Goal: Task Accomplishment & Management: Manage account settings

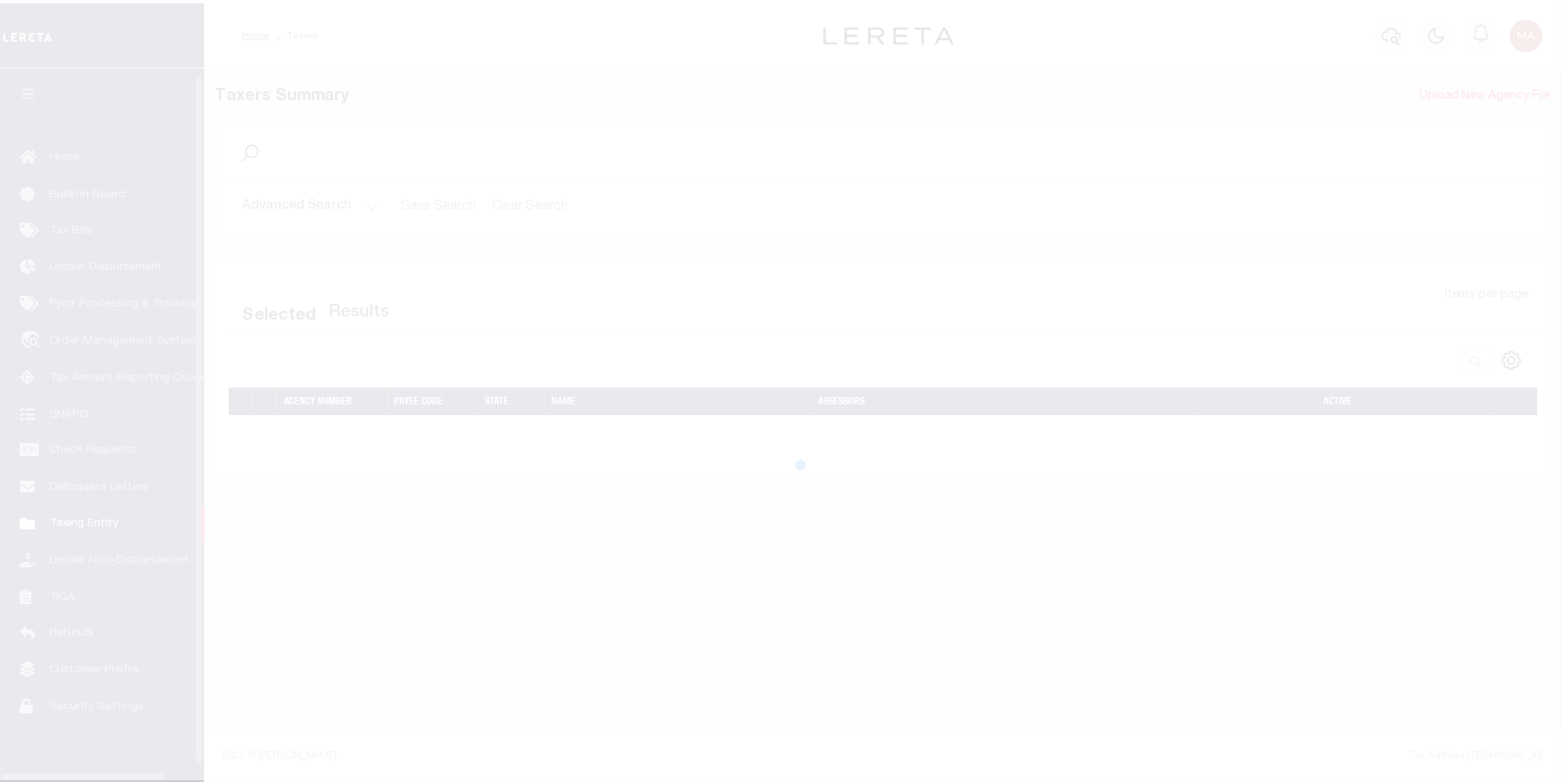
scroll to position [16, 0]
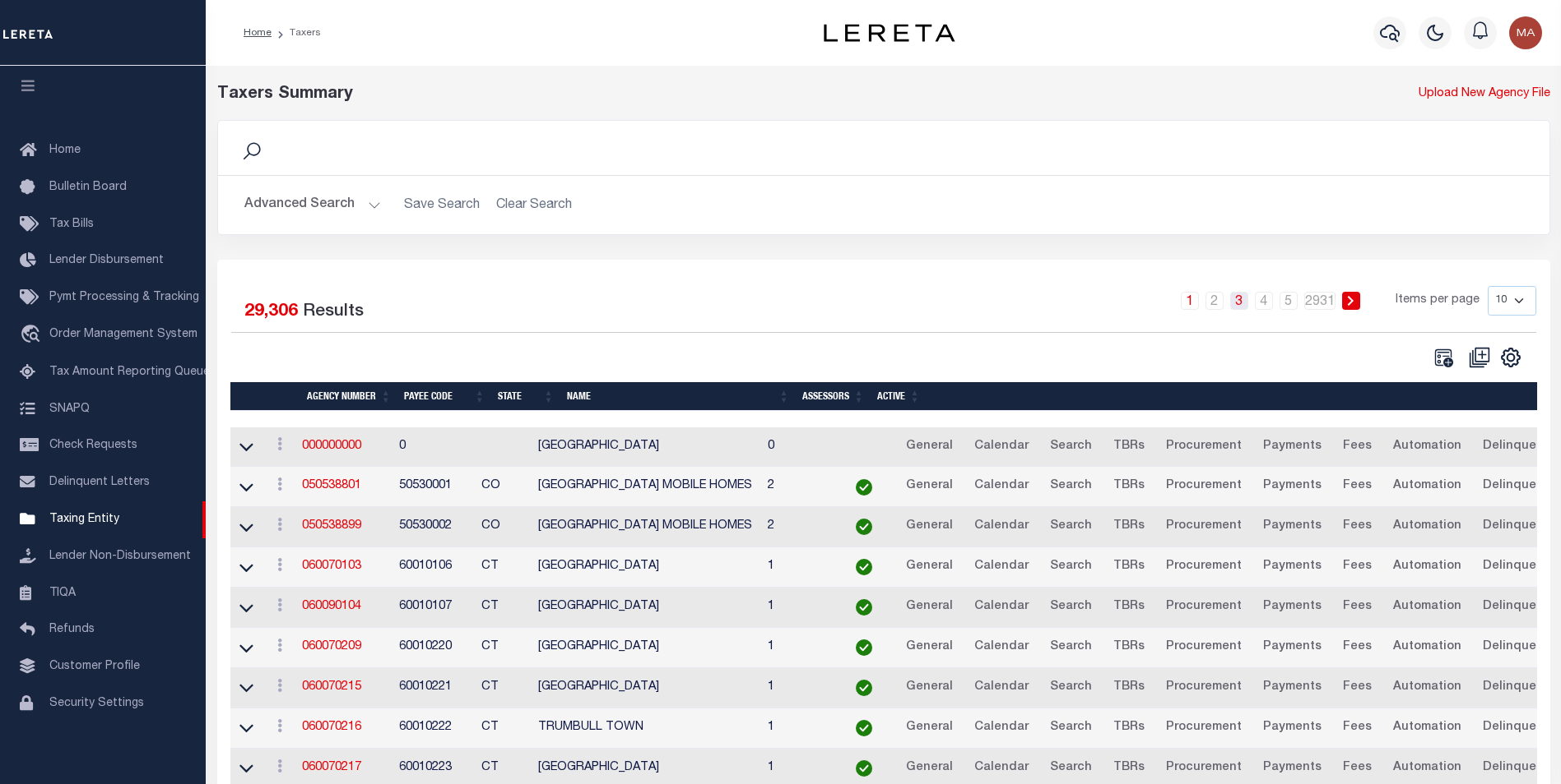
click at [1240, 310] on link "3" at bounding box center [1238, 300] width 18 height 18
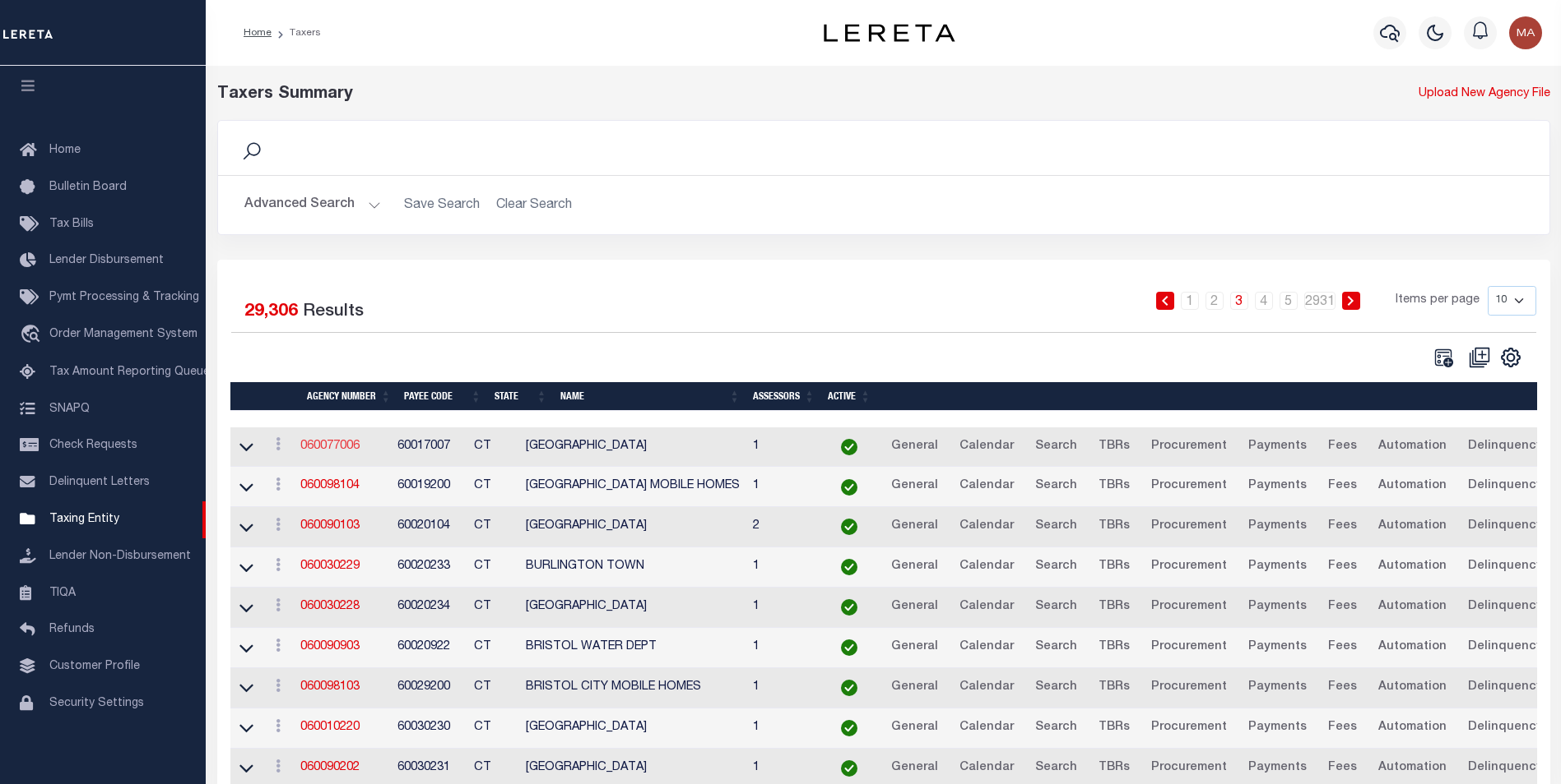
click at [326, 445] on link "060077006" at bounding box center [330, 446] width 60 height 12
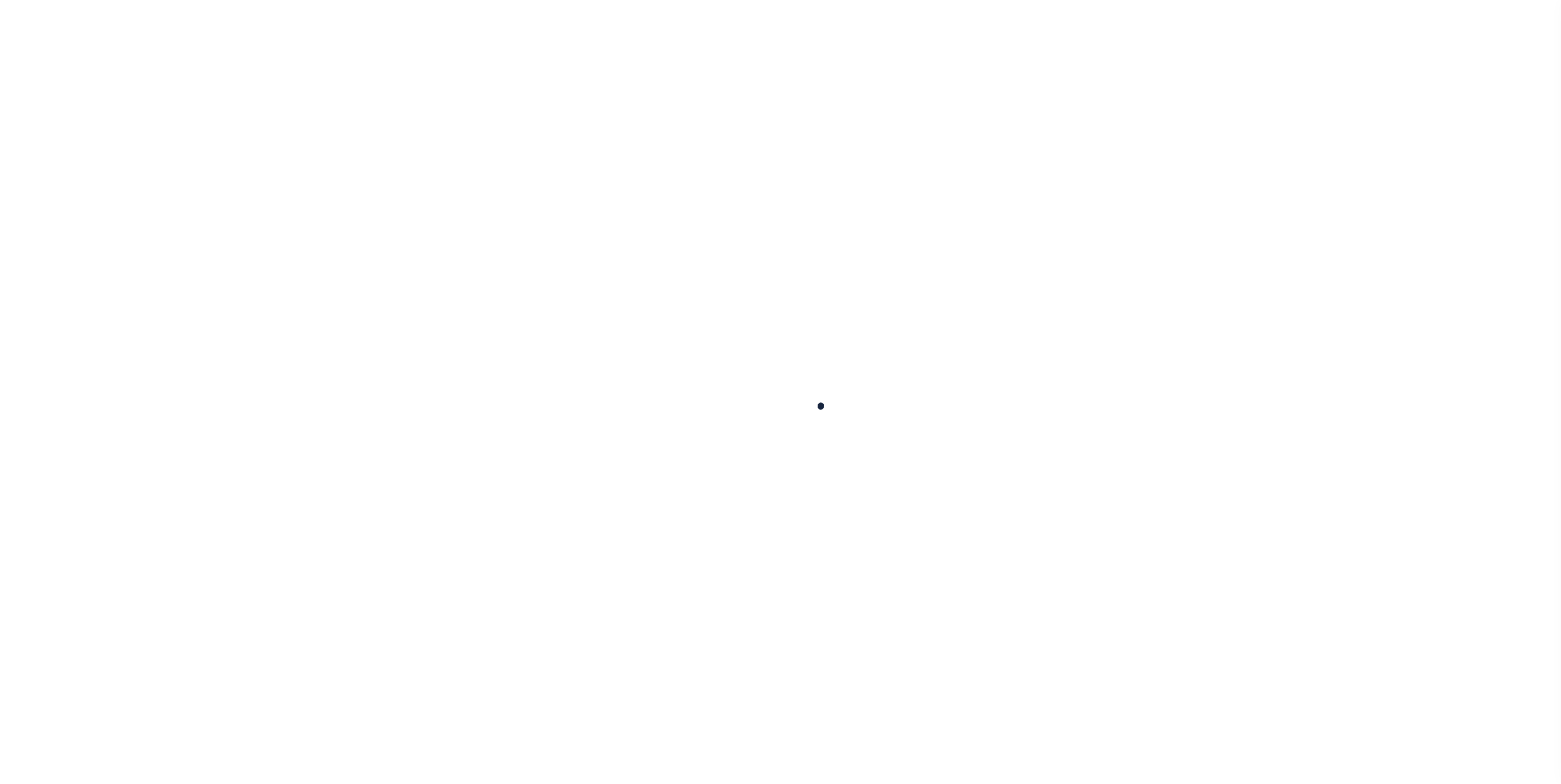
select select
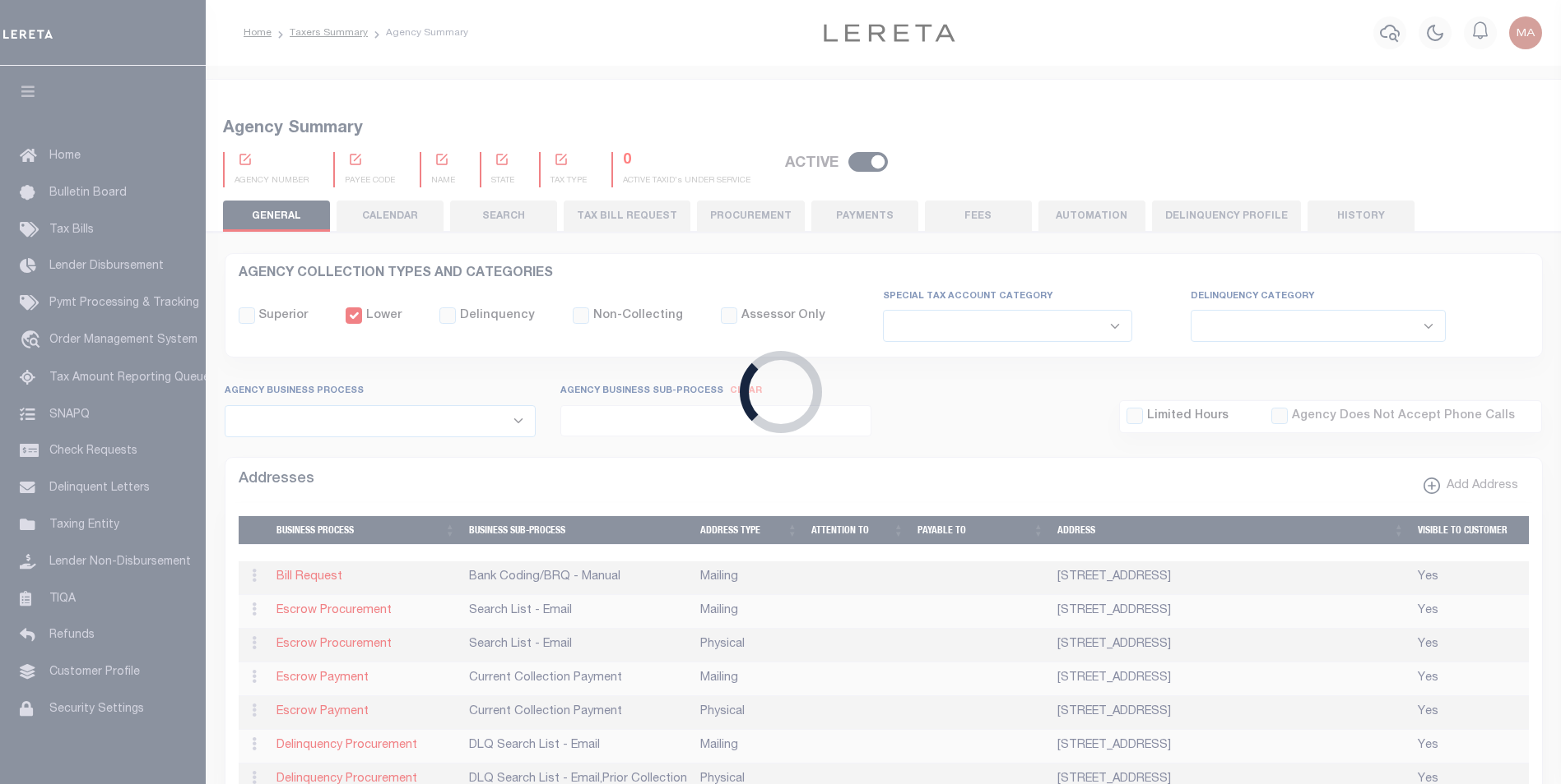
checkbox input "false"
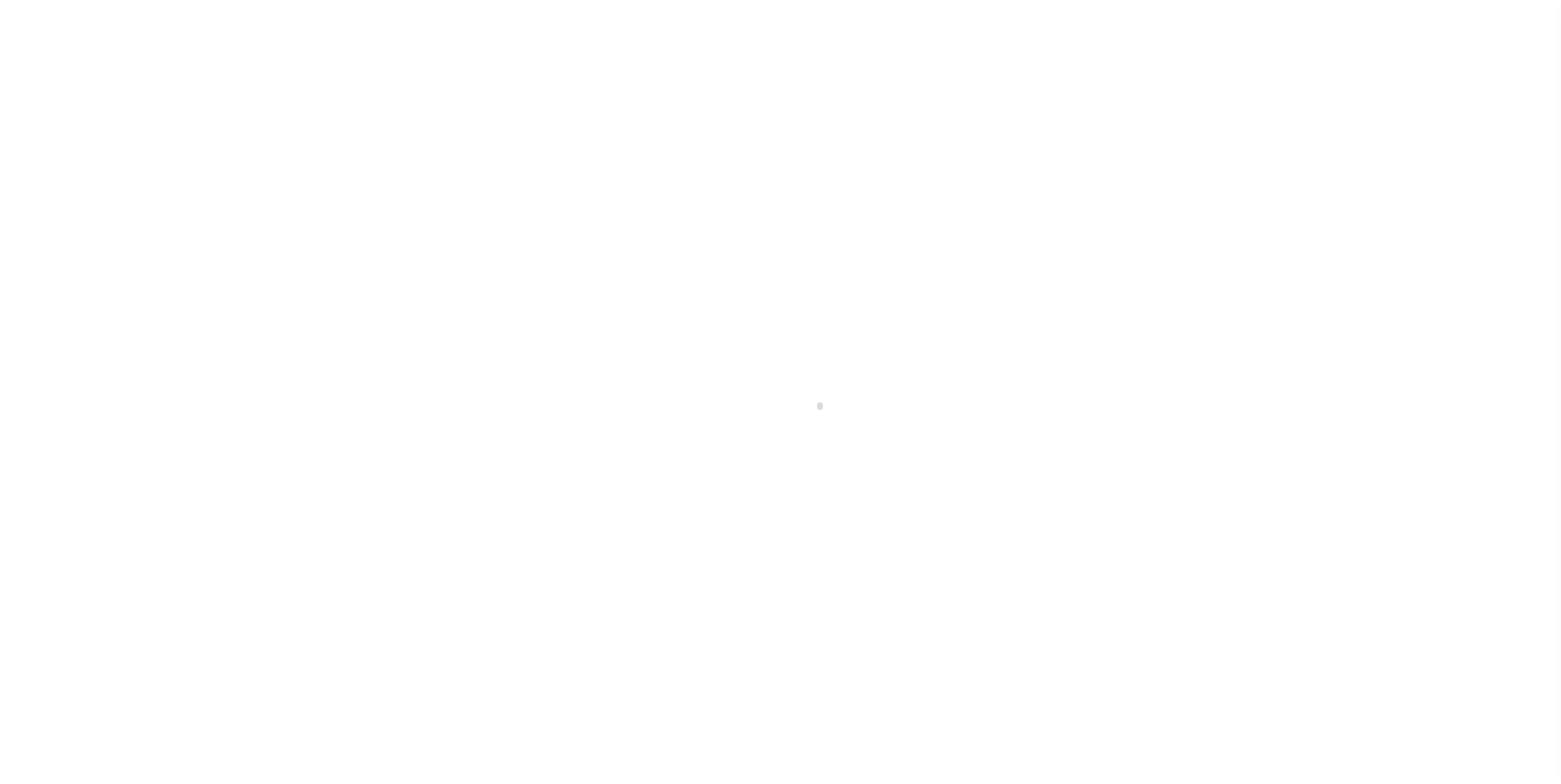
scroll to position [16, 0]
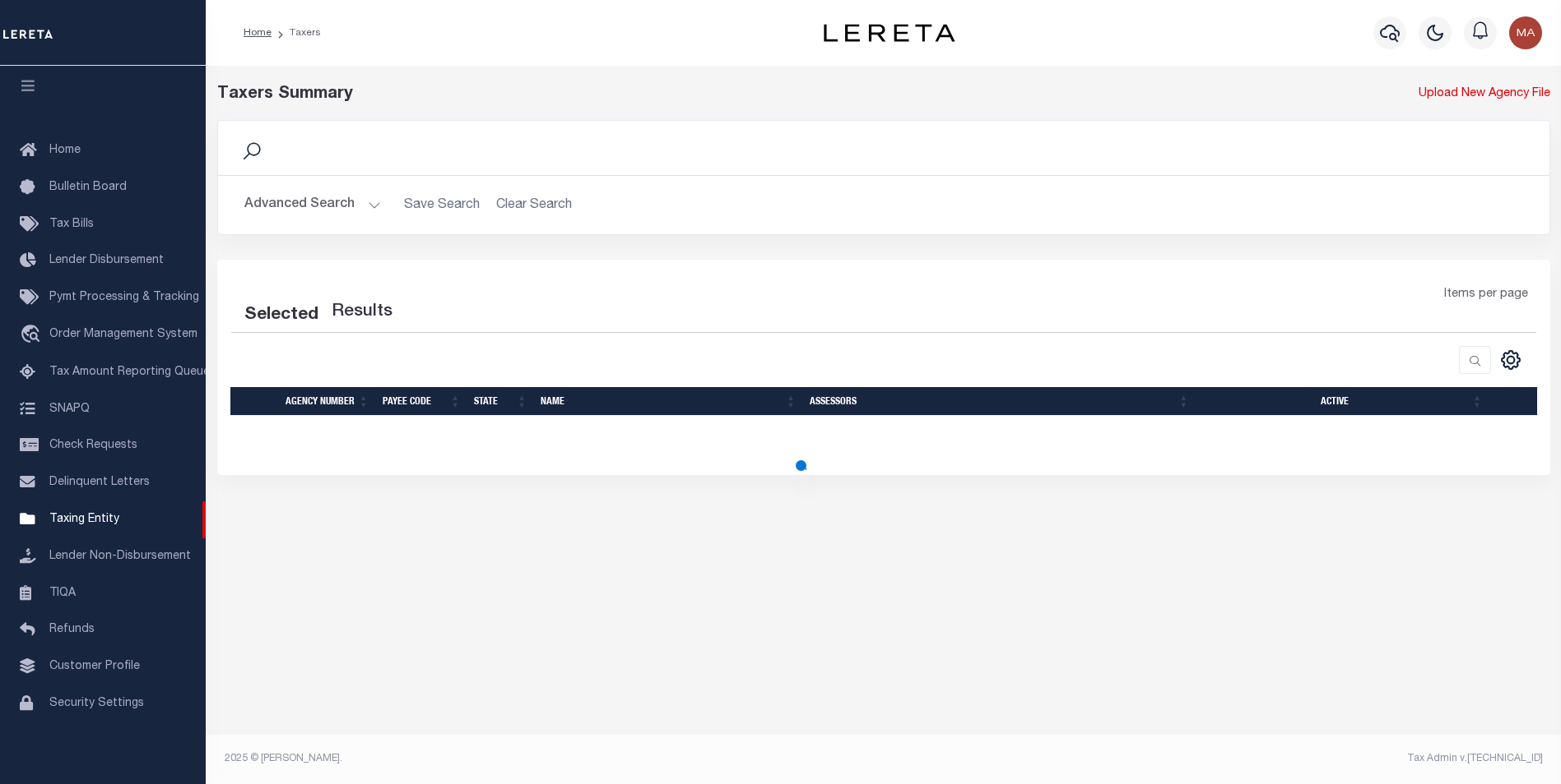
select select
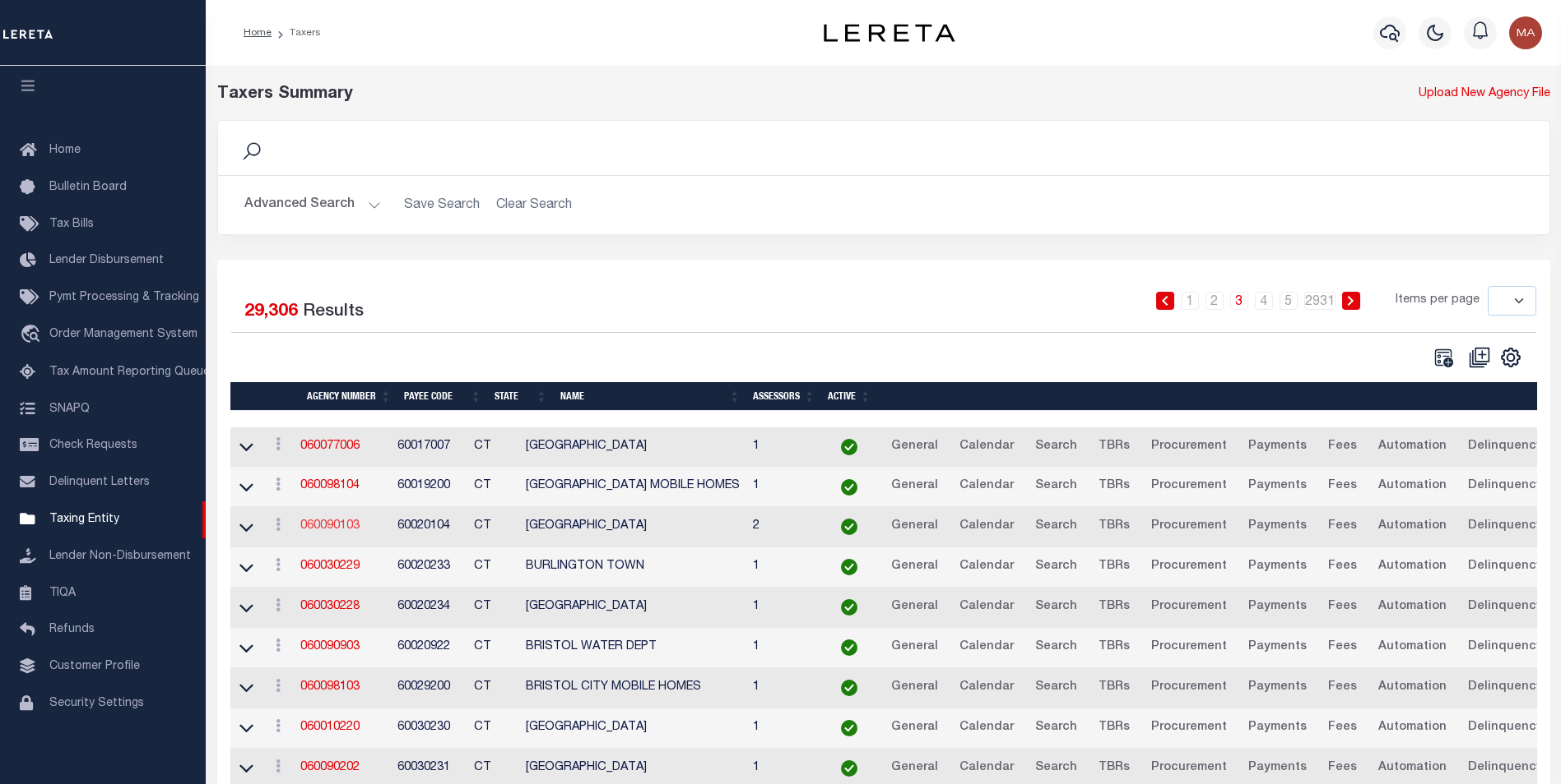
click at [328, 527] on link "060090103" at bounding box center [330, 526] width 60 height 12
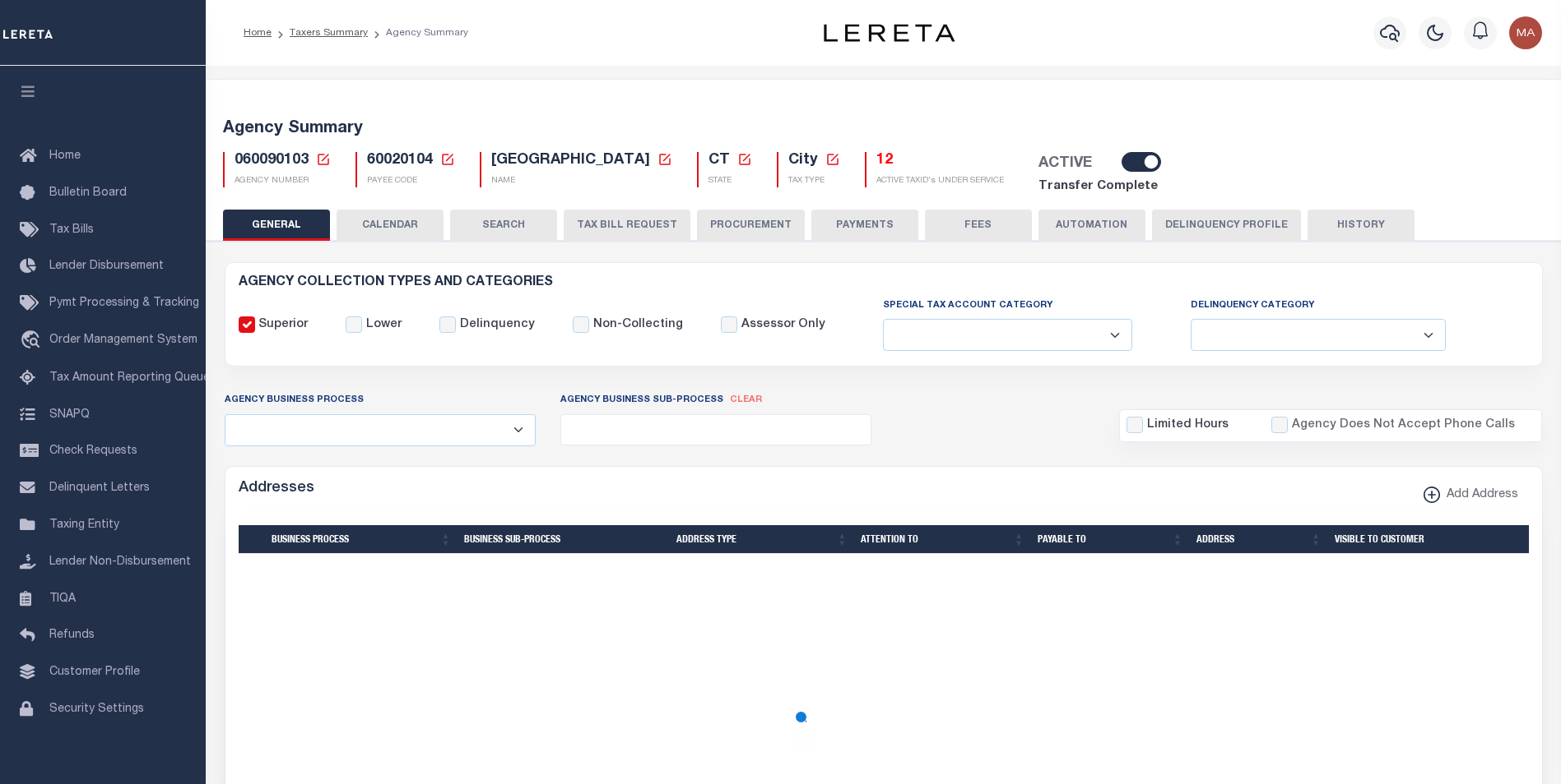
select select
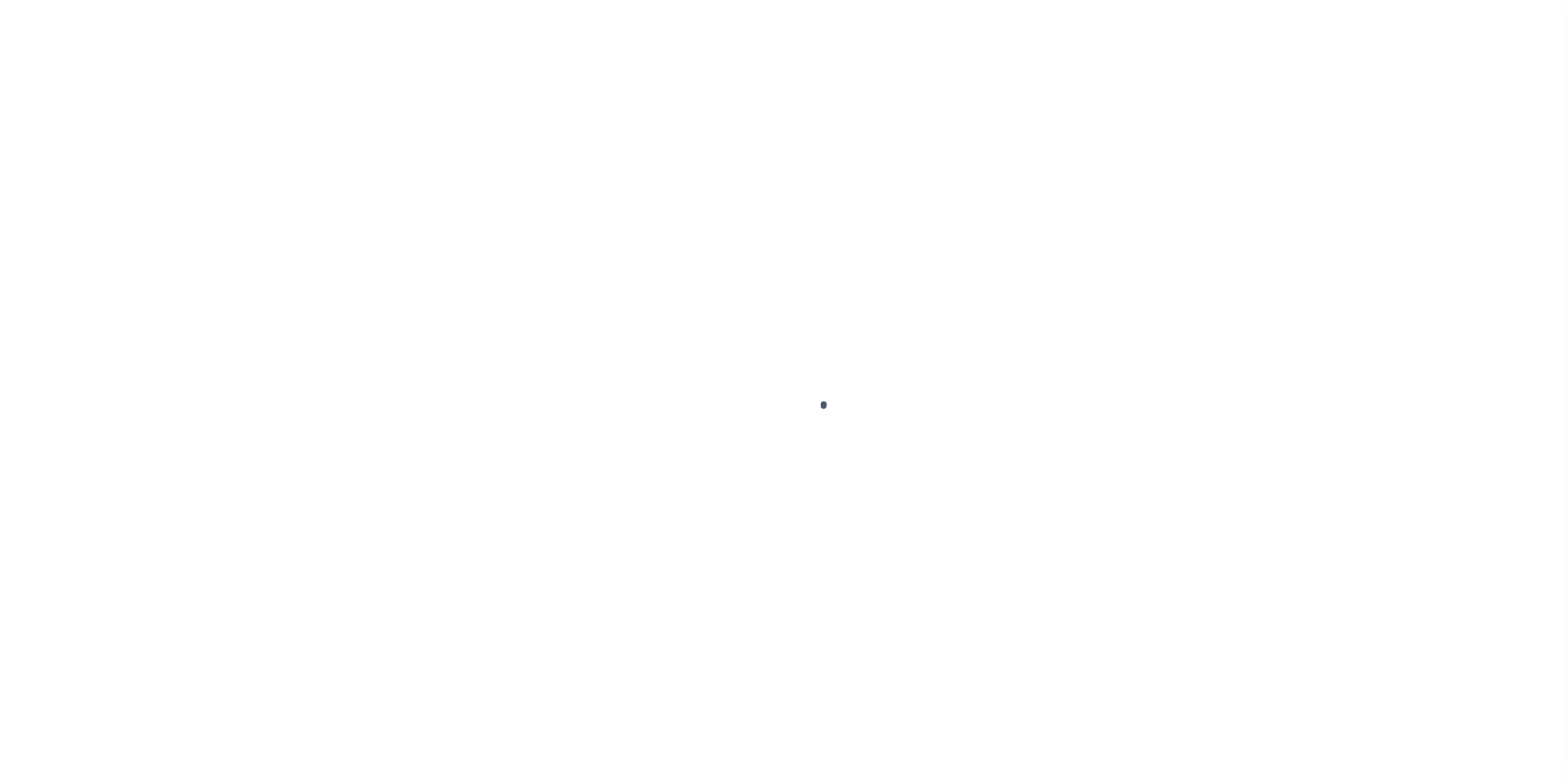
select select
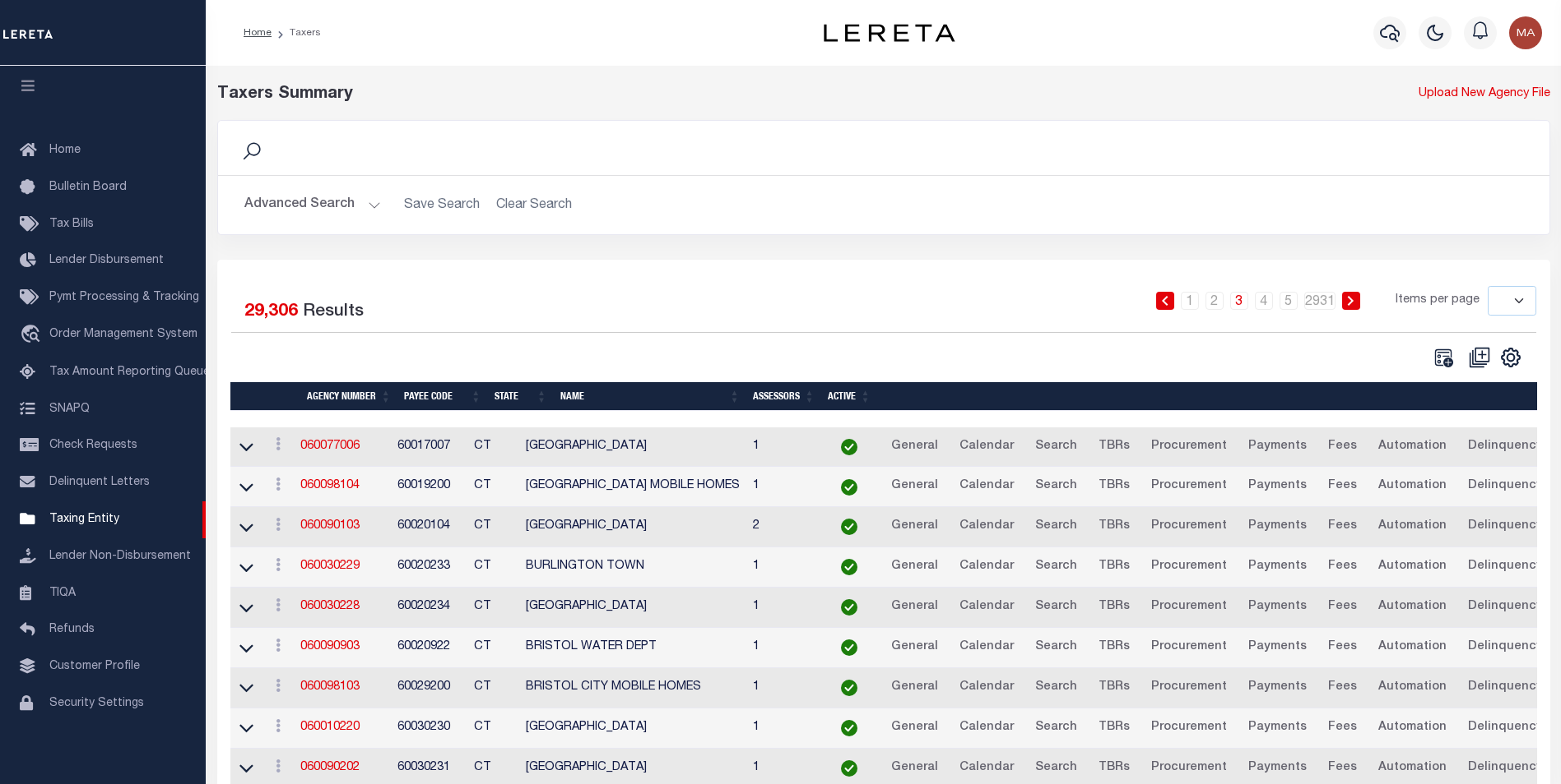
click at [369, 207] on button "Advanced Search" at bounding box center [312, 204] width 136 height 32
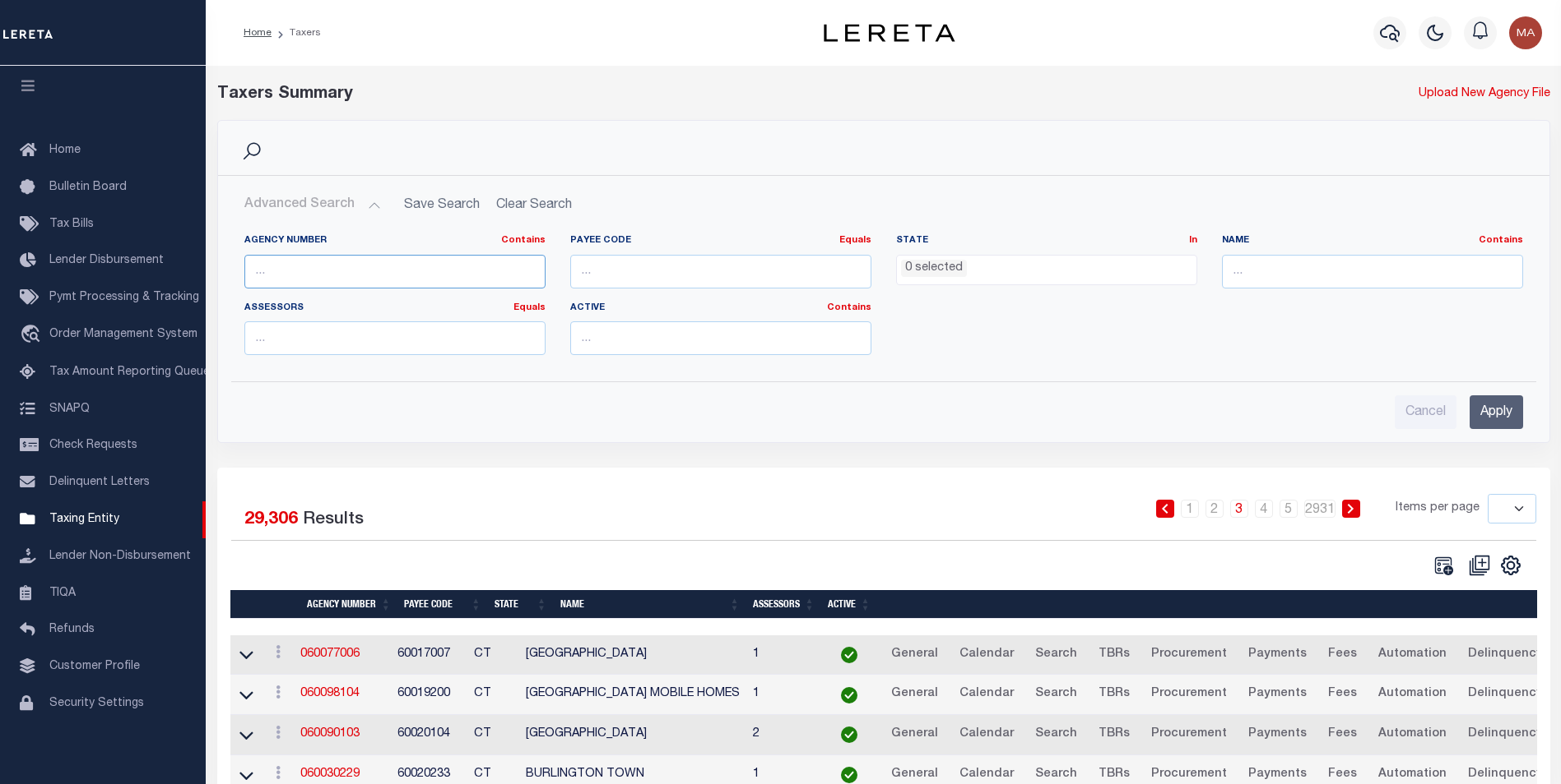
click at [330, 276] on input "text" at bounding box center [395, 272] width 301 height 34
paste input "010390000"
type input "010390000"
click at [1496, 409] on input "Apply" at bounding box center [1496, 412] width 54 height 34
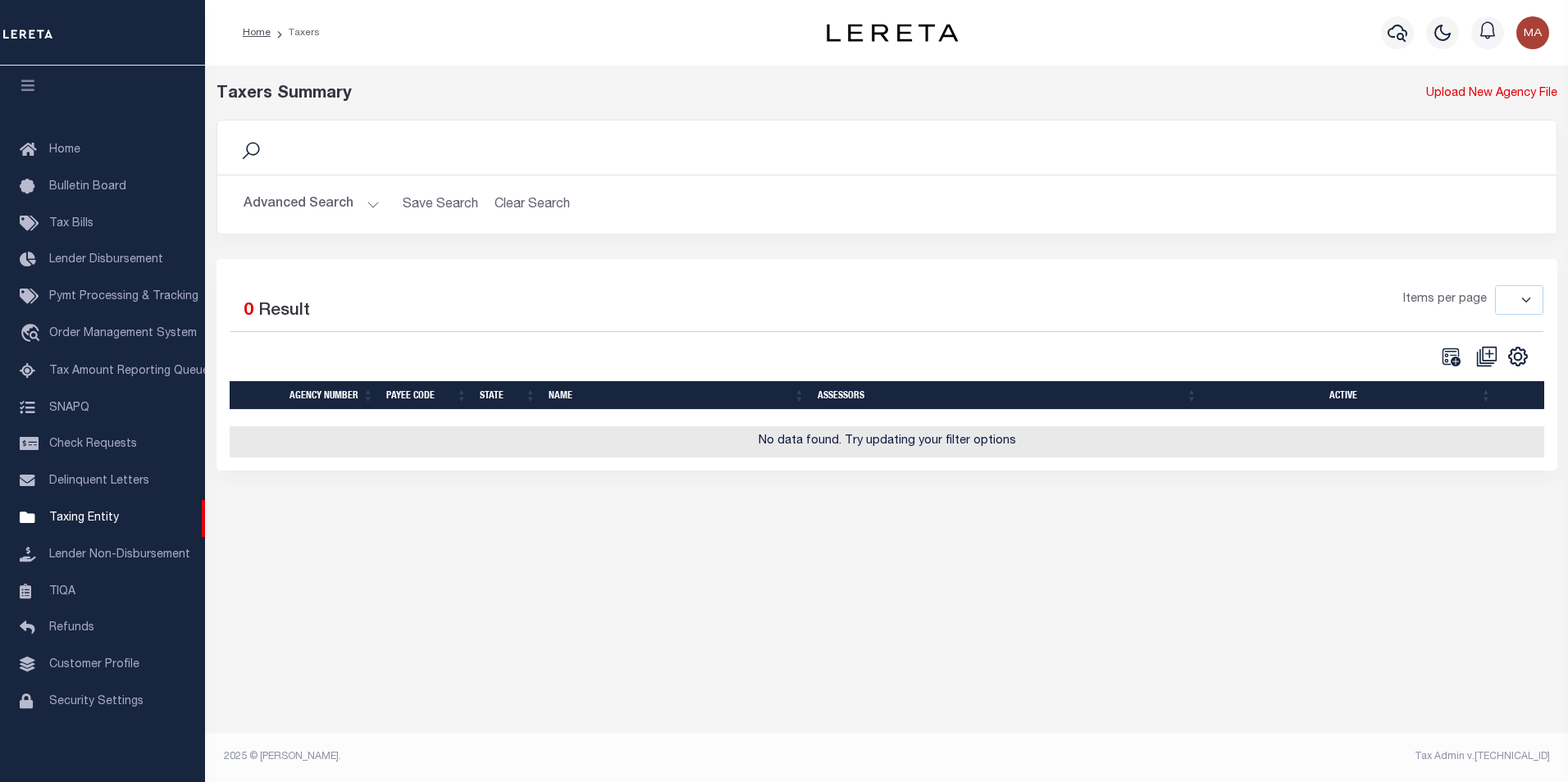
click at [366, 203] on button "Advanced Search" at bounding box center [311, 204] width 136 height 32
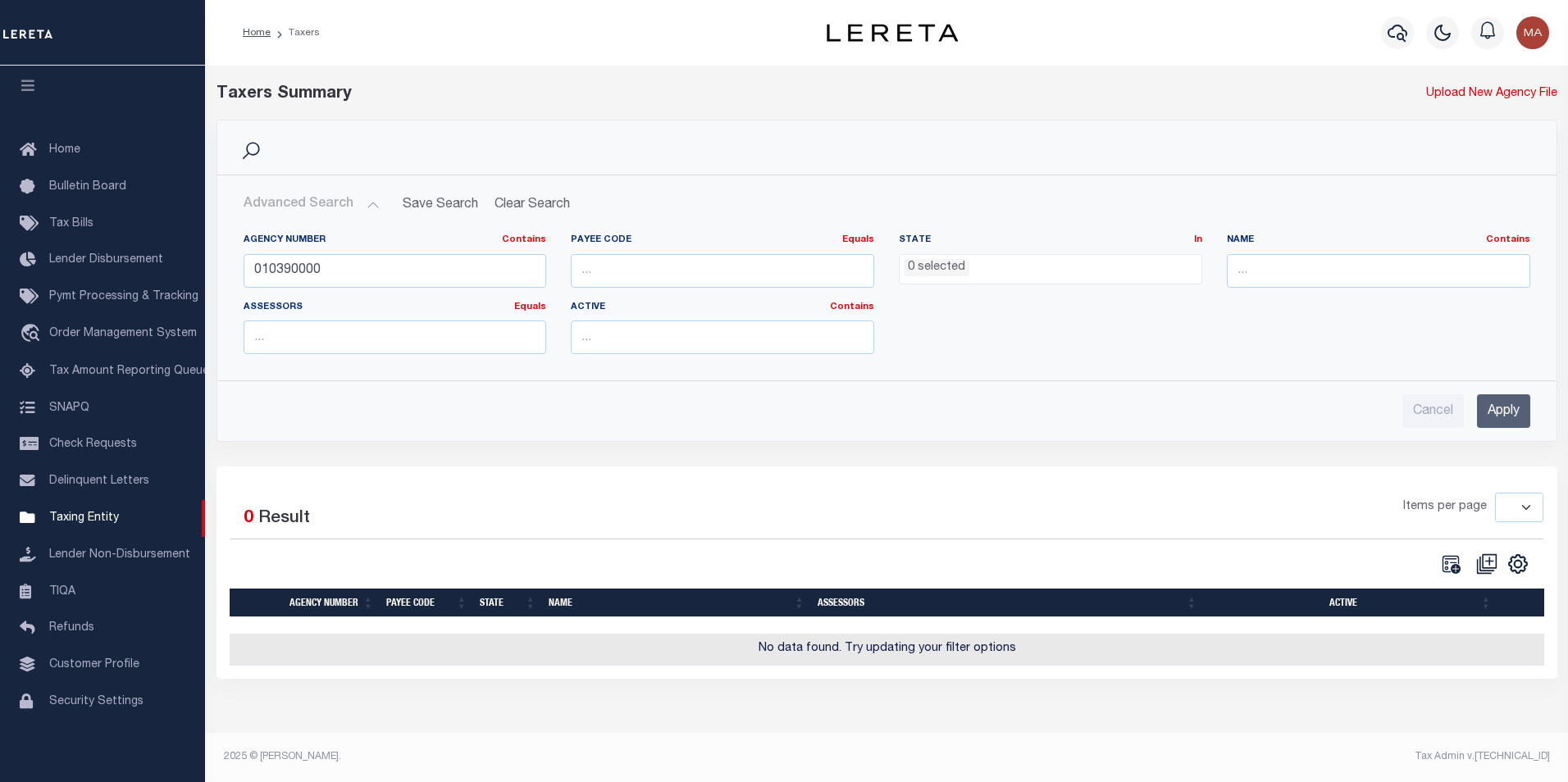
click at [1504, 417] on input "Apply" at bounding box center [1504, 411] width 54 height 34
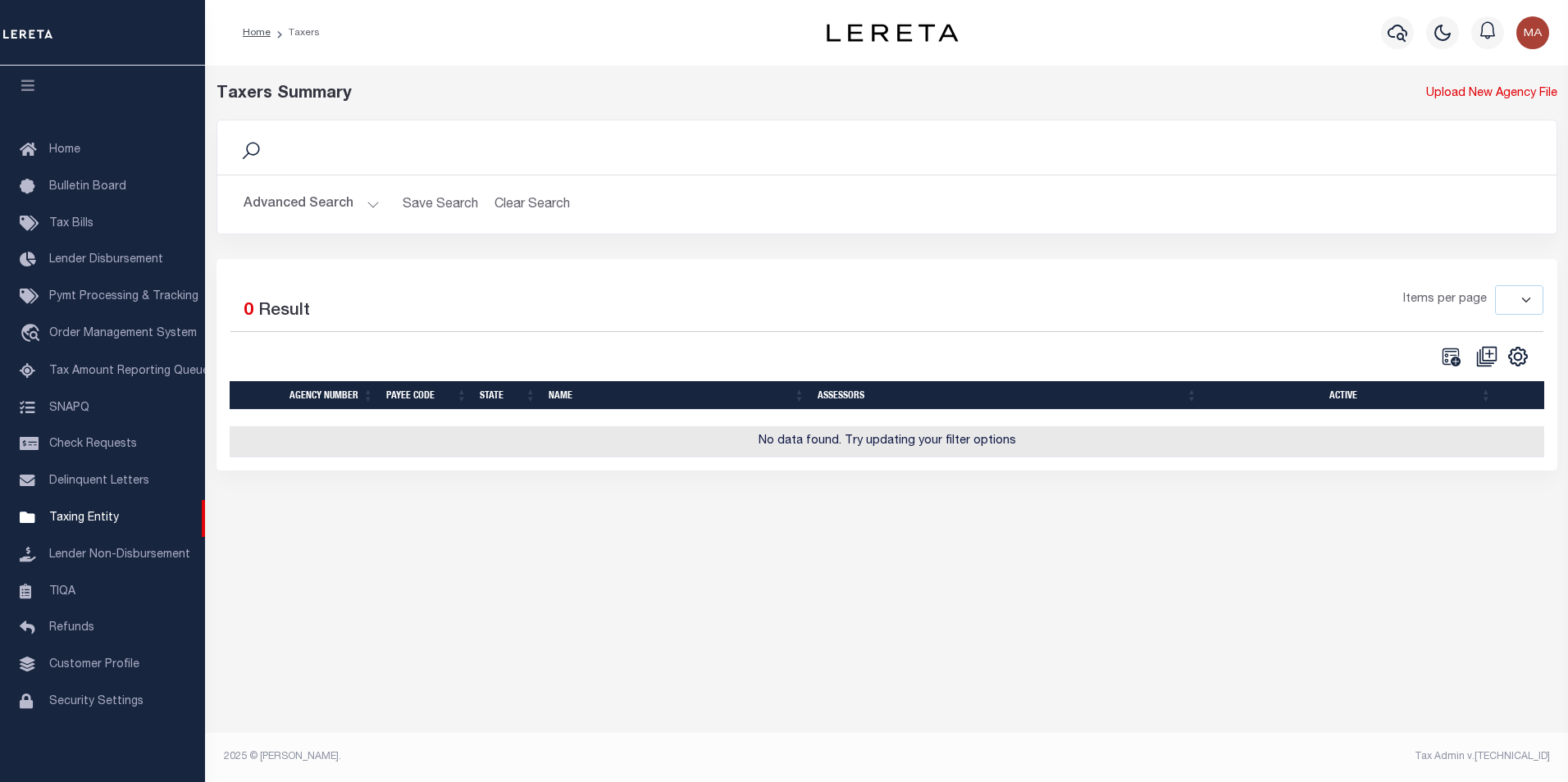
click at [367, 209] on button "Advanced Search" at bounding box center [311, 204] width 136 height 32
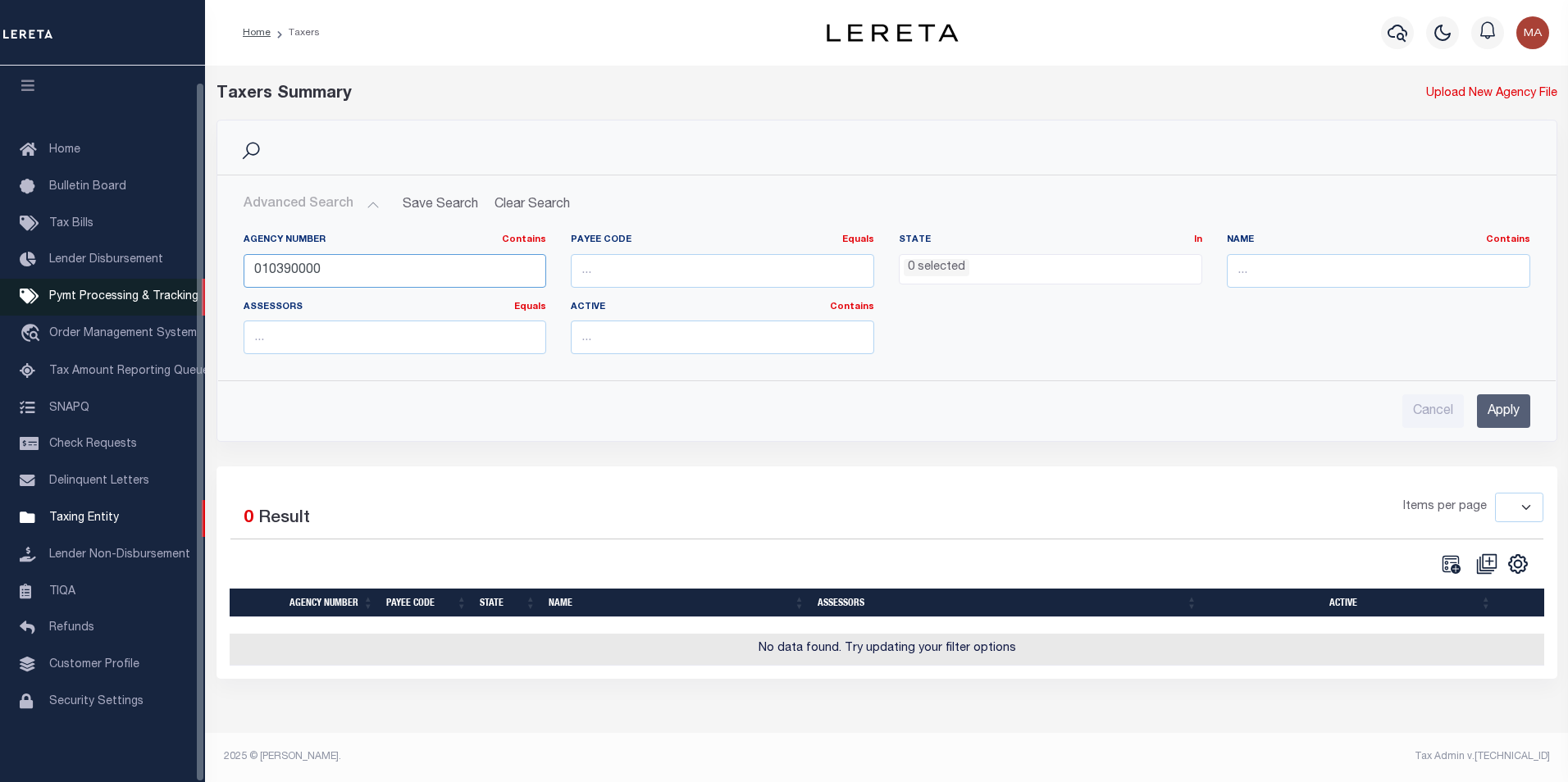
drag, startPoint x: 329, startPoint y: 270, endPoint x: 202, endPoint y: 277, distance: 127.2
click at [202, 277] on div "Home Taxers Profile" at bounding box center [784, 385] width 1568 height 771
click at [1505, 410] on input "Apply" at bounding box center [1504, 411] width 54 height 34
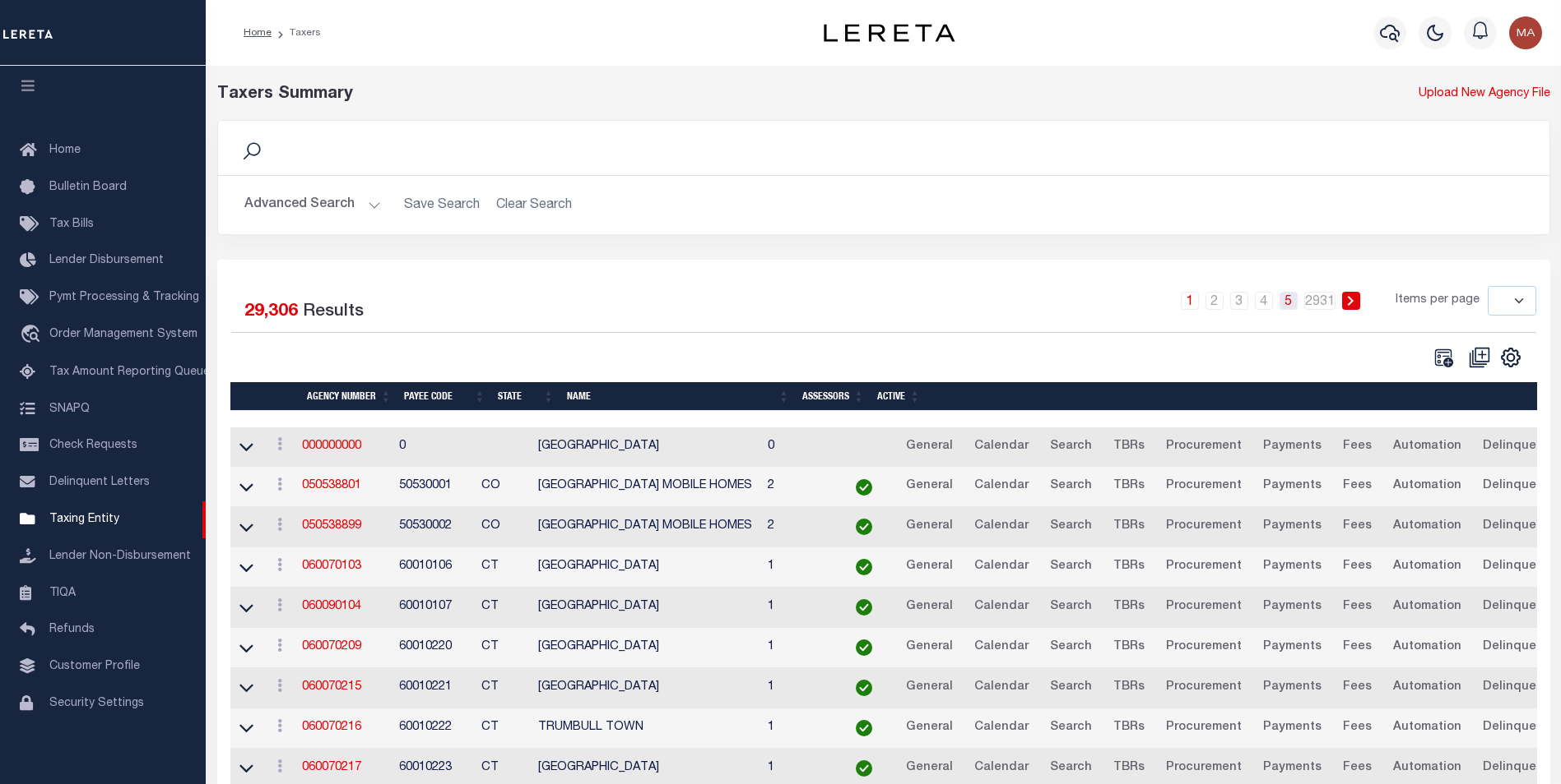
click at [1294, 306] on link "5" at bounding box center [1287, 300] width 18 height 18
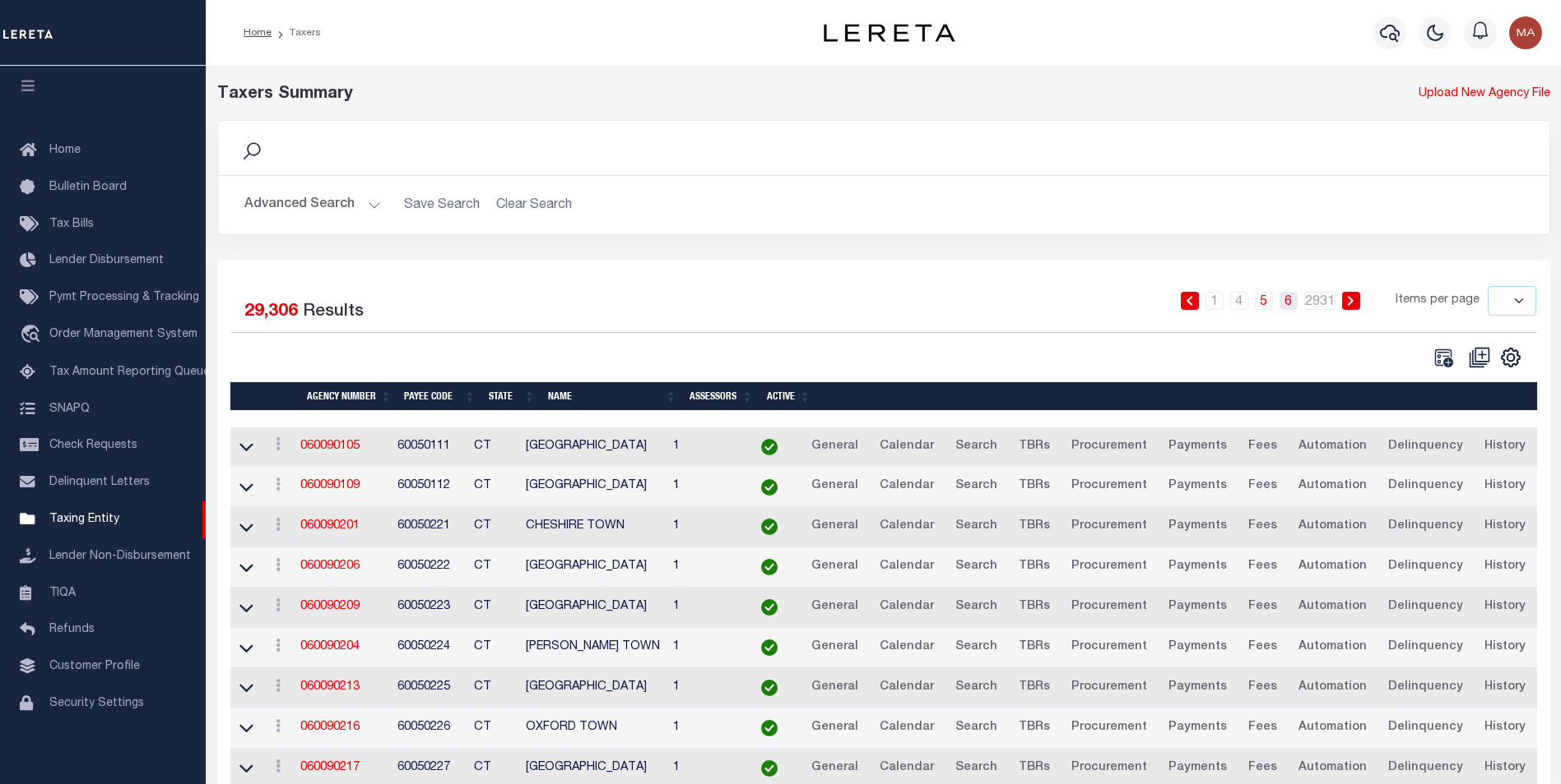
click at [1292, 307] on link "6" at bounding box center [1287, 300] width 18 height 18
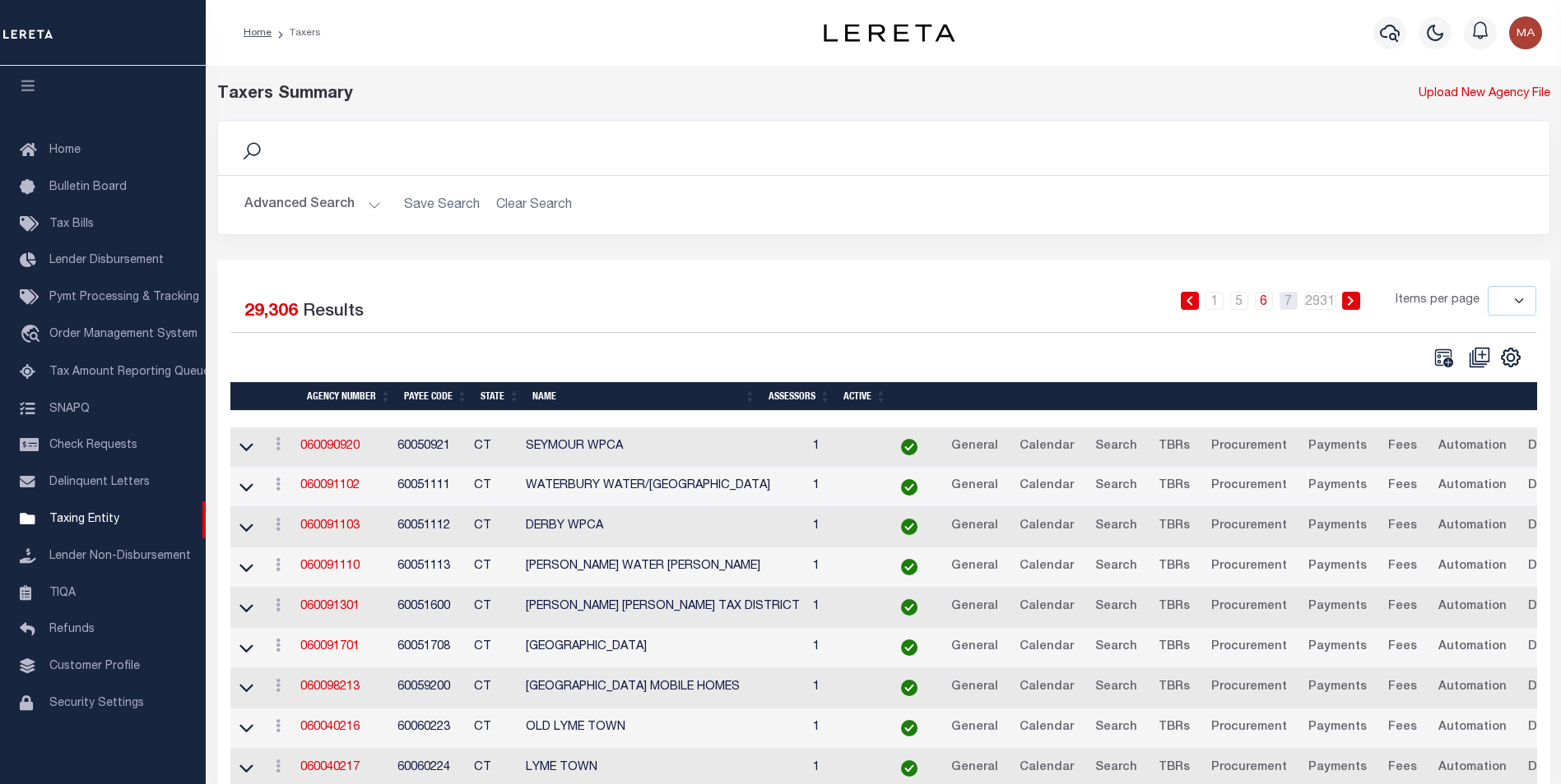
click at [1292, 307] on link "7" at bounding box center [1287, 300] width 18 height 18
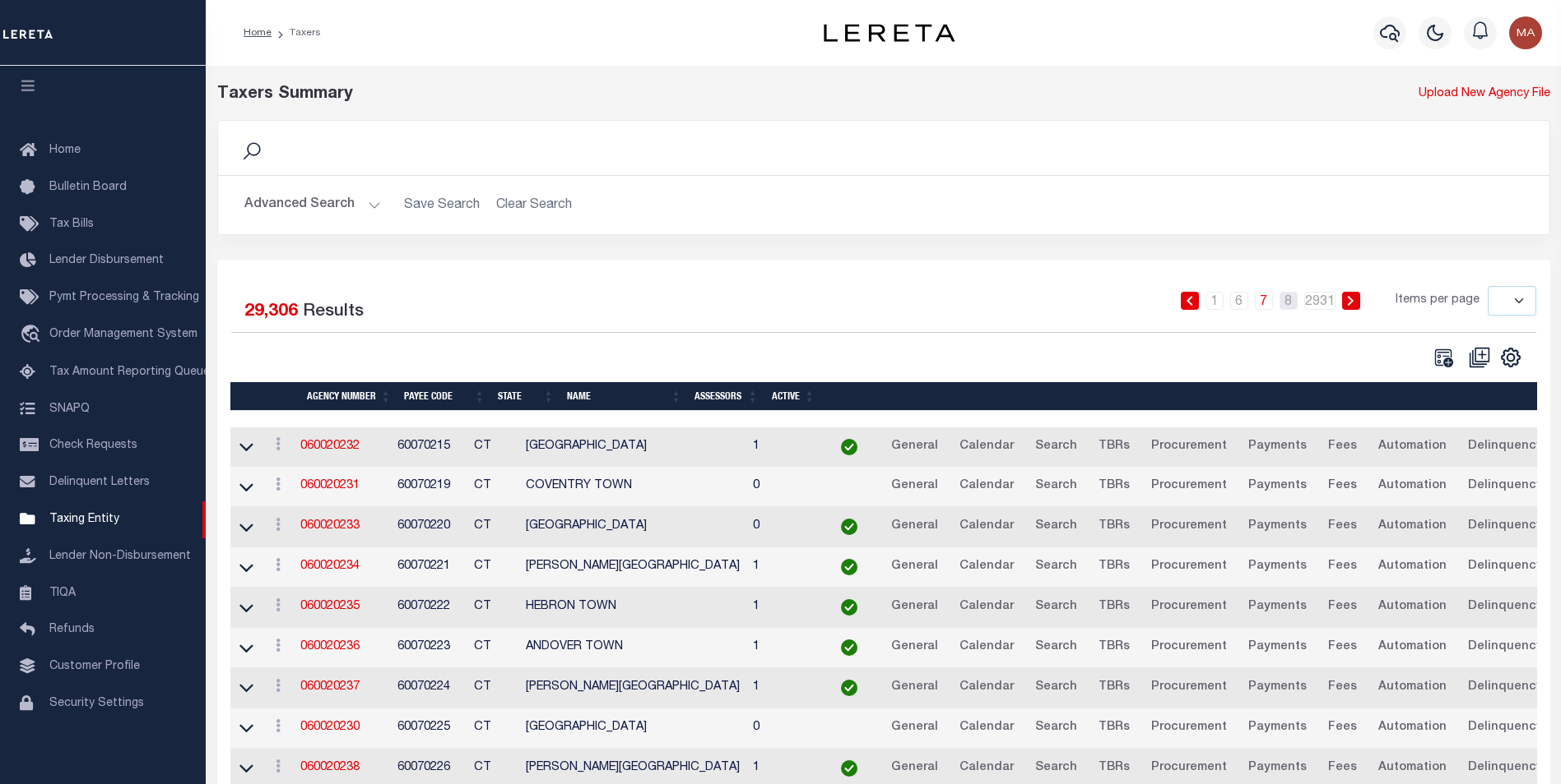
click at [1292, 307] on link "8" at bounding box center [1287, 300] width 18 height 18
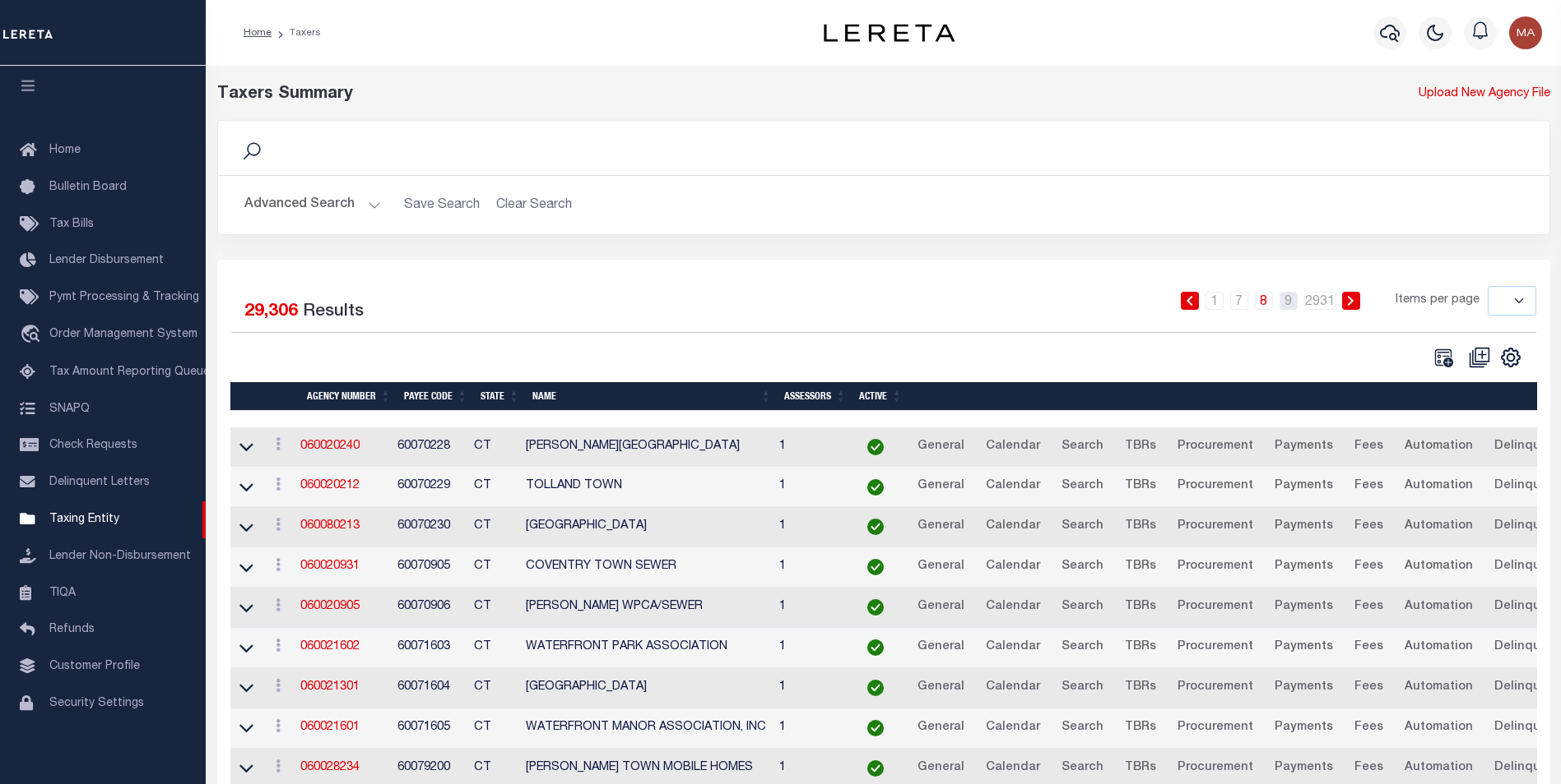
click at [1292, 307] on link "9" at bounding box center [1287, 300] width 18 height 18
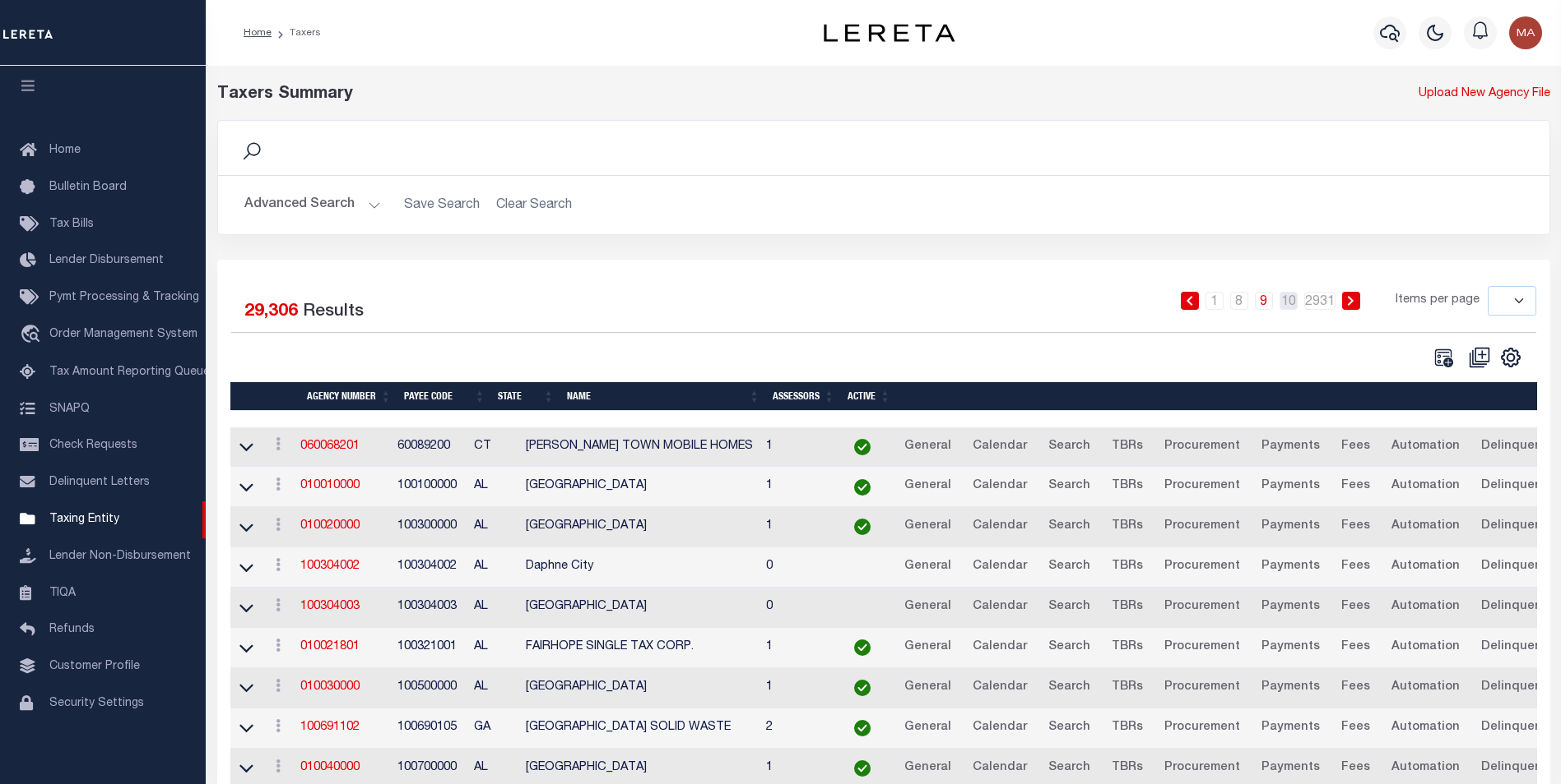
click at [1292, 307] on link "10" at bounding box center [1287, 300] width 18 height 18
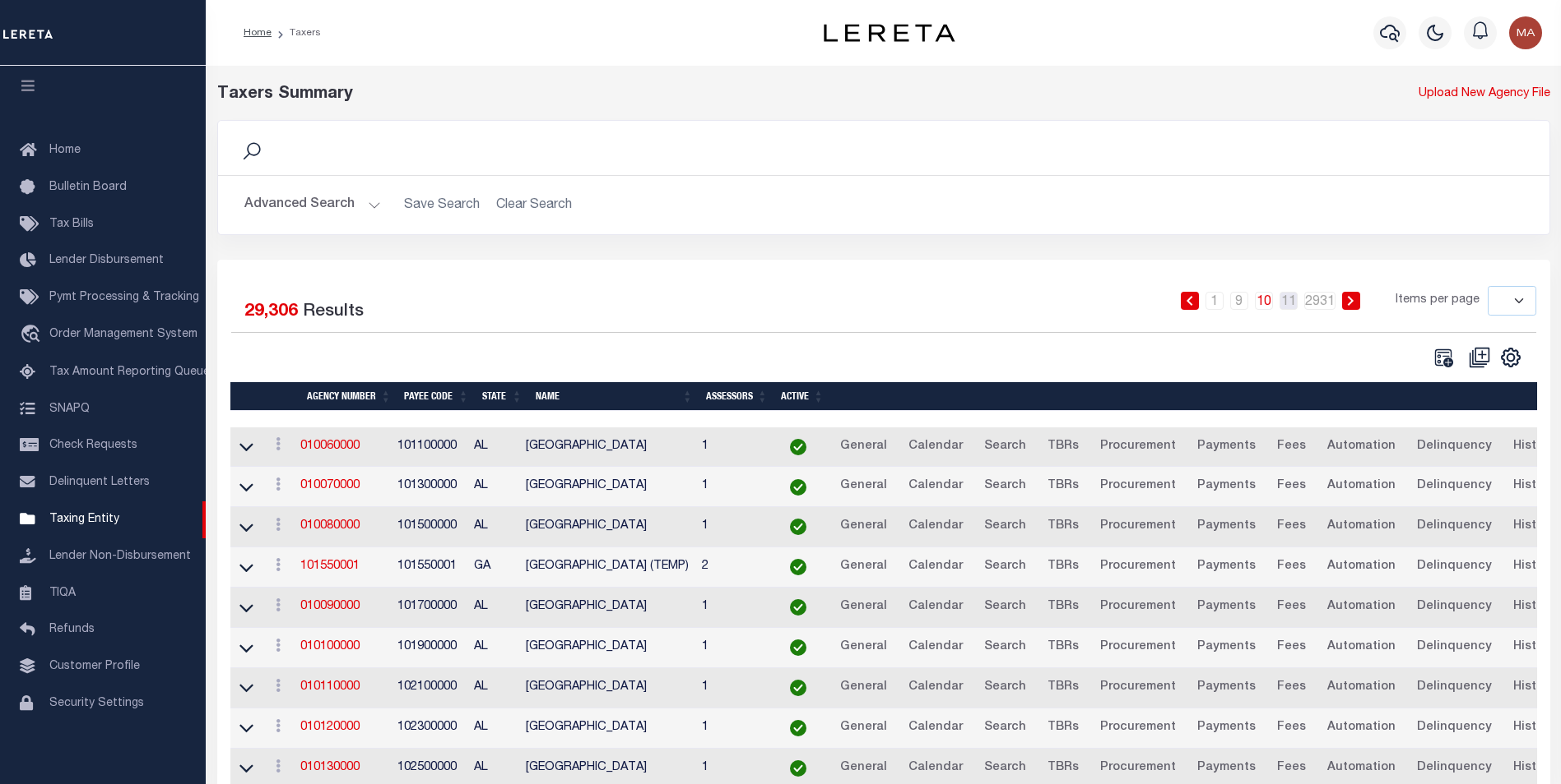
click at [1292, 307] on link "11" at bounding box center [1287, 300] width 18 height 18
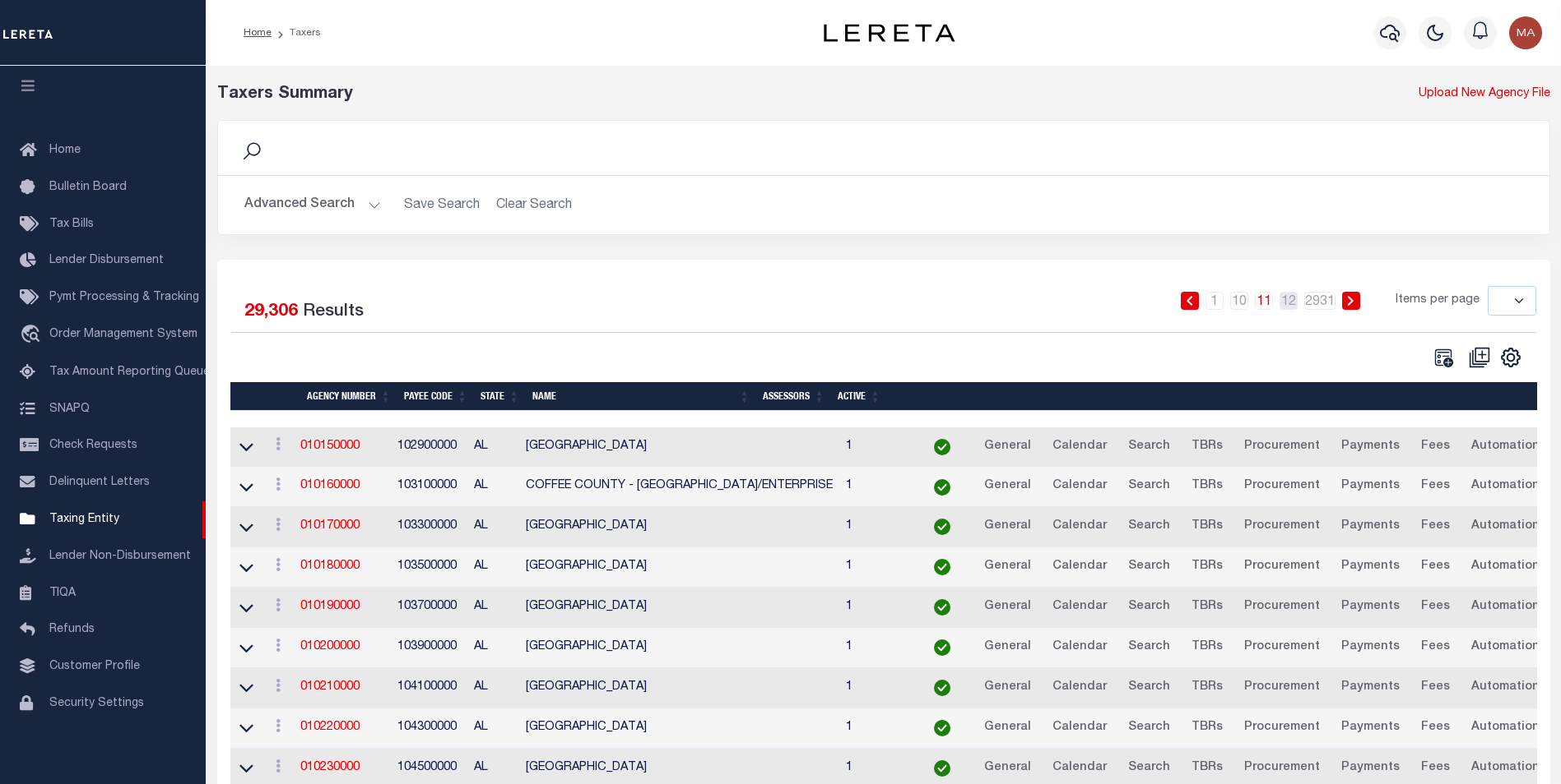
click at [1292, 307] on link "12" at bounding box center [1287, 300] width 18 height 18
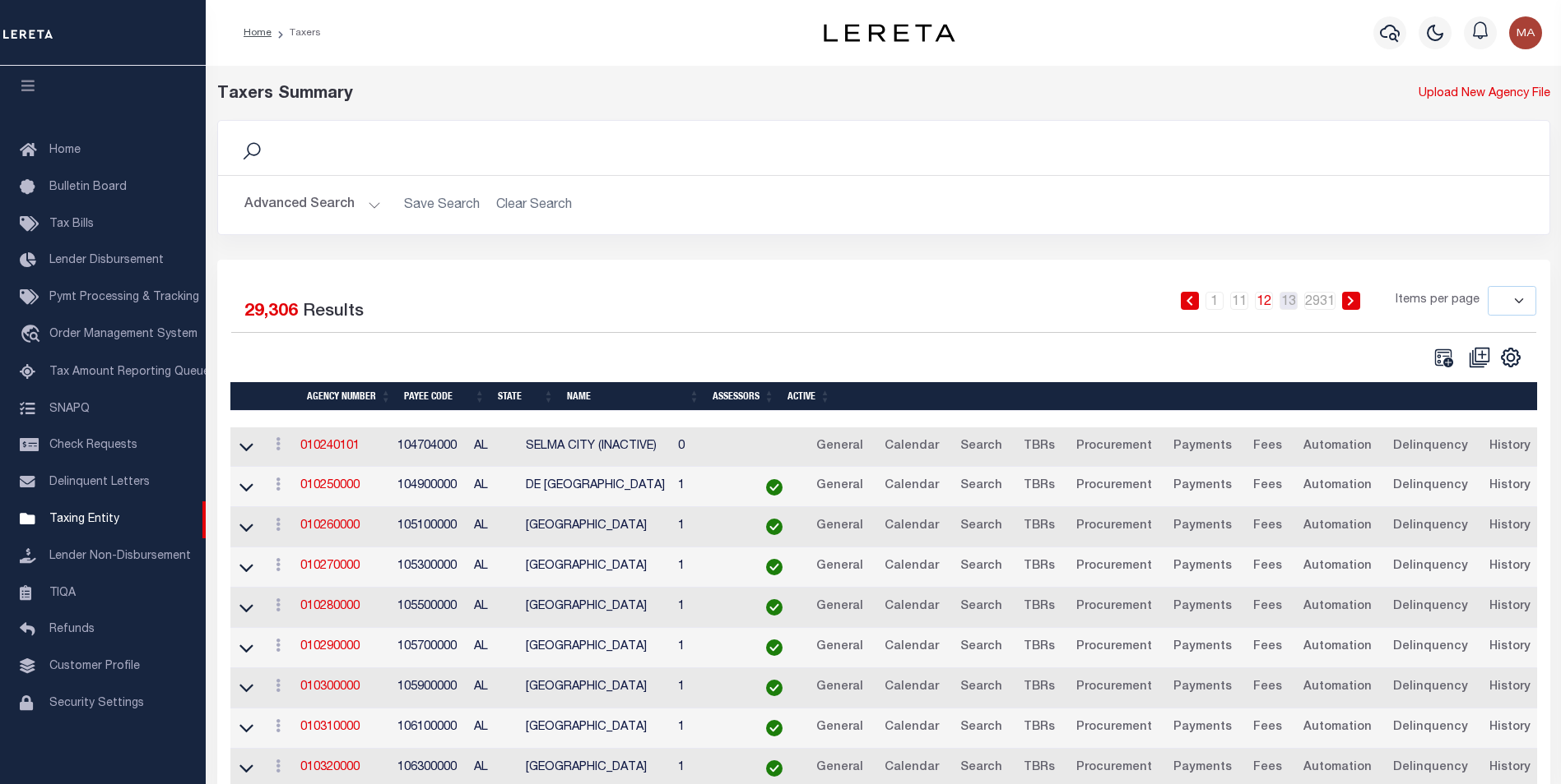
click at [1292, 307] on link "13" at bounding box center [1287, 300] width 18 height 18
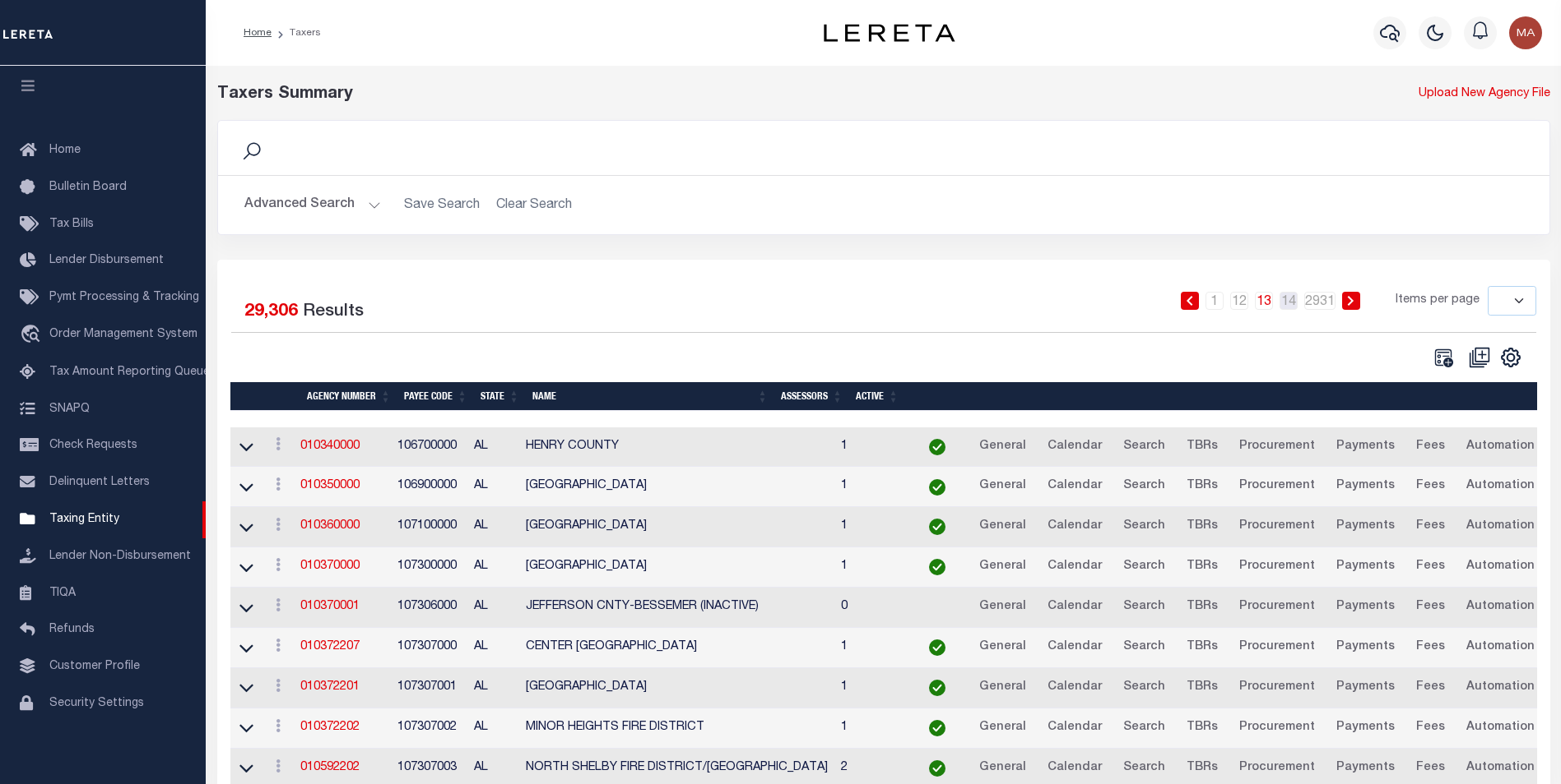
click at [1292, 307] on link "14" at bounding box center [1287, 300] width 18 height 18
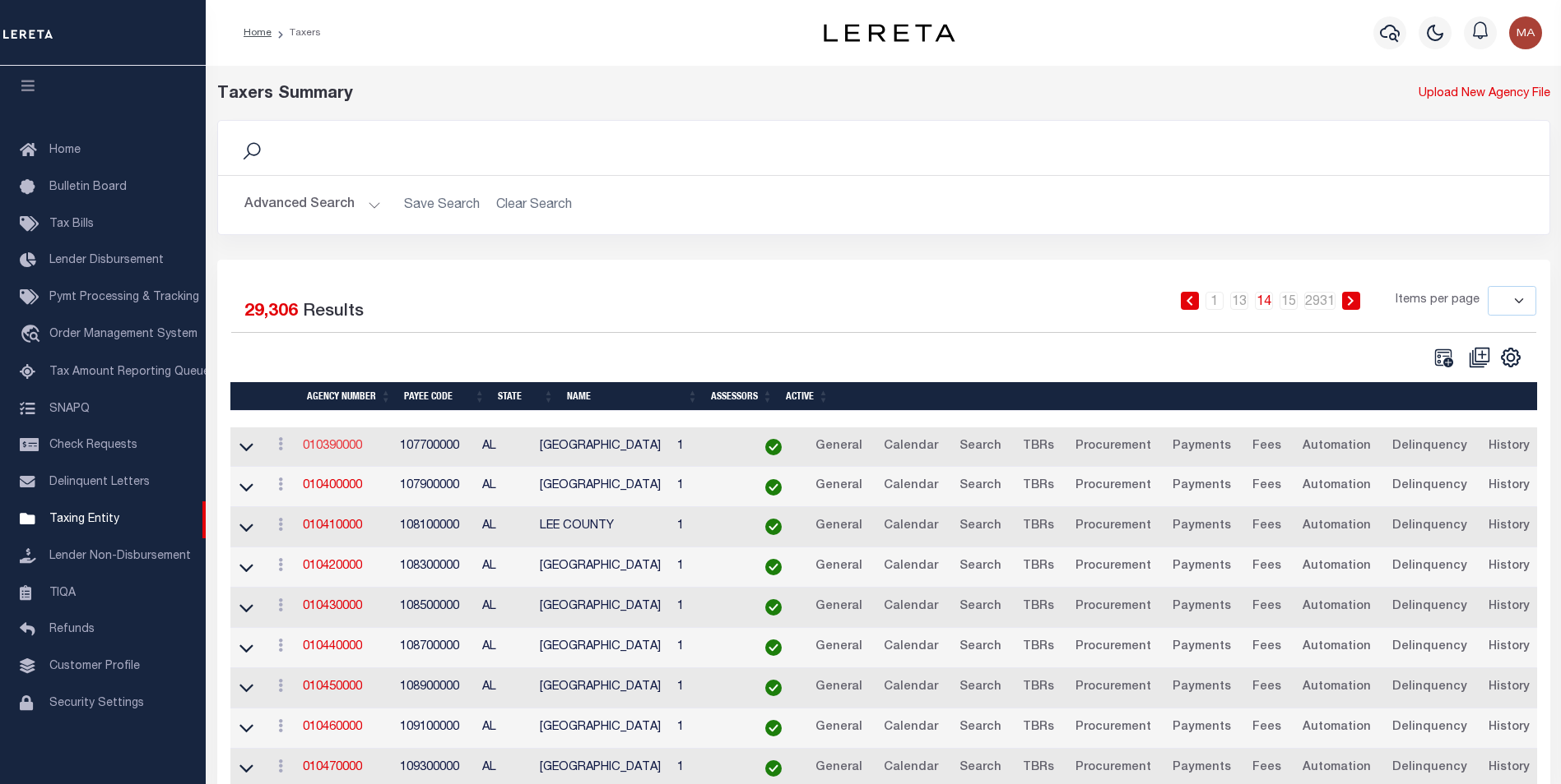
click at [333, 448] on link "010390000" at bounding box center [332, 446] width 60 height 12
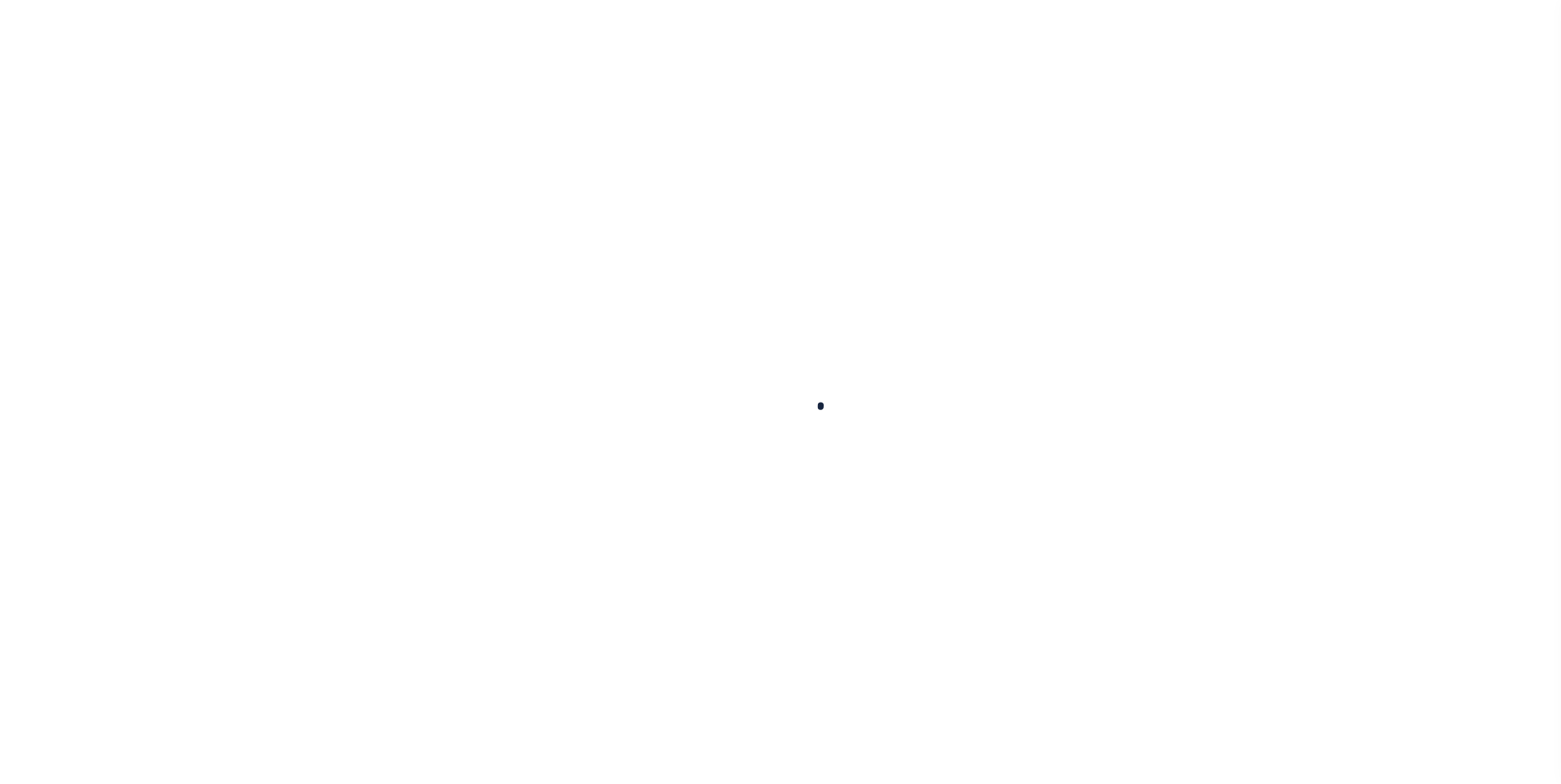
select select
checkbox input "false"
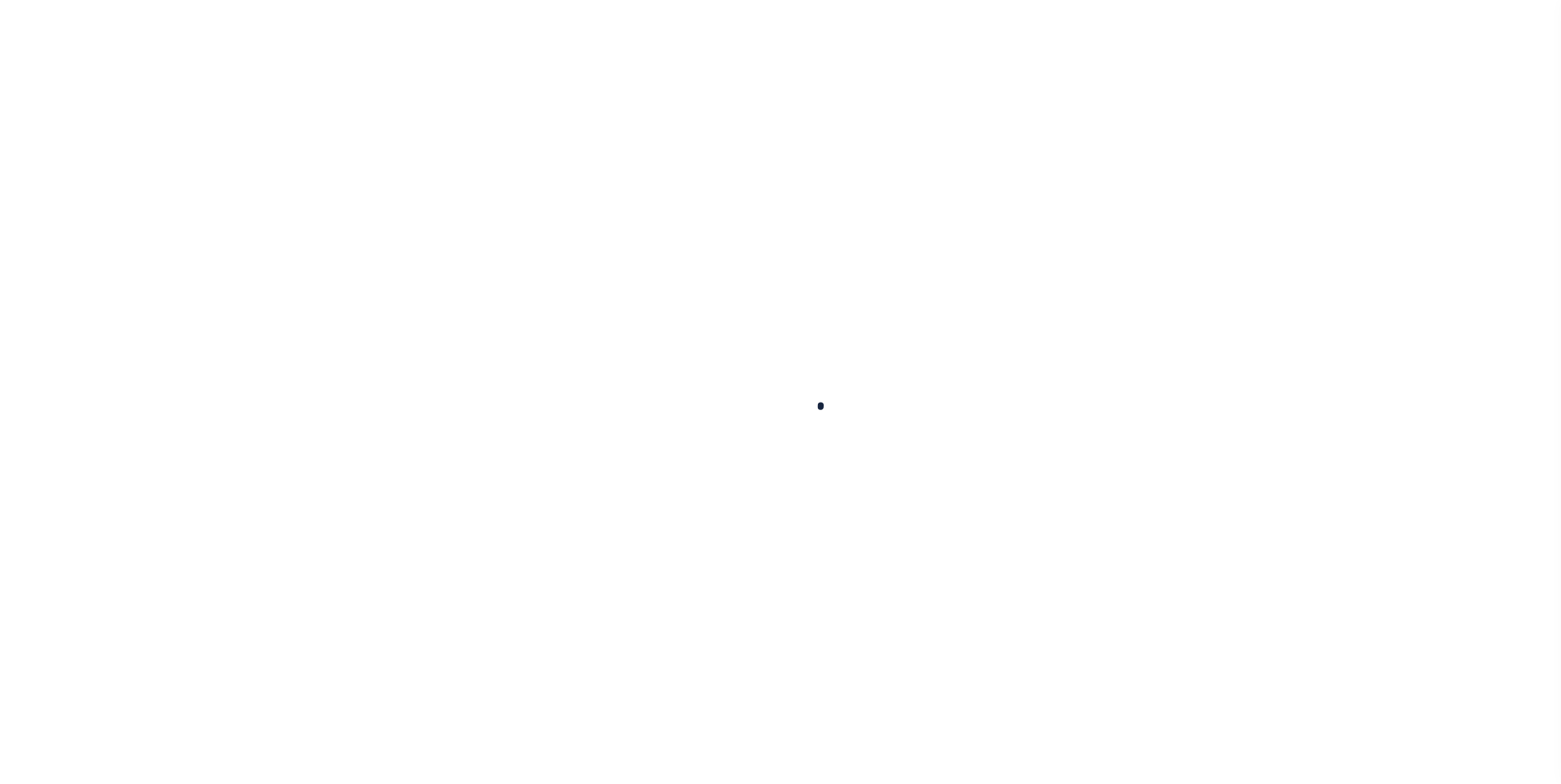
checkbox input "false"
type input "107700000"
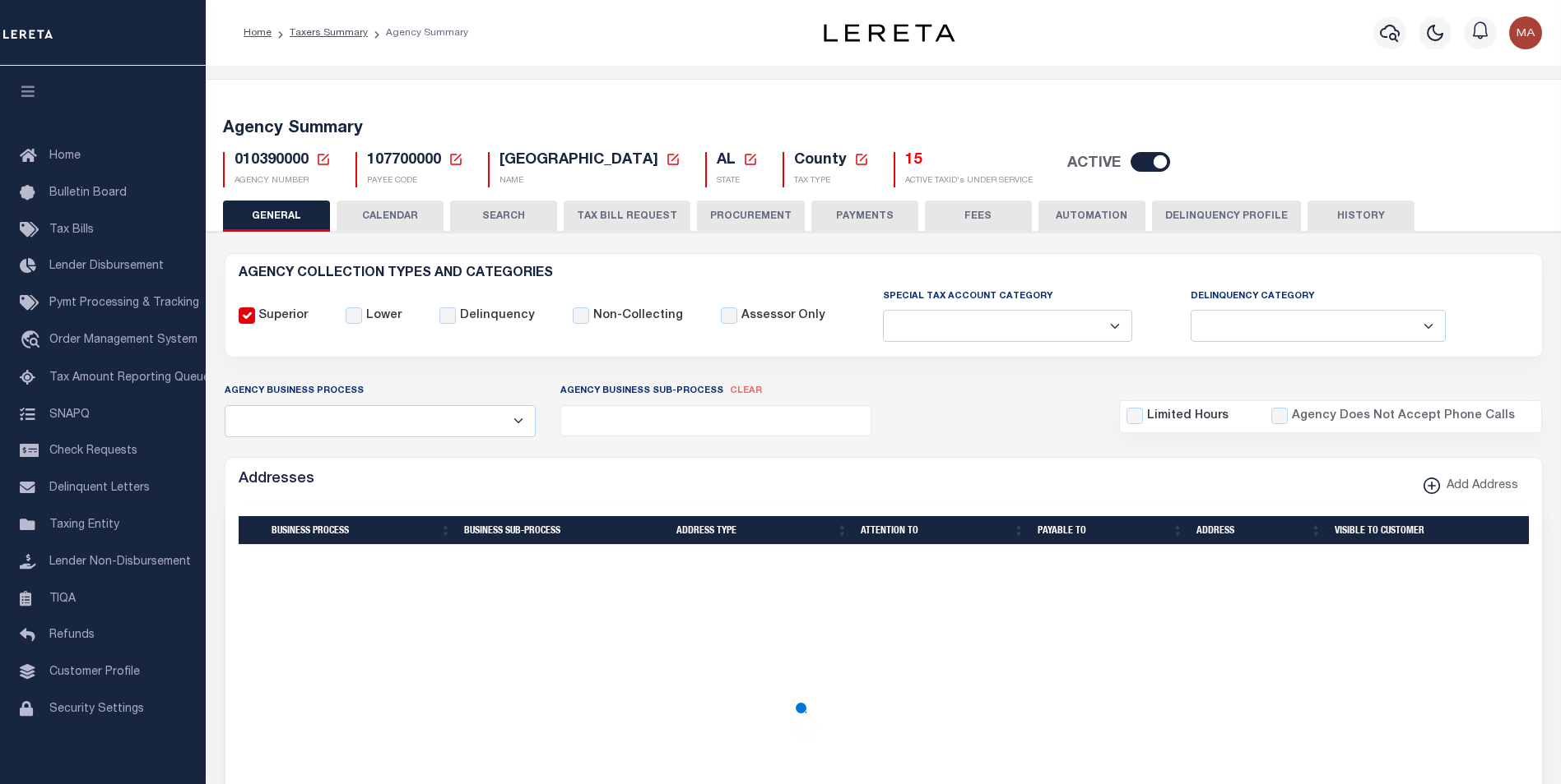
click at [395, 158] on span "107700000" at bounding box center [403, 159] width 74 height 14
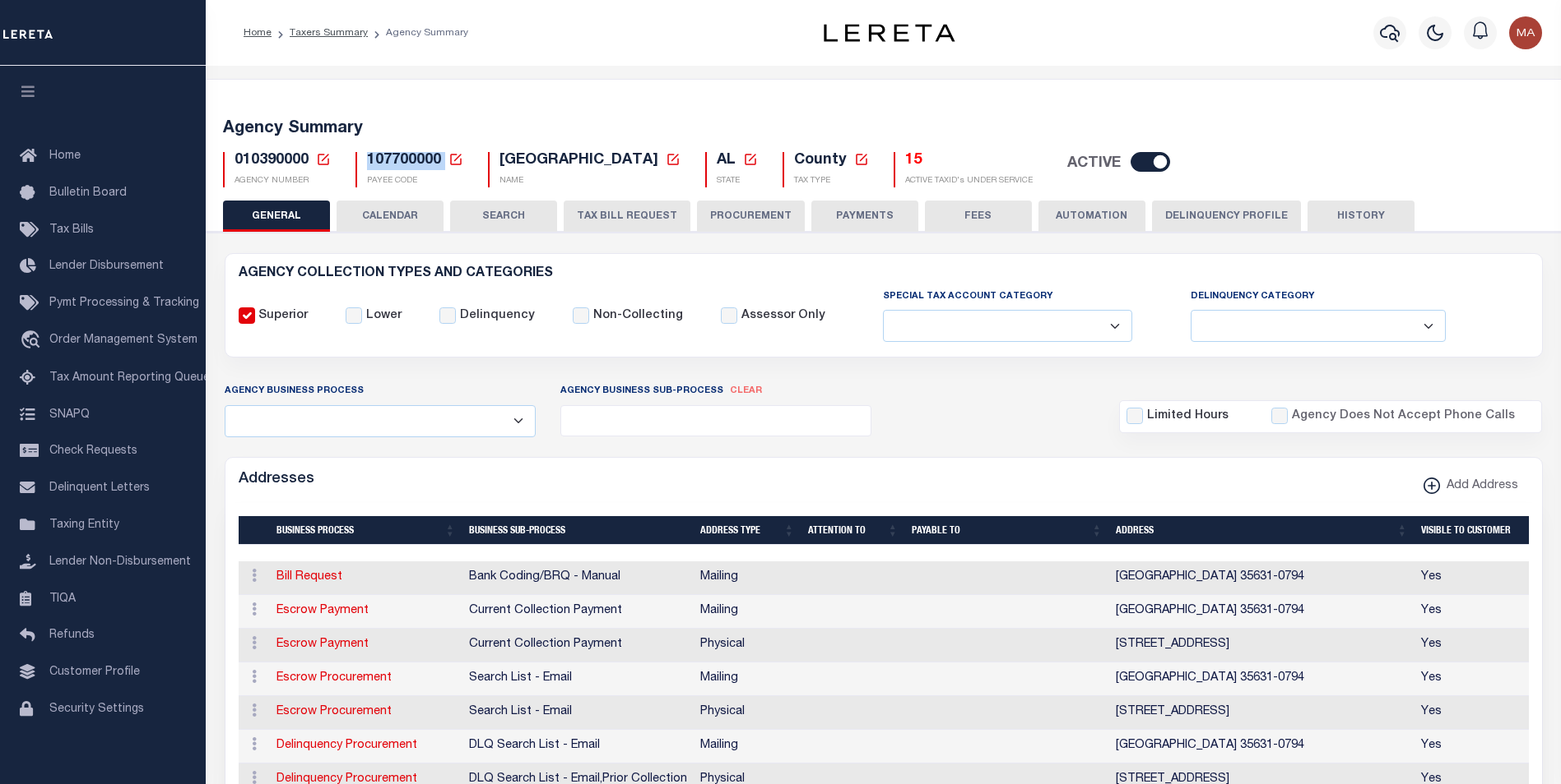
click at [1145, 165] on input "checkbox" at bounding box center [1149, 162] width 39 height 20
checkbox input "false"
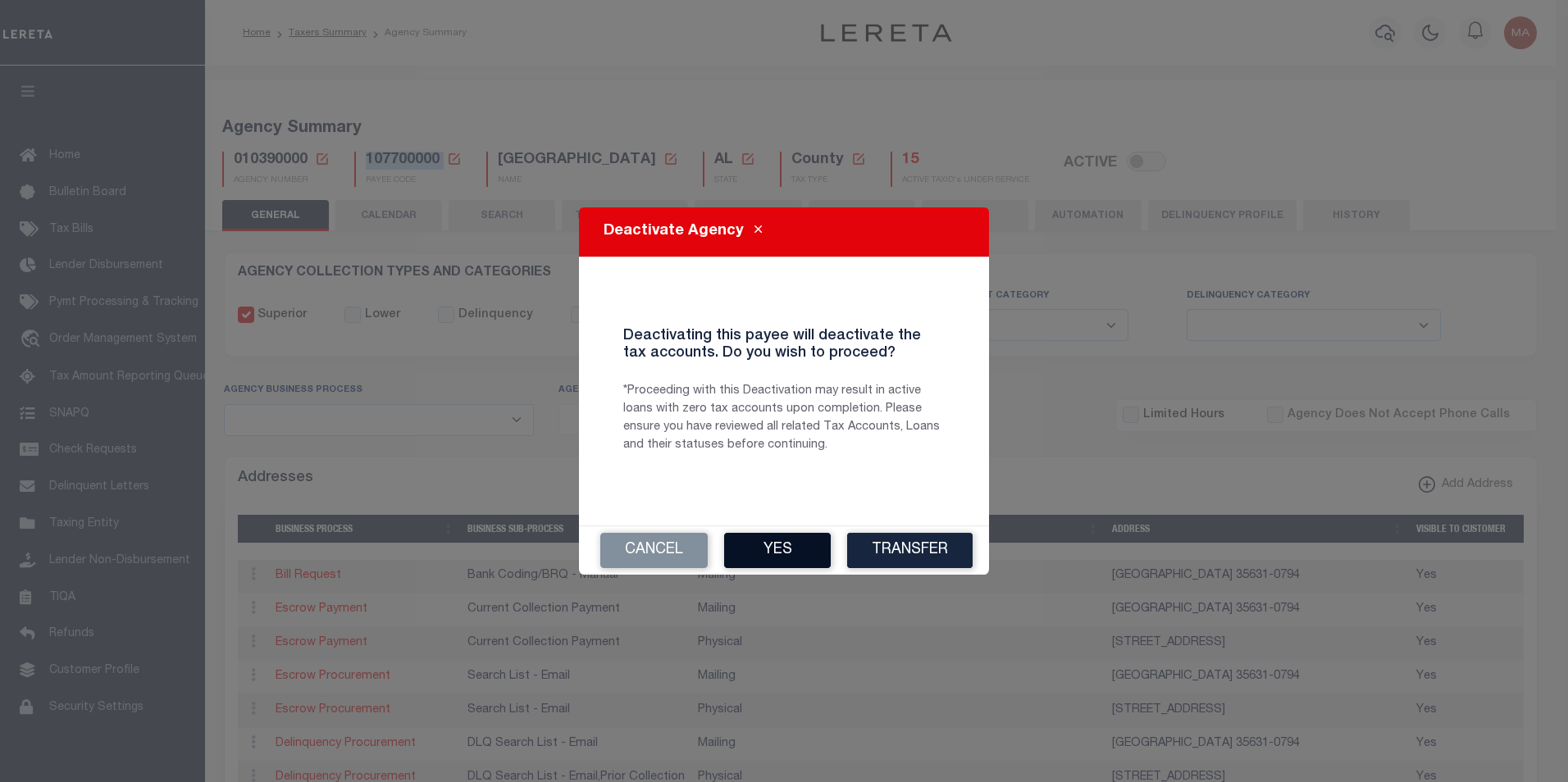
click at [769, 570] on div "Cancel Yes Transfer" at bounding box center [784, 550] width 410 height 49
click at [774, 552] on button "Yes" at bounding box center [777, 550] width 106 height 35
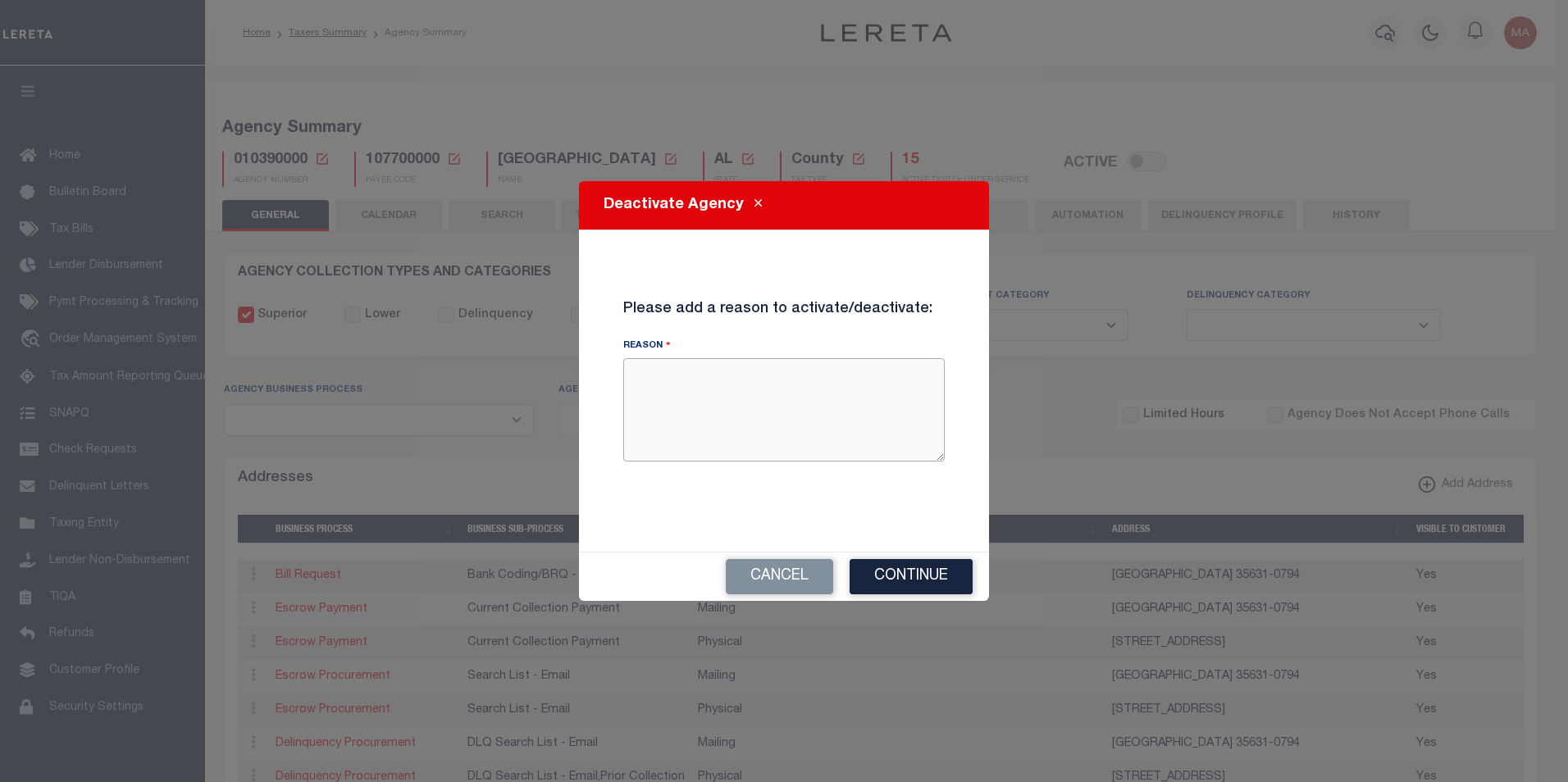
click at [683, 416] on textarea "Reason" at bounding box center [784, 410] width 322 height 103
type textarea "test"
click at [913, 583] on button "Continue" at bounding box center [911, 576] width 123 height 35
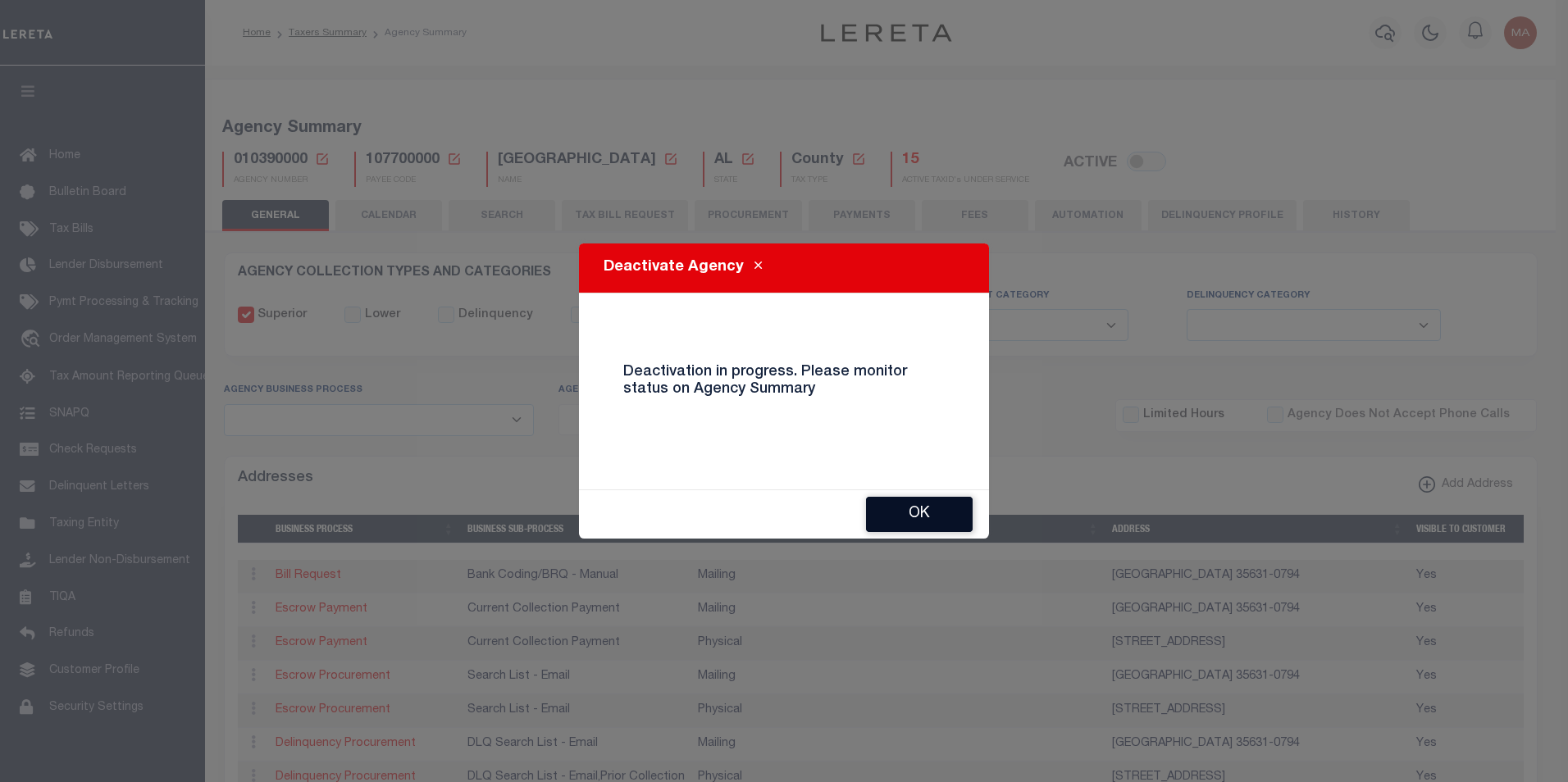
click at [920, 525] on button "OK" at bounding box center [919, 514] width 106 height 35
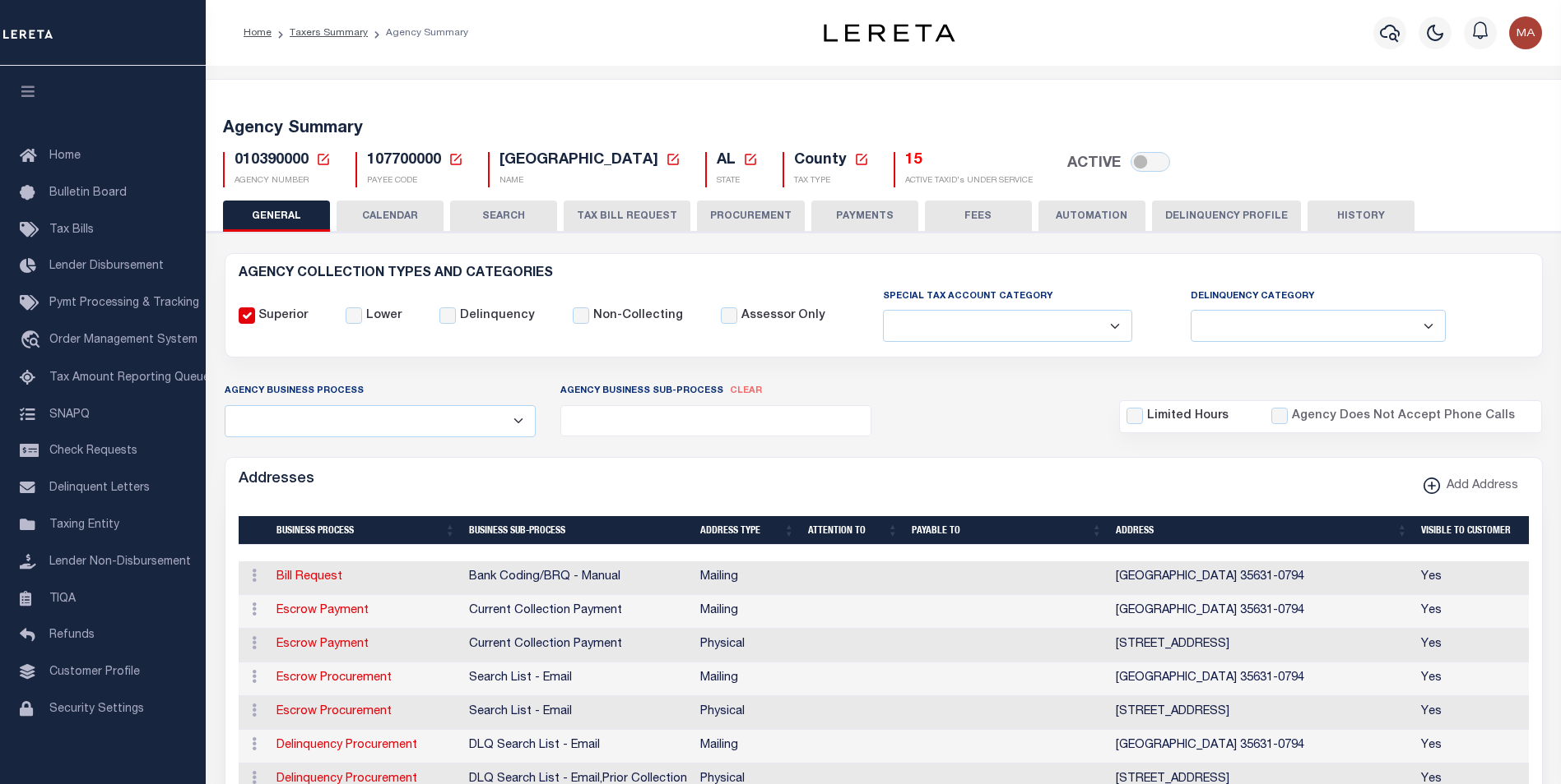
checkbox input "true"
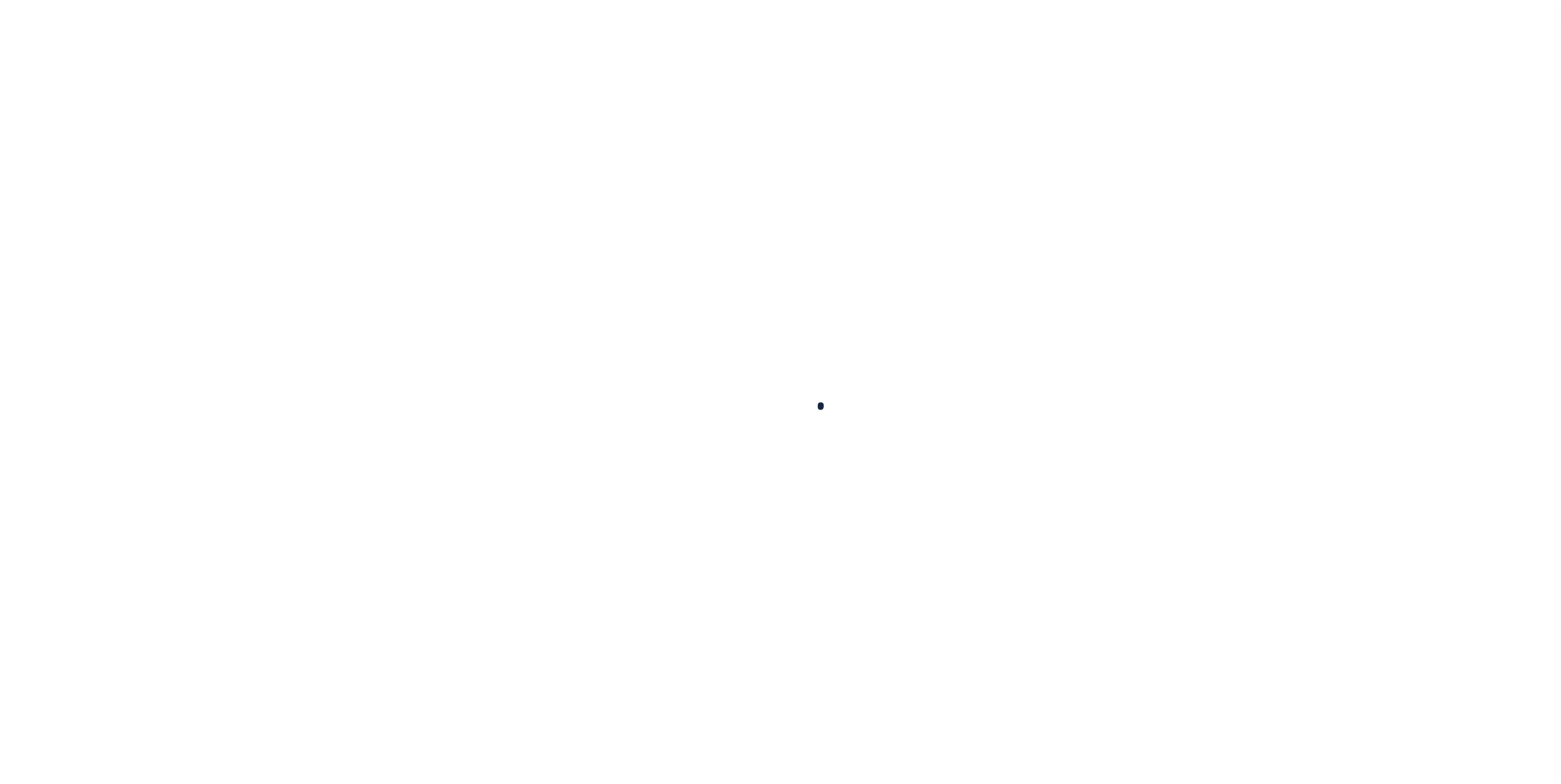
select select
checkbox input "false"
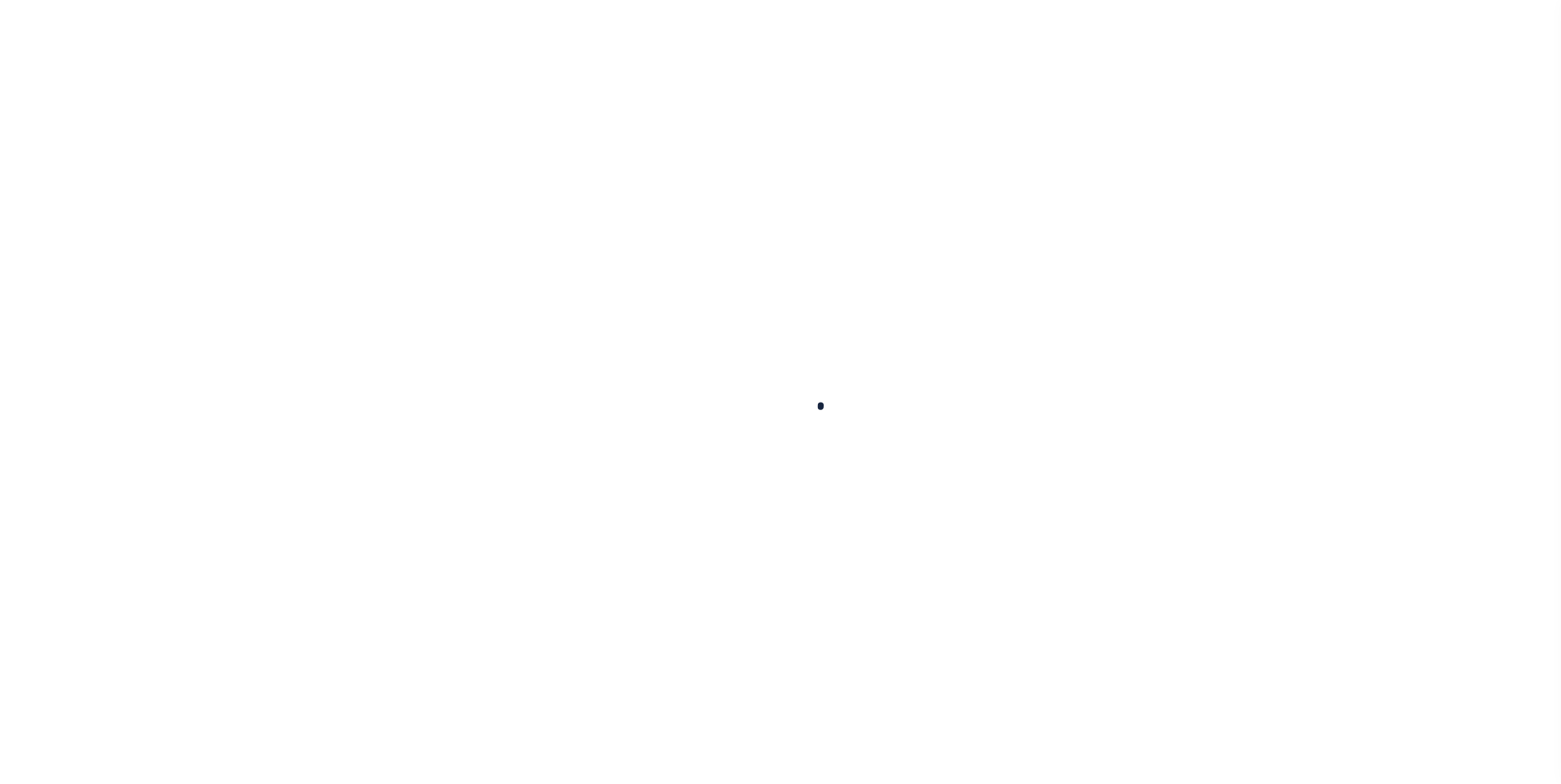
checkbox input "false"
type input "107700000"
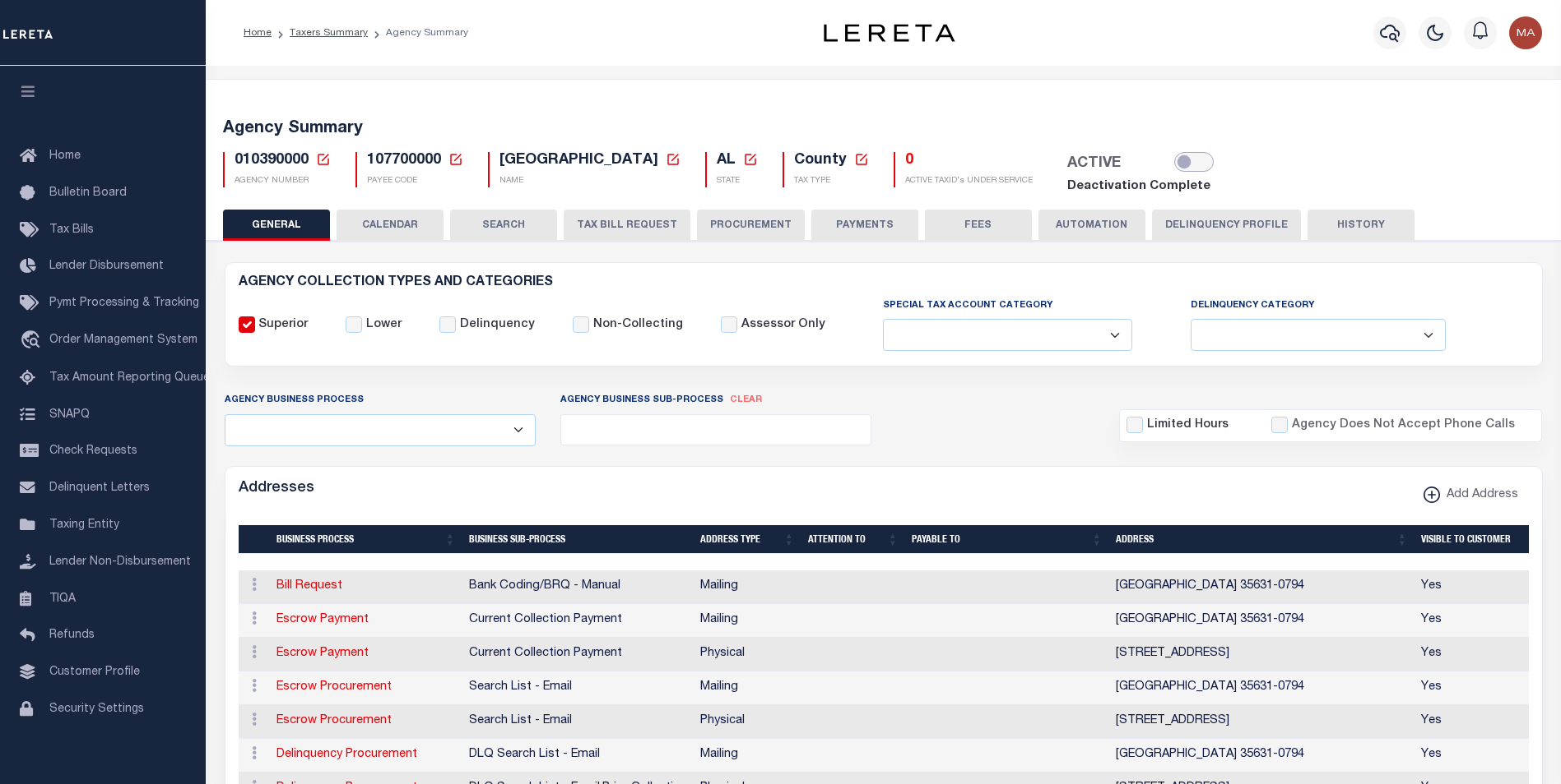
click at [1204, 164] on input "checkbox" at bounding box center [1193, 162] width 39 height 20
checkbox input "true"
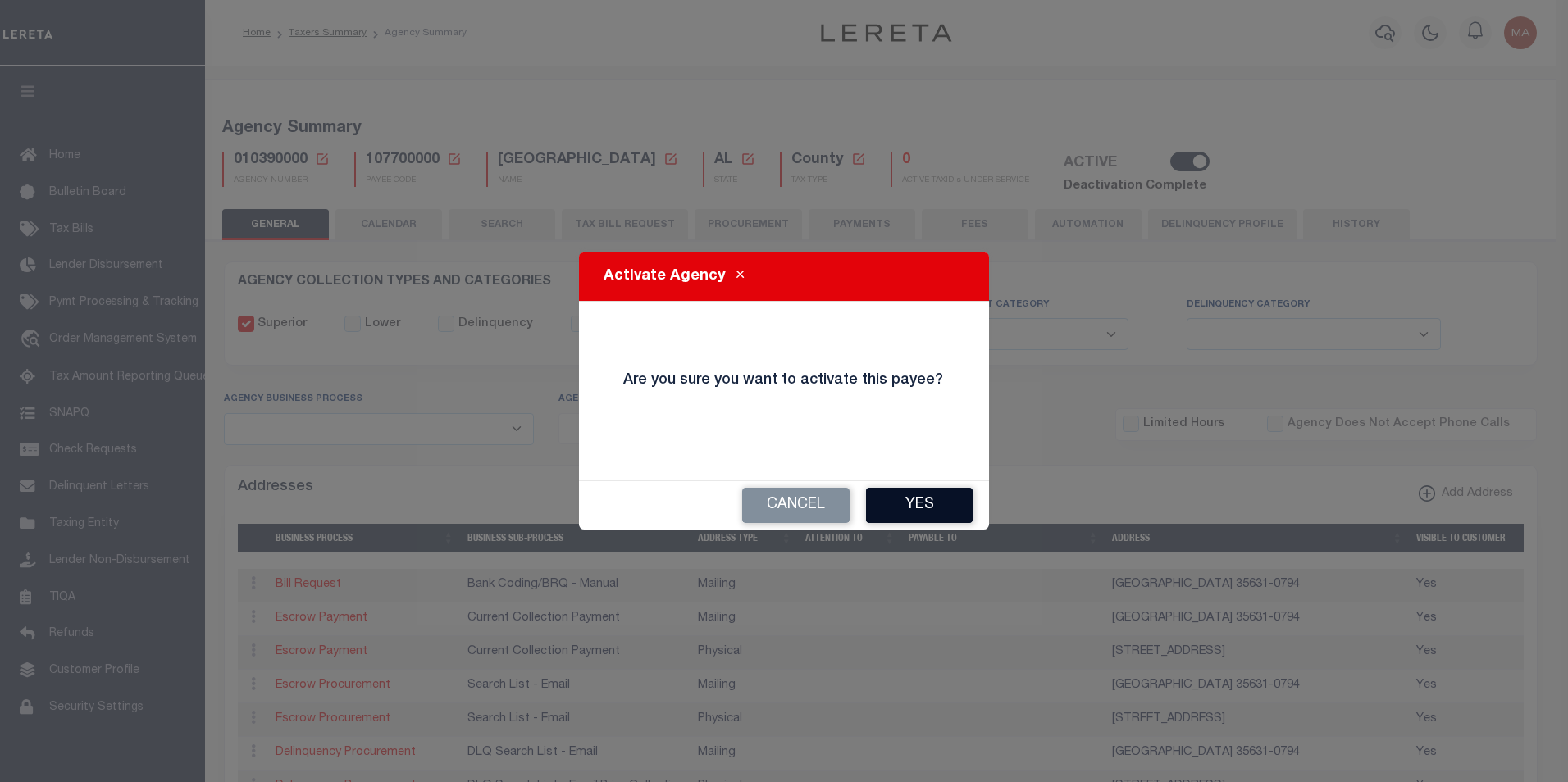
click at [931, 504] on button "Yes" at bounding box center [919, 505] width 106 height 35
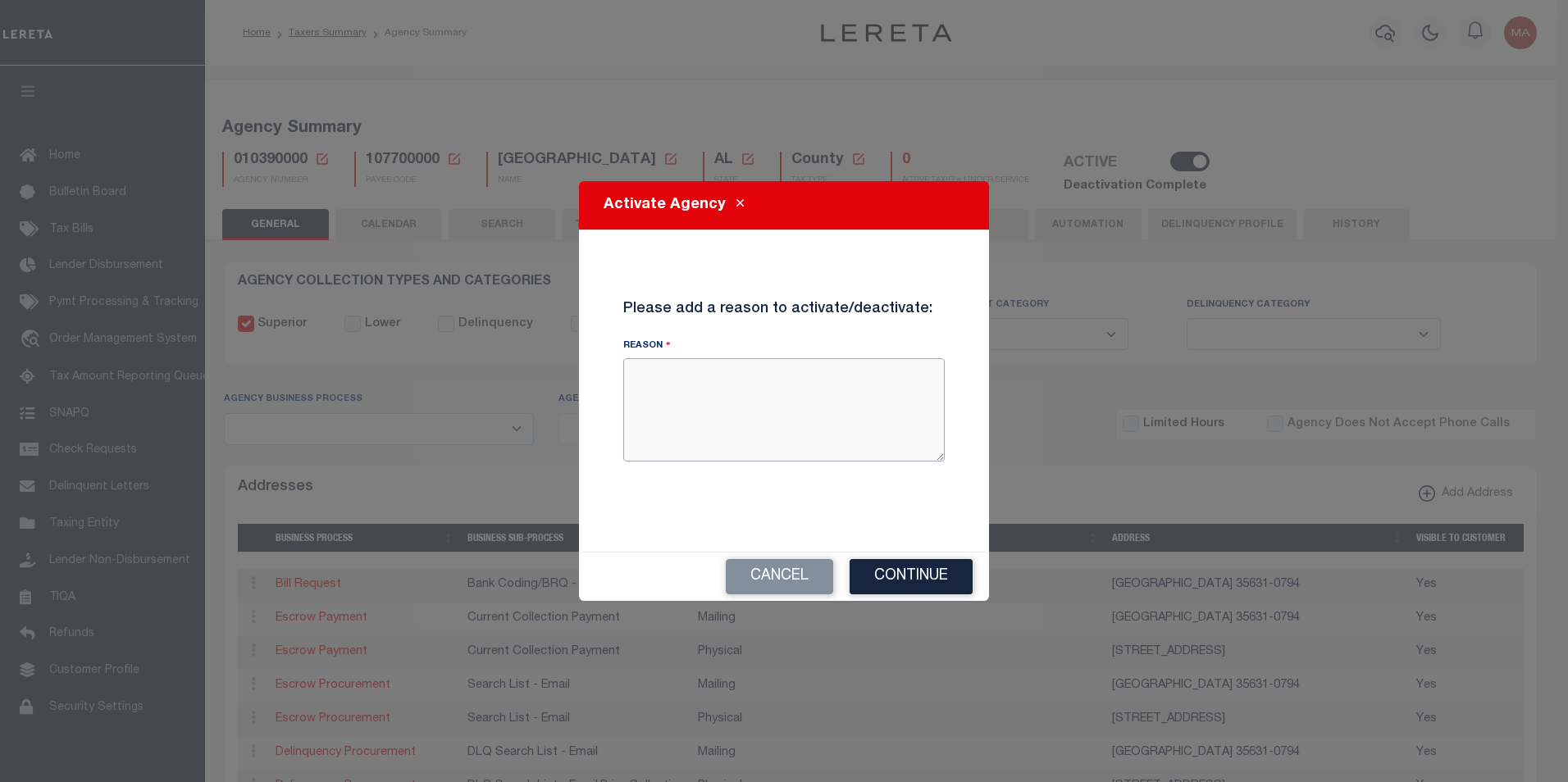
click at [729, 416] on textarea "Reason" at bounding box center [784, 410] width 322 height 103
type textarea "test 2"
click at [900, 578] on button "Continue" at bounding box center [911, 576] width 123 height 35
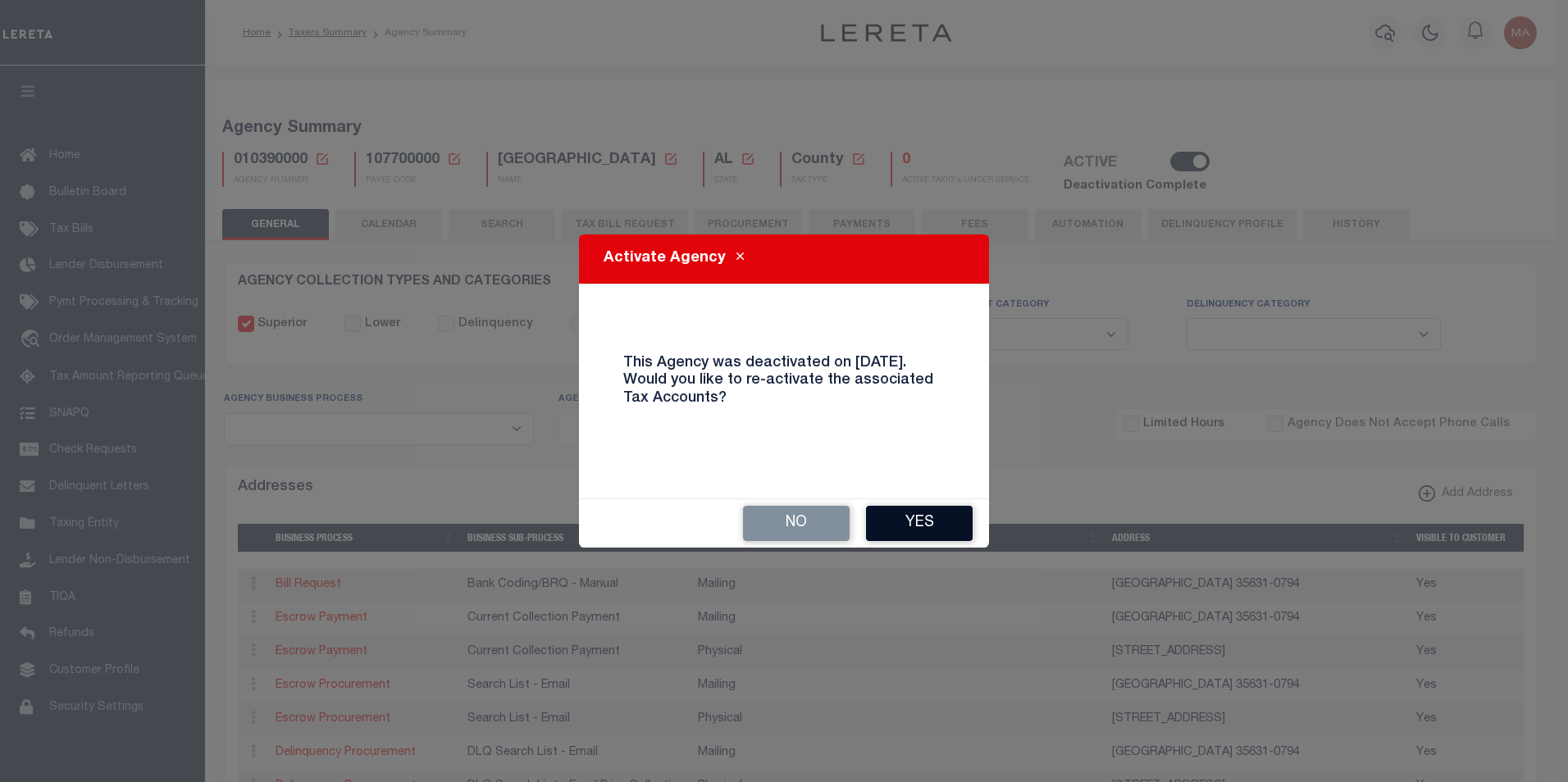
click at [928, 525] on button "Yes" at bounding box center [919, 524] width 106 height 35
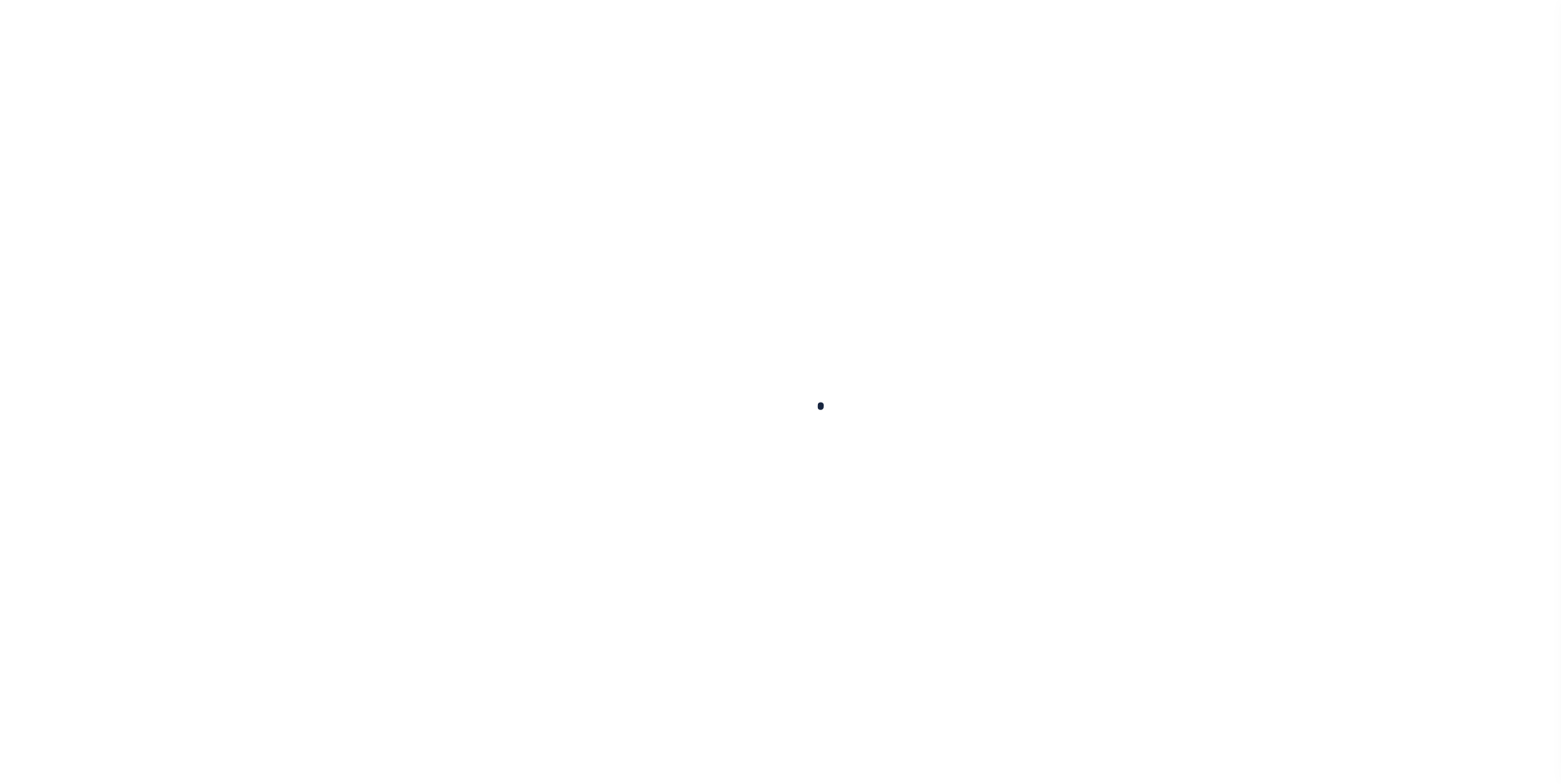
select select
checkbox input "false"
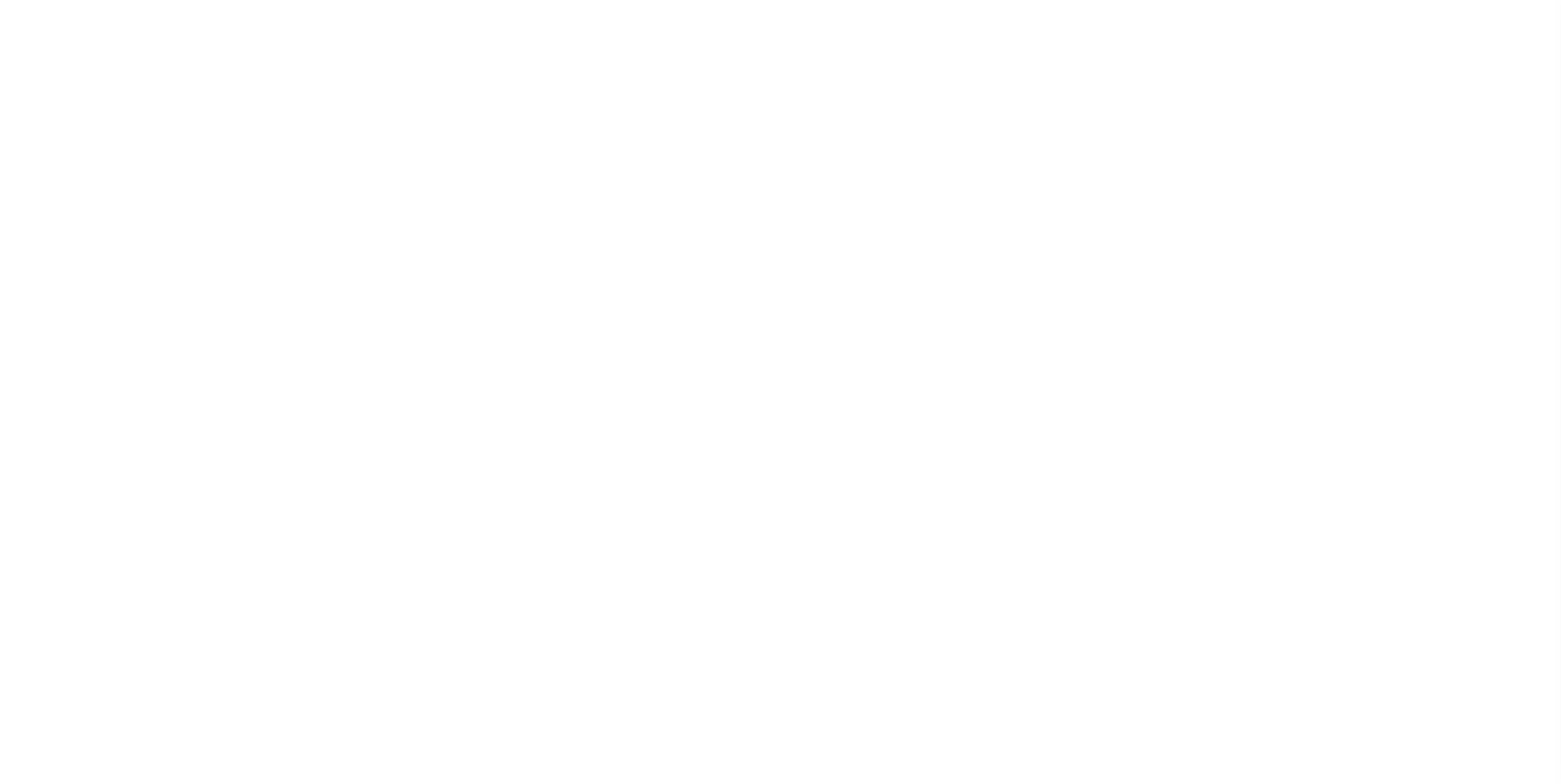
checkbox input "false"
type input "107700000"
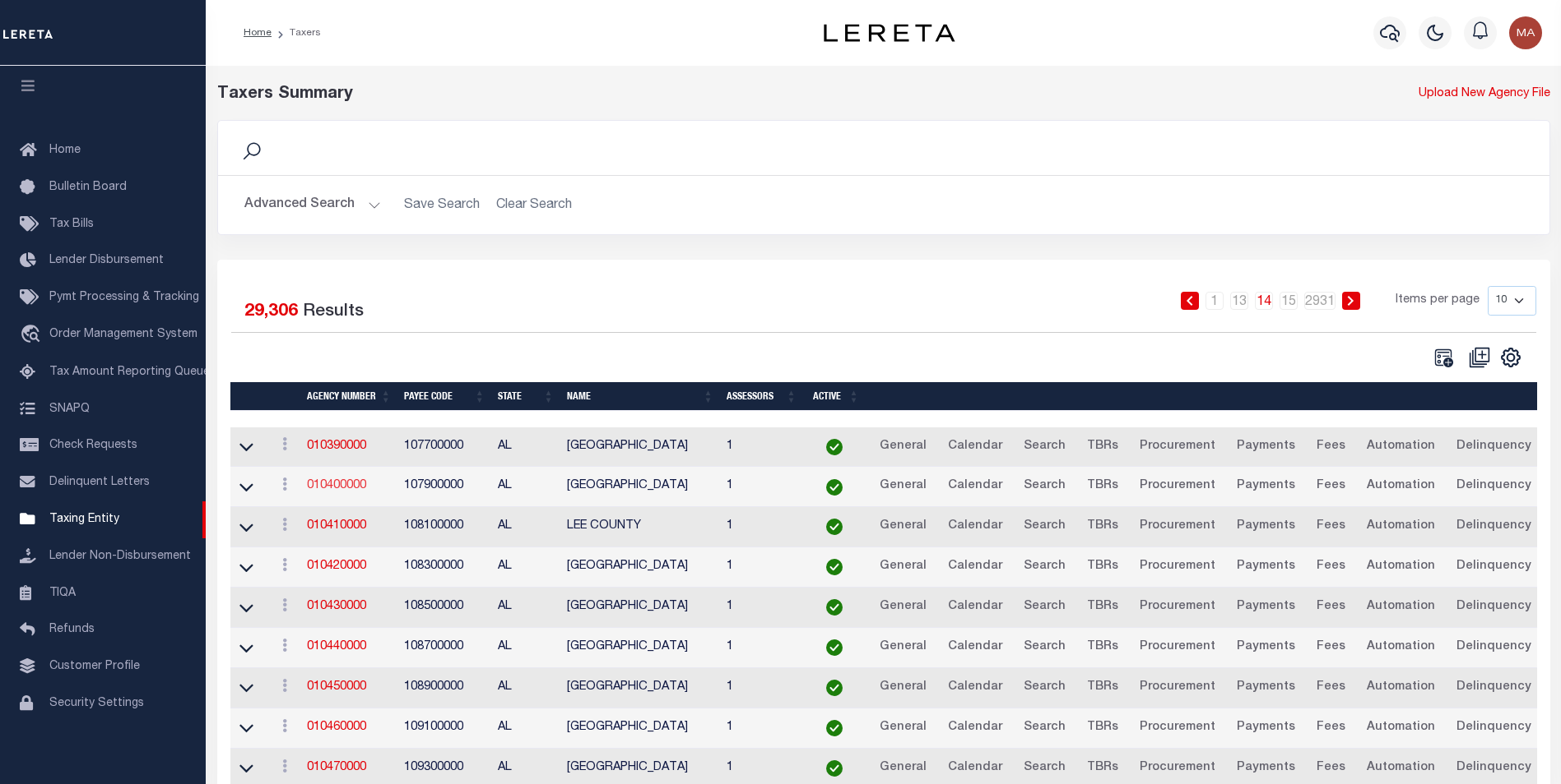
click at [348, 491] on link "010400000" at bounding box center [337, 486] width 60 height 12
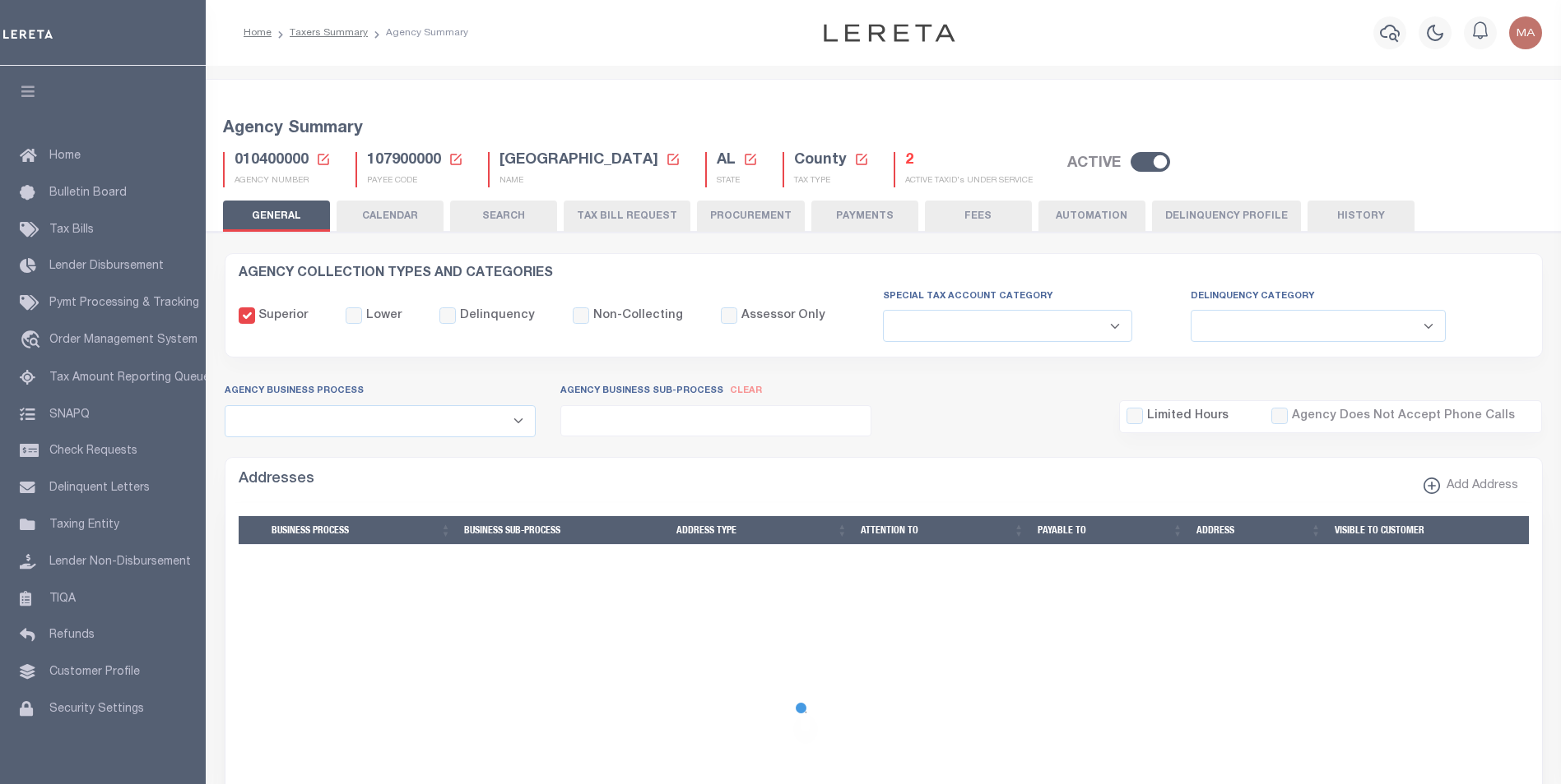
select select
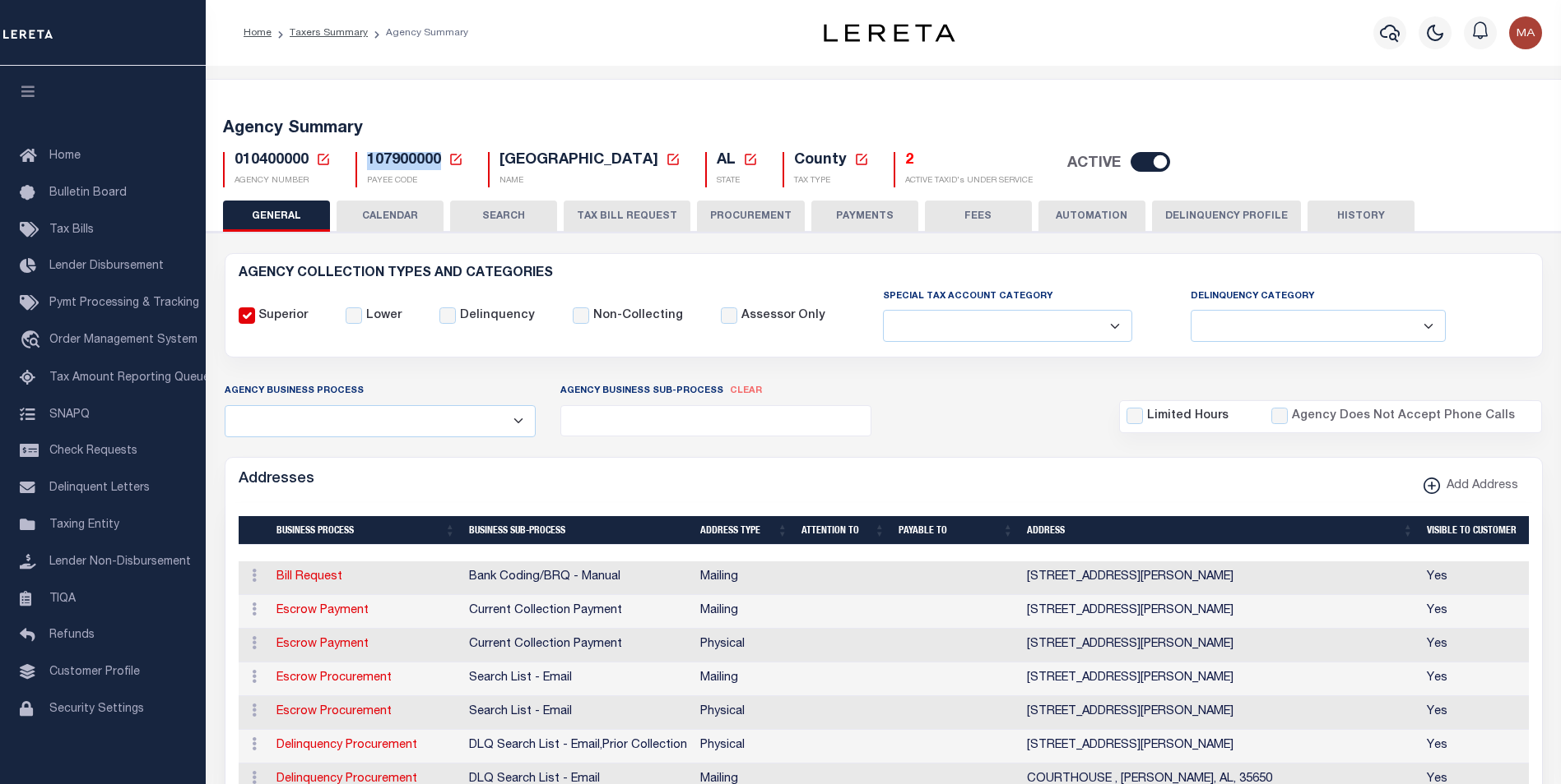
drag, startPoint x: 440, startPoint y: 162, endPoint x: 369, endPoint y: 165, distance: 71.1
click at [369, 165] on span "107900000" at bounding box center [403, 159] width 74 height 14
copy span "107900000"
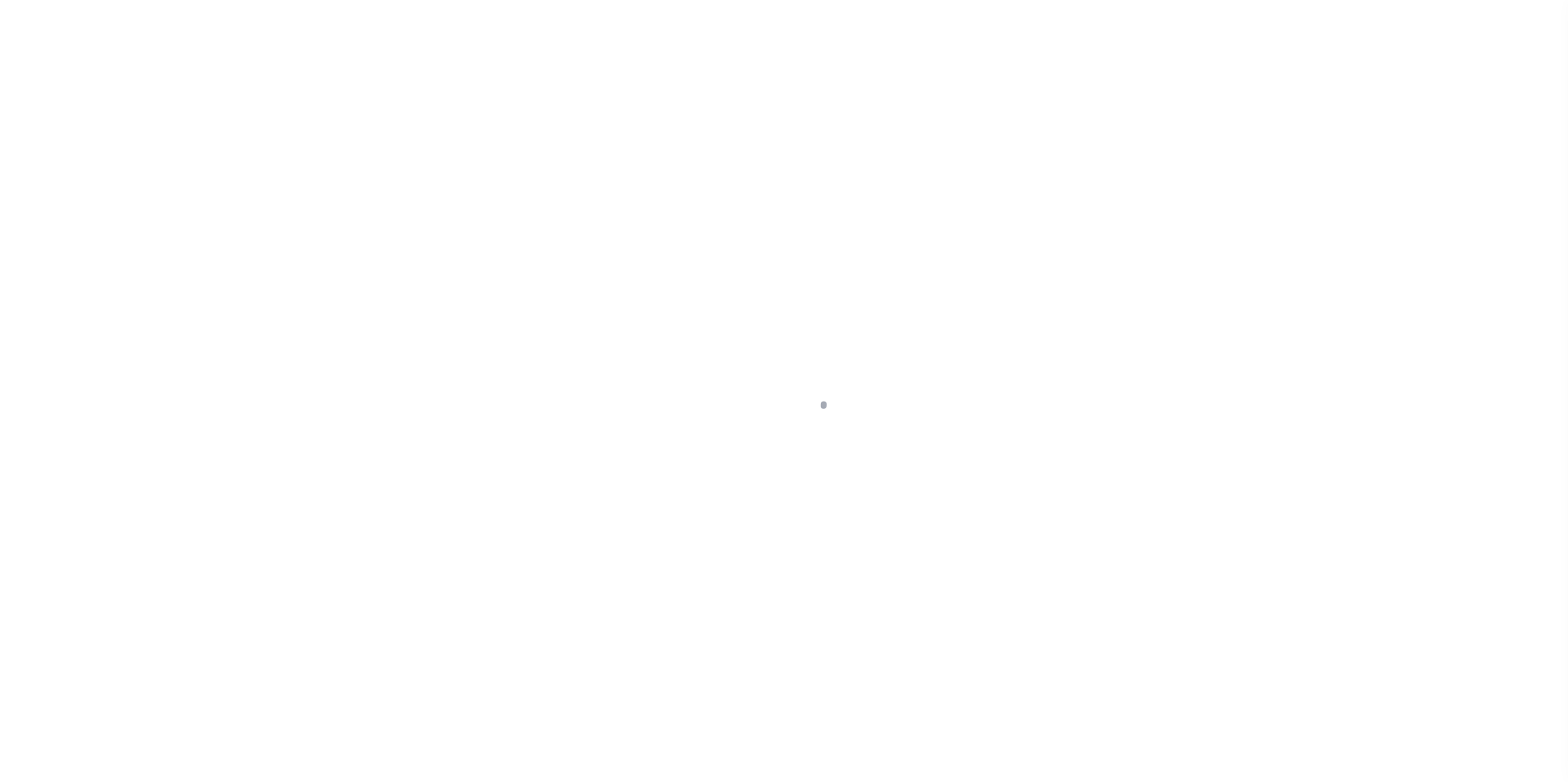
select select
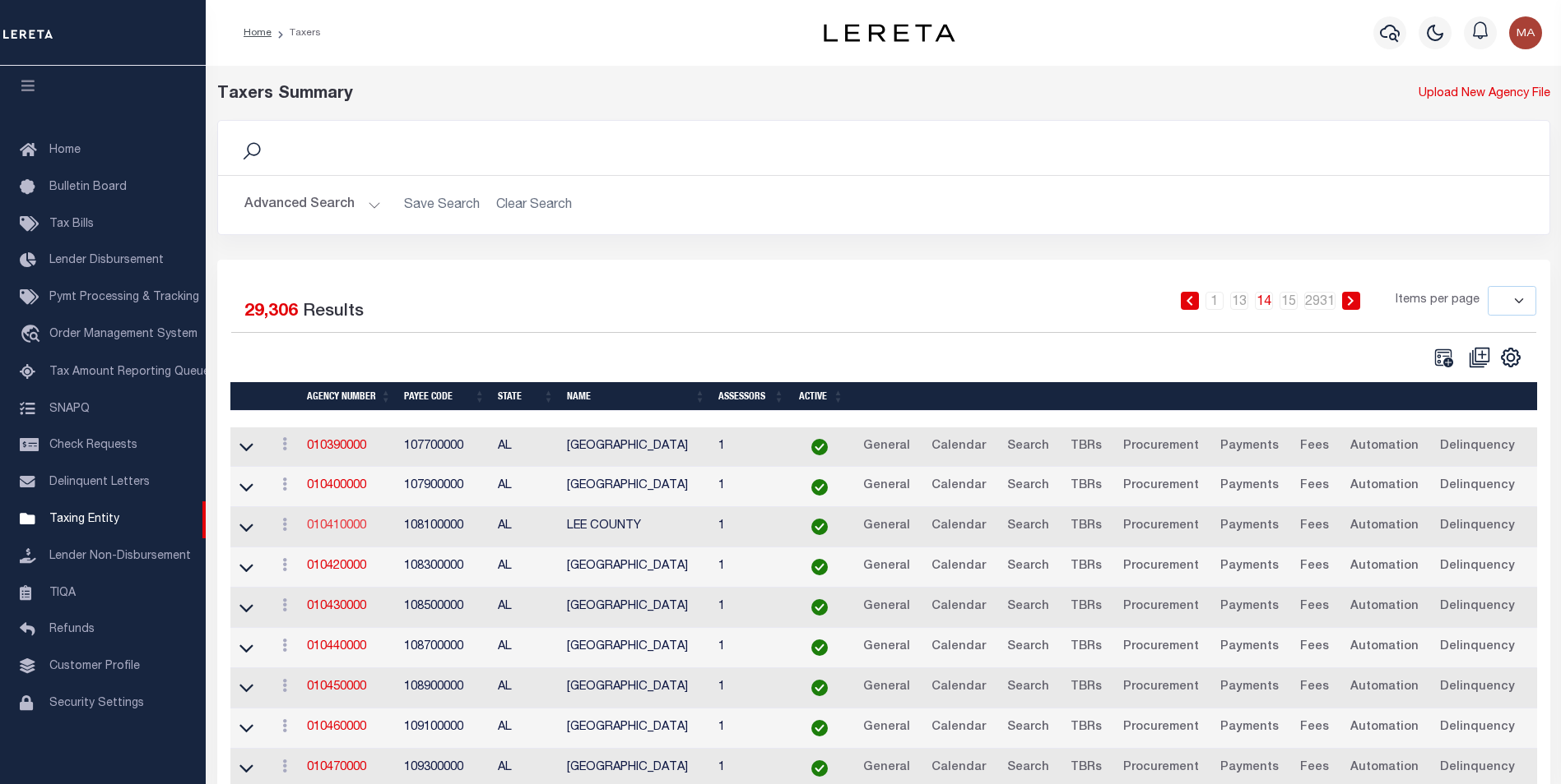
click at [348, 529] on link "010410000" at bounding box center [337, 526] width 60 height 12
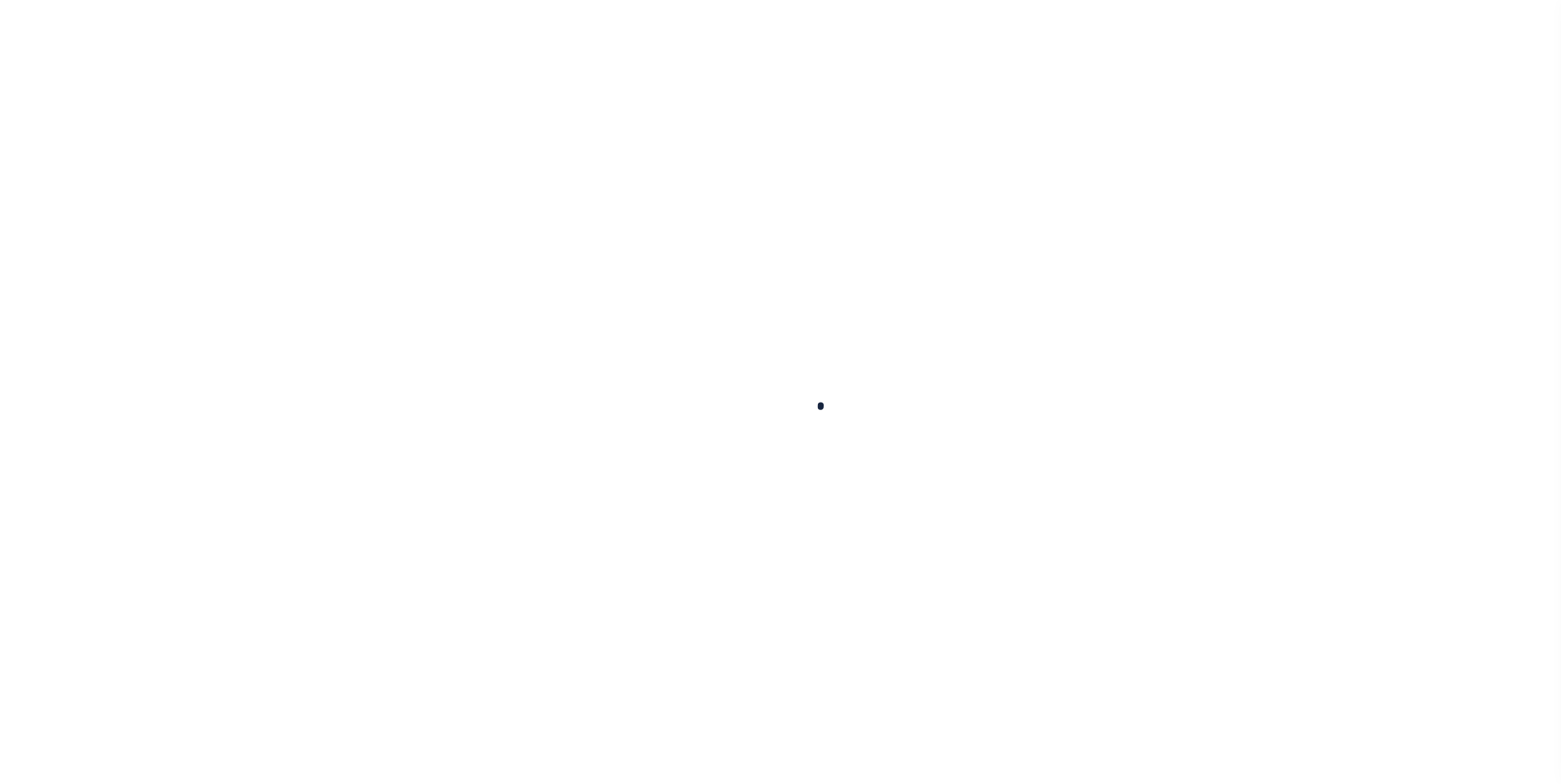
select select
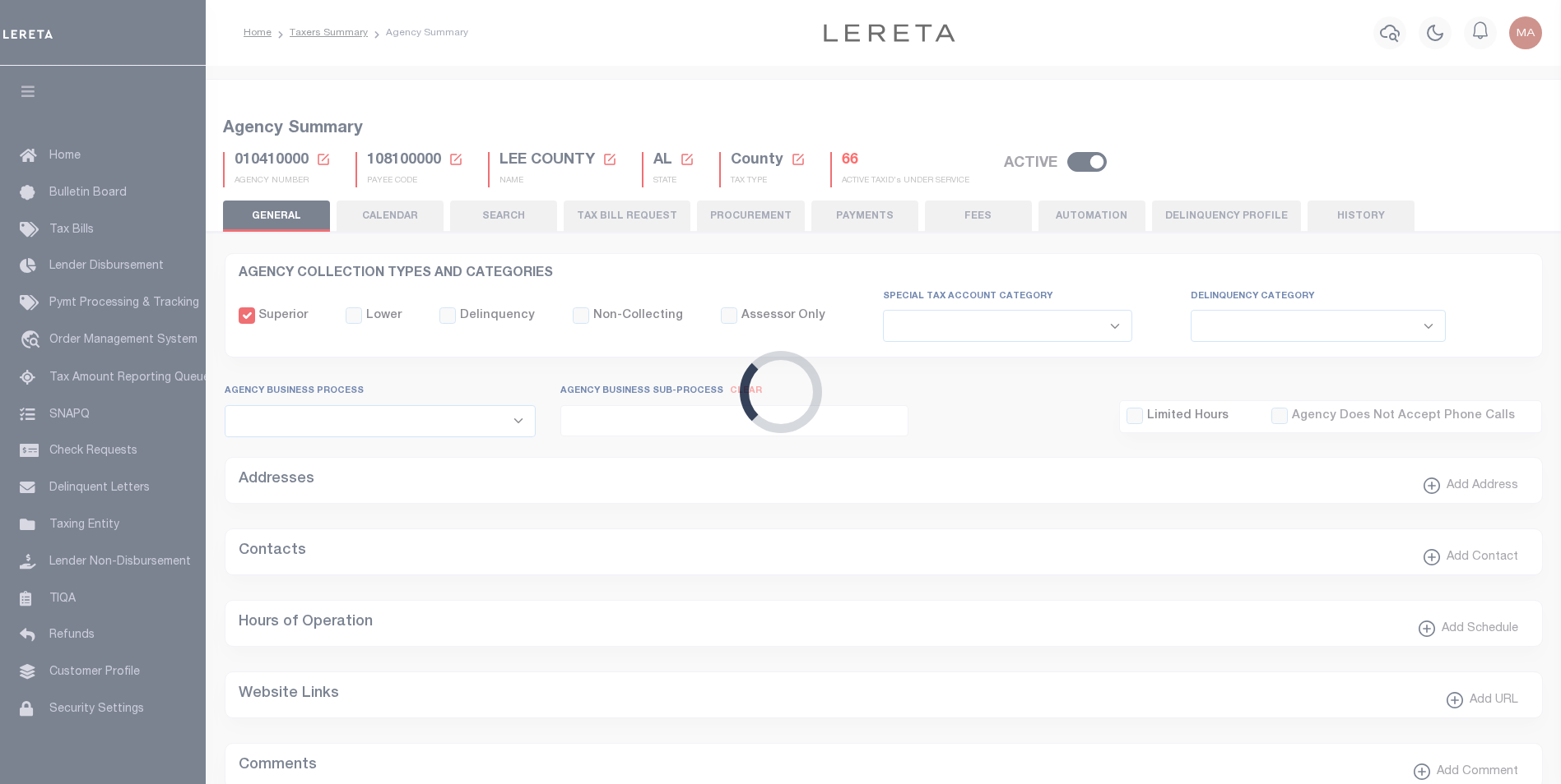
checkbox input "false"
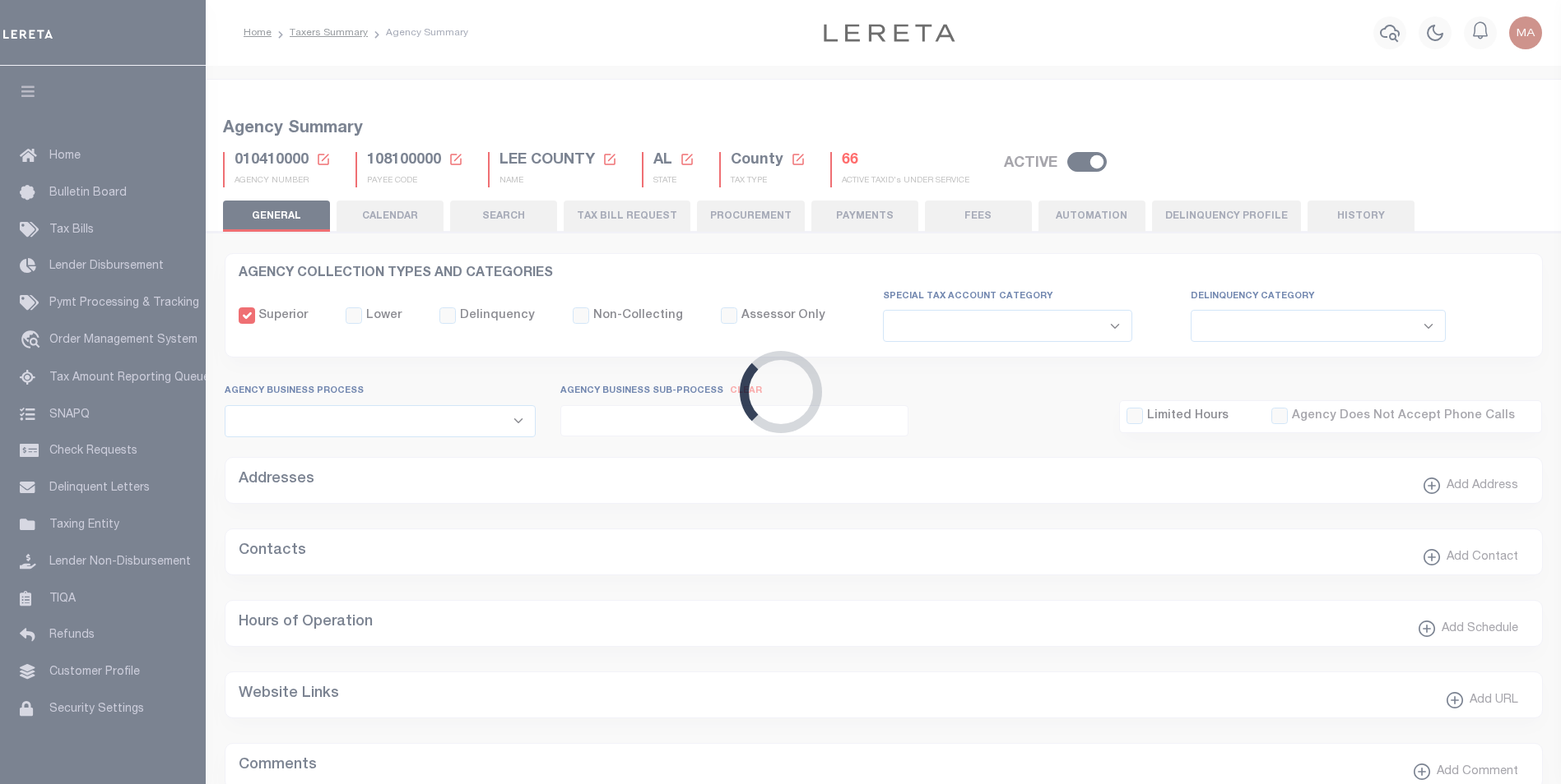
type input "108100000"
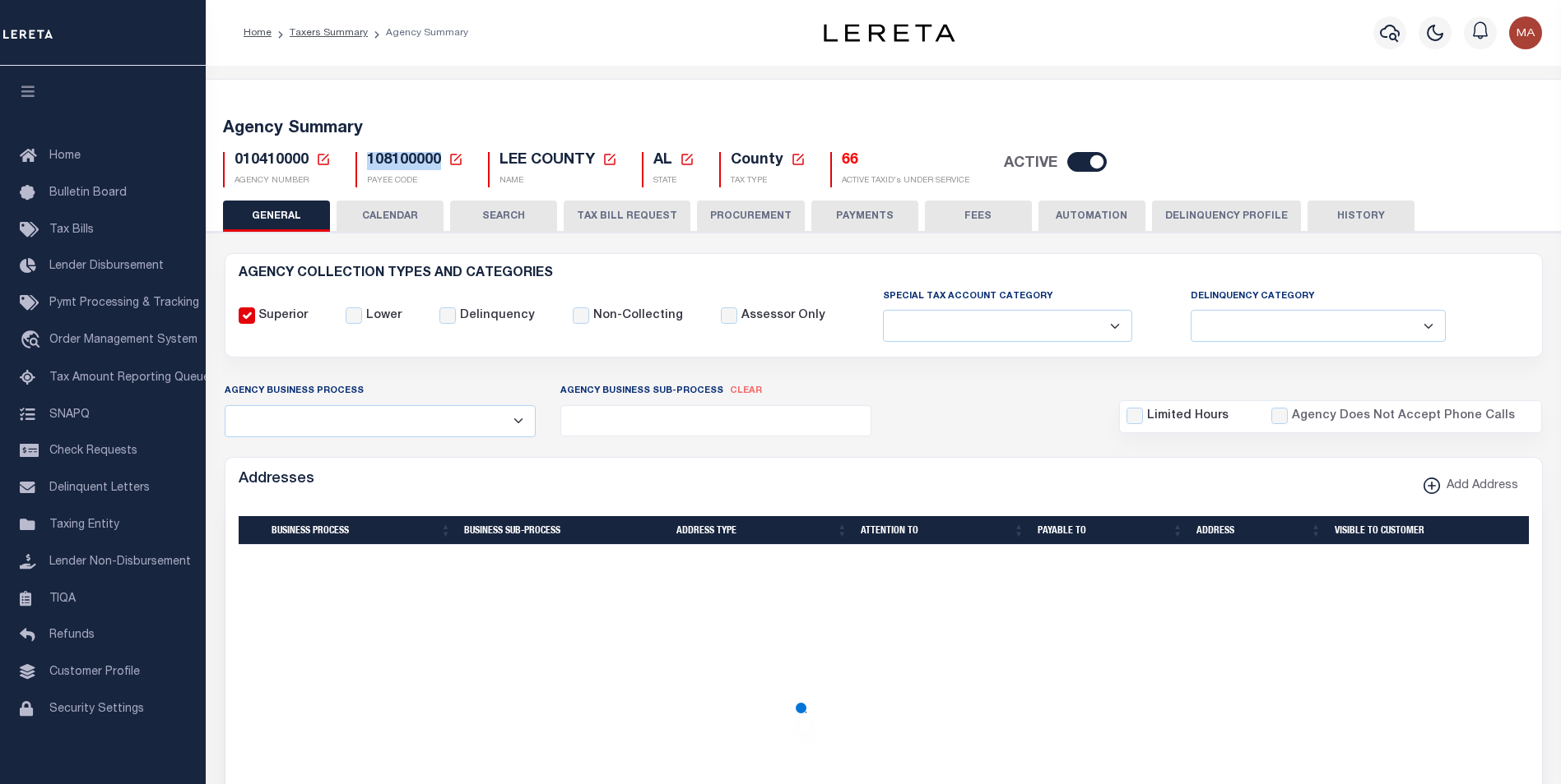
drag, startPoint x: 440, startPoint y: 164, endPoint x: 363, endPoint y: 162, distance: 77.0
click at [363, 162] on div "108100000 Payee Code Cancel Ok PAYEE CODE" at bounding box center [409, 170] width 108 height 36
copy span "108100000"
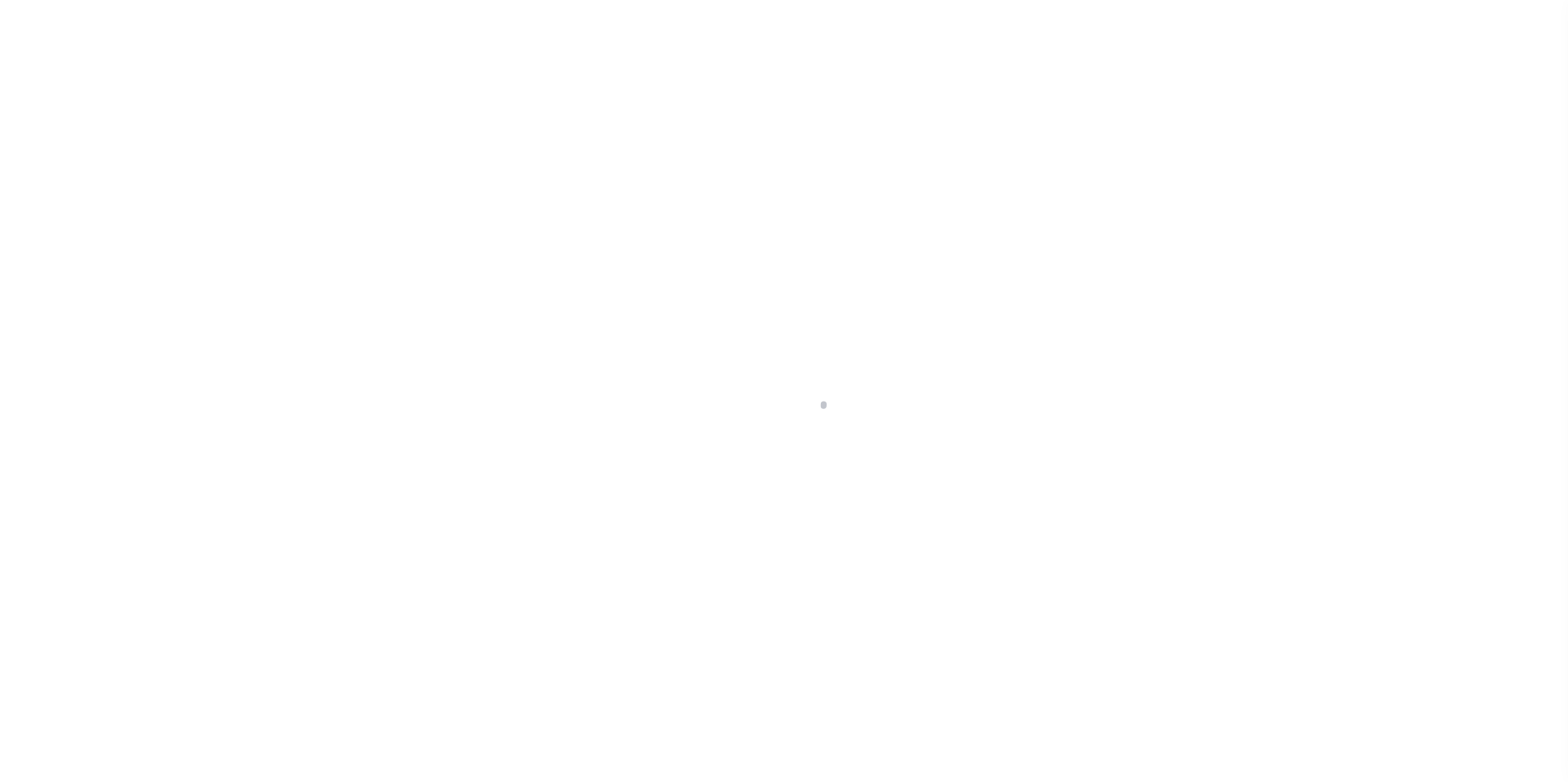
select select
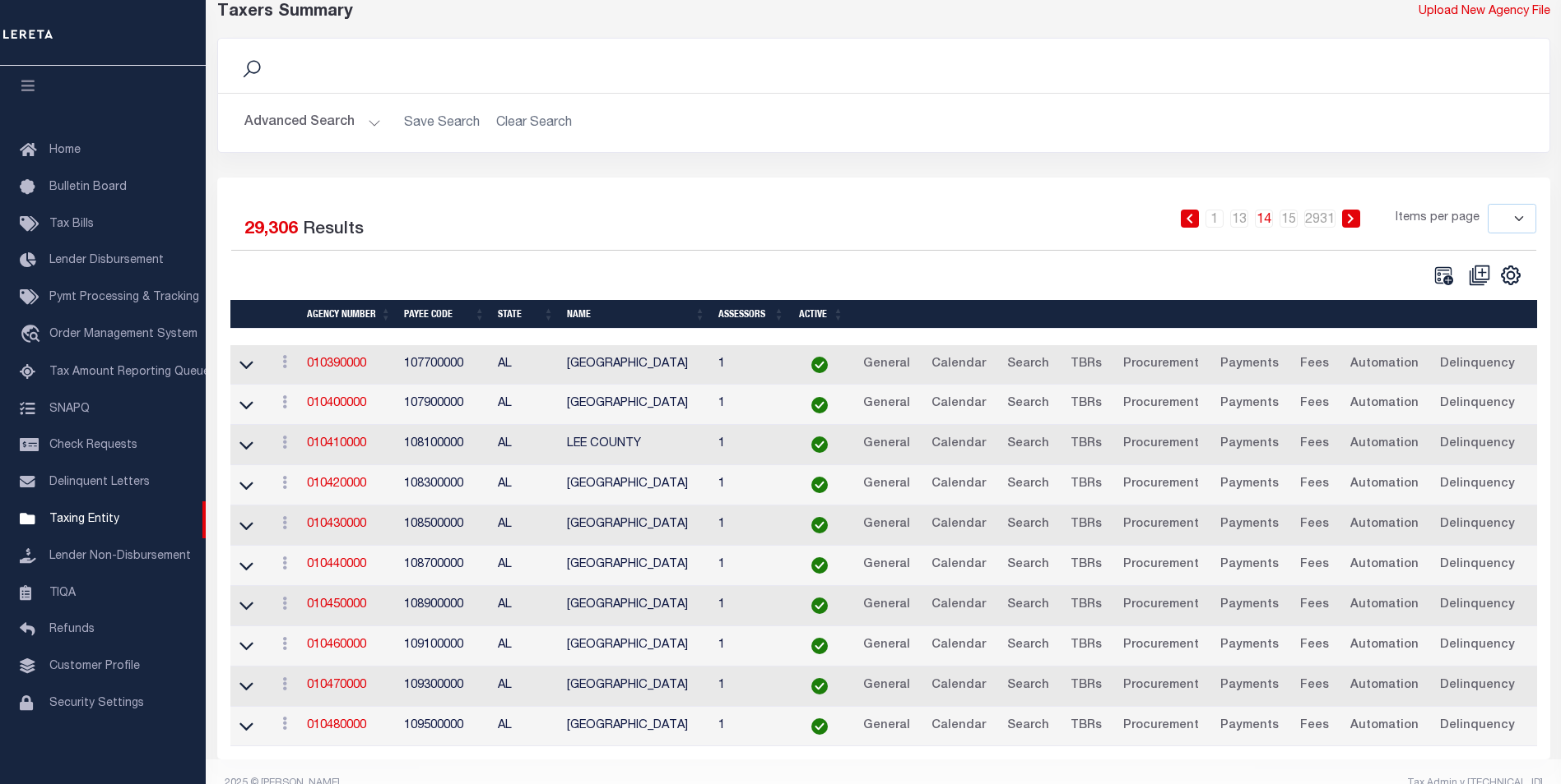
scroll to position [120, 0]
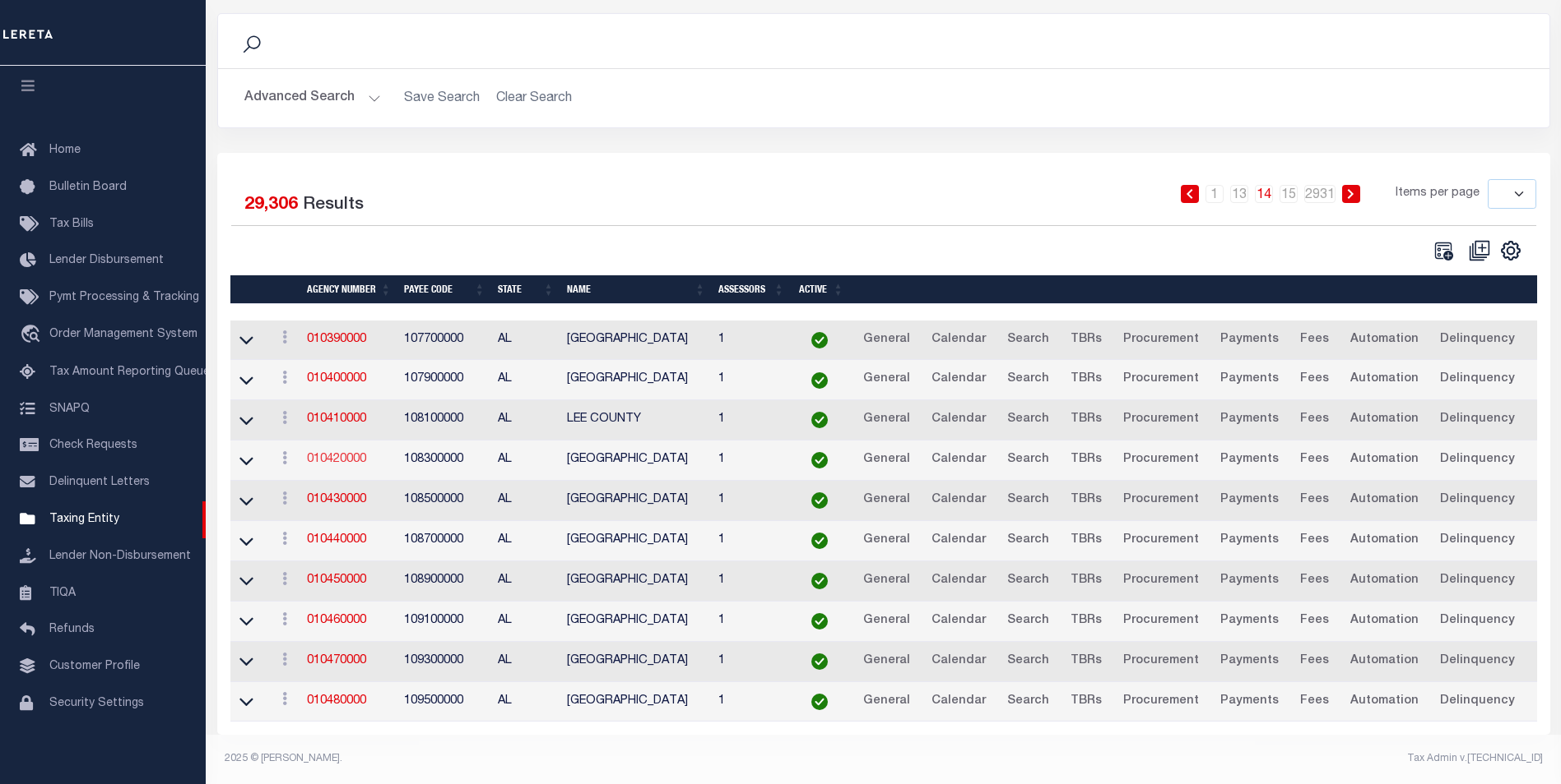
click at [348, 454] on link "010420000" at bounding box center [337, 460] width 60 height 12
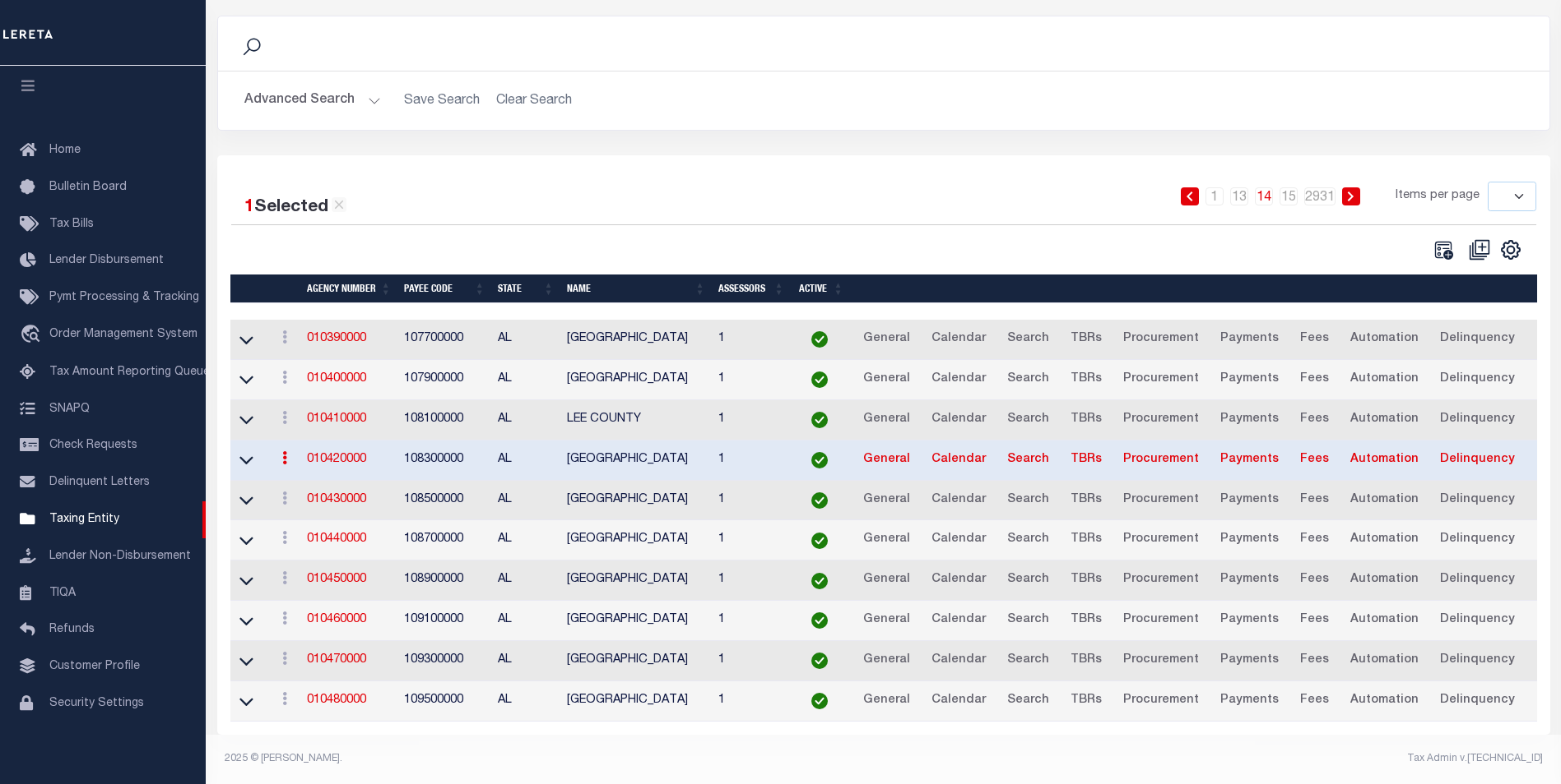
scroll to position [118, 0]
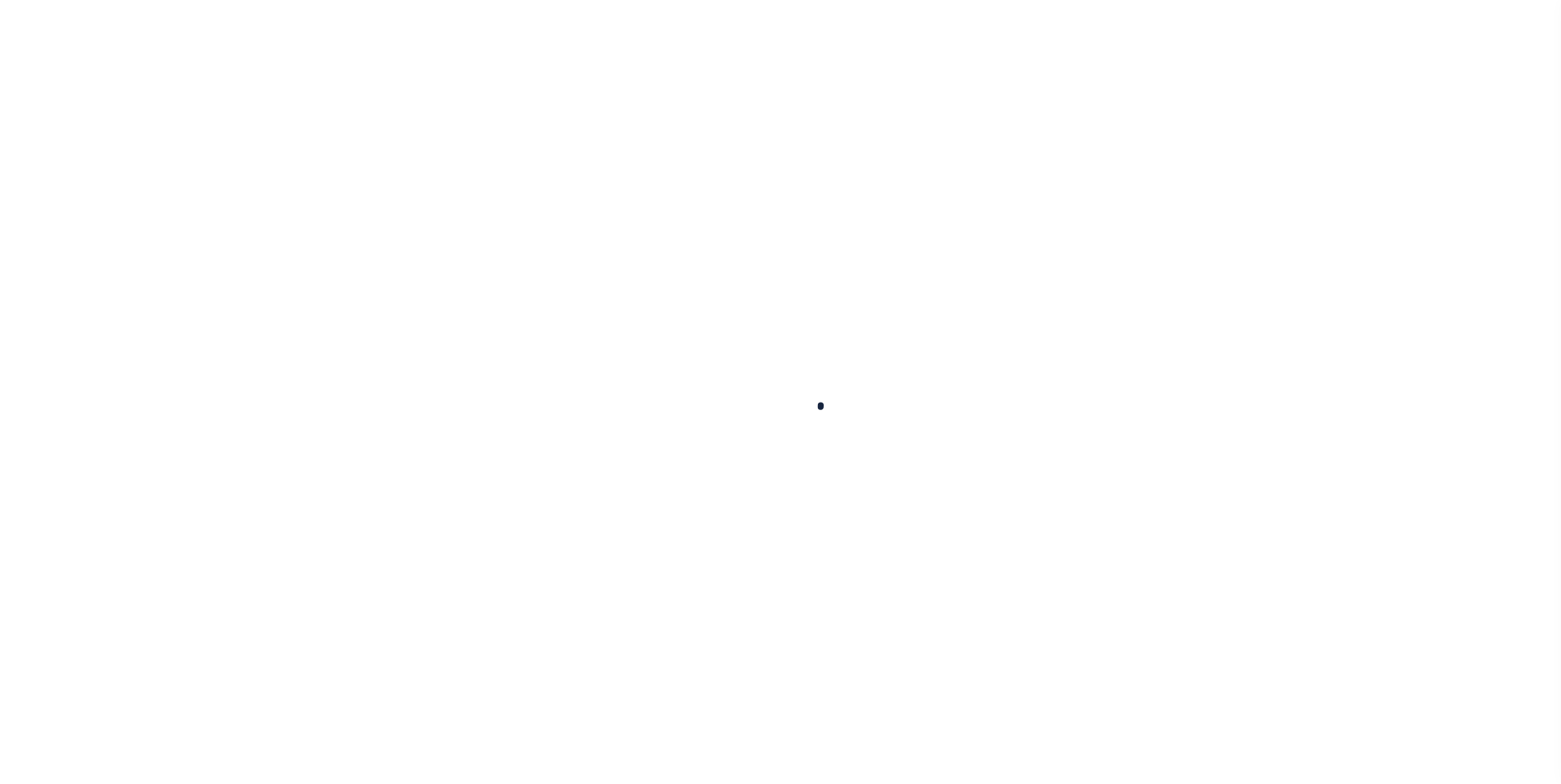
select select
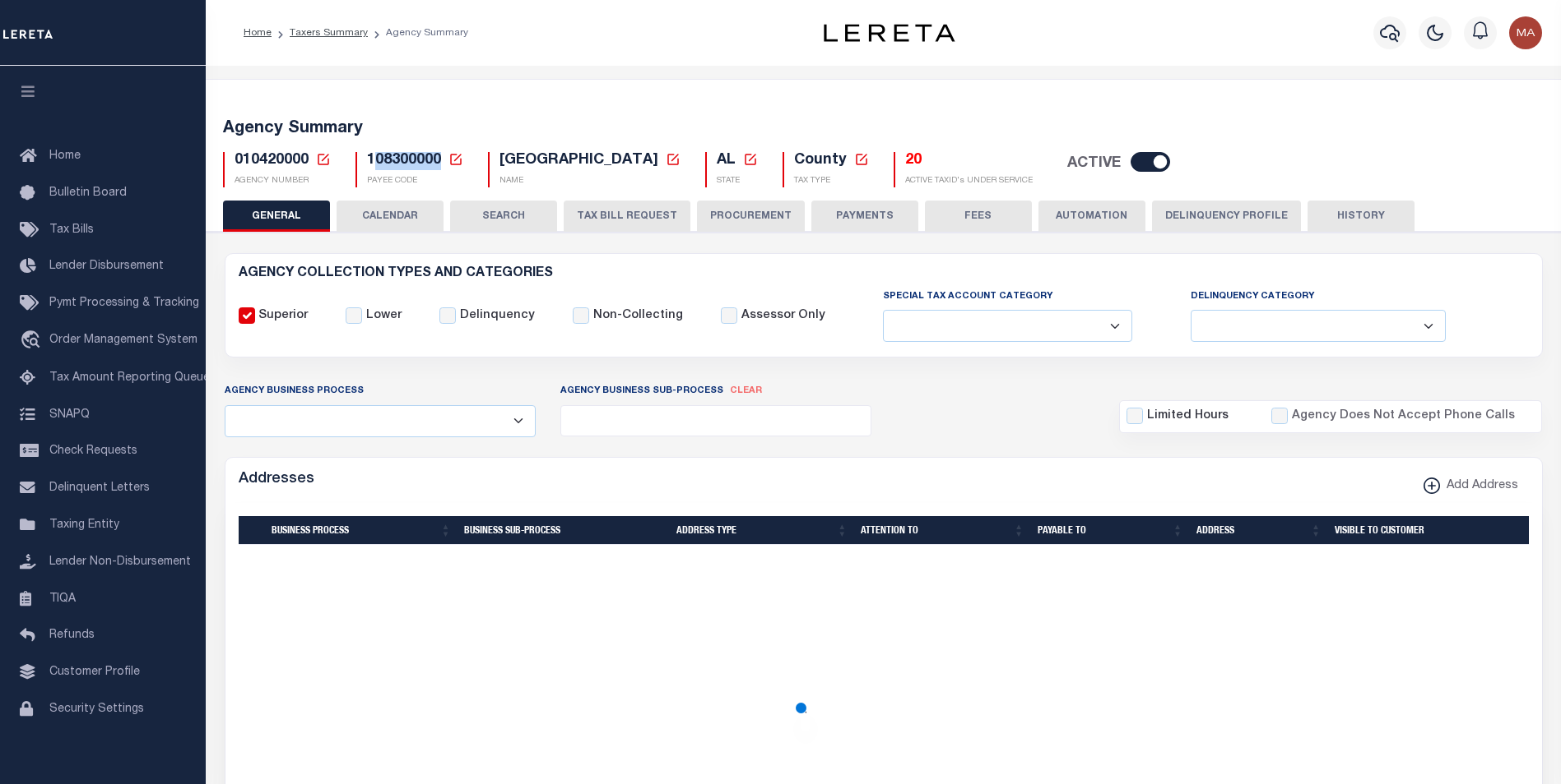
drag, startPoint x: 440, startPoint y: 163, endPoint x: 368, endPoint y: 166, distance: 72.1
click at [368, 166] on span "108300000" at bounding box center [403, 159] width 74 height 14
copy span "08300000"
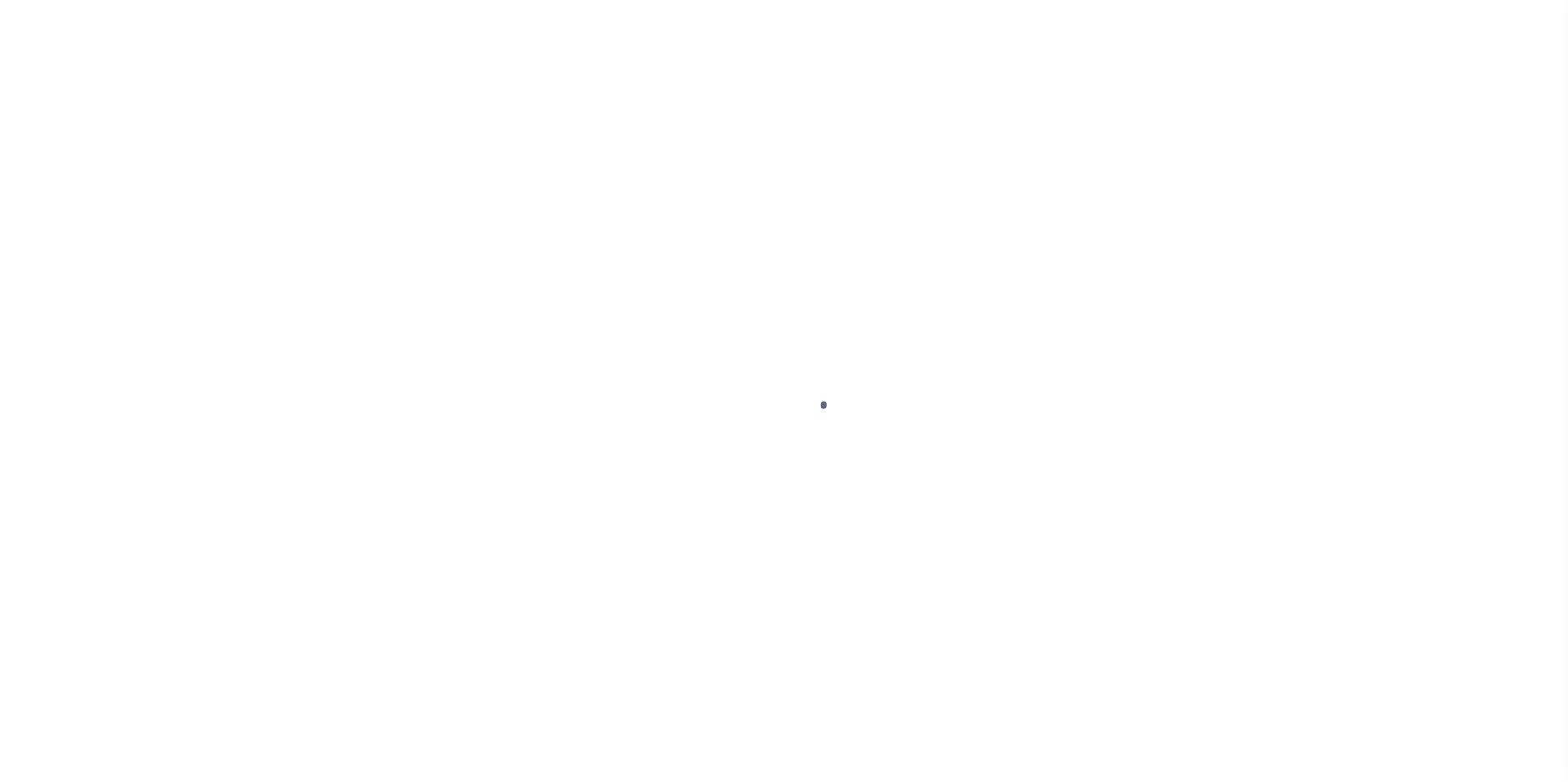
select select
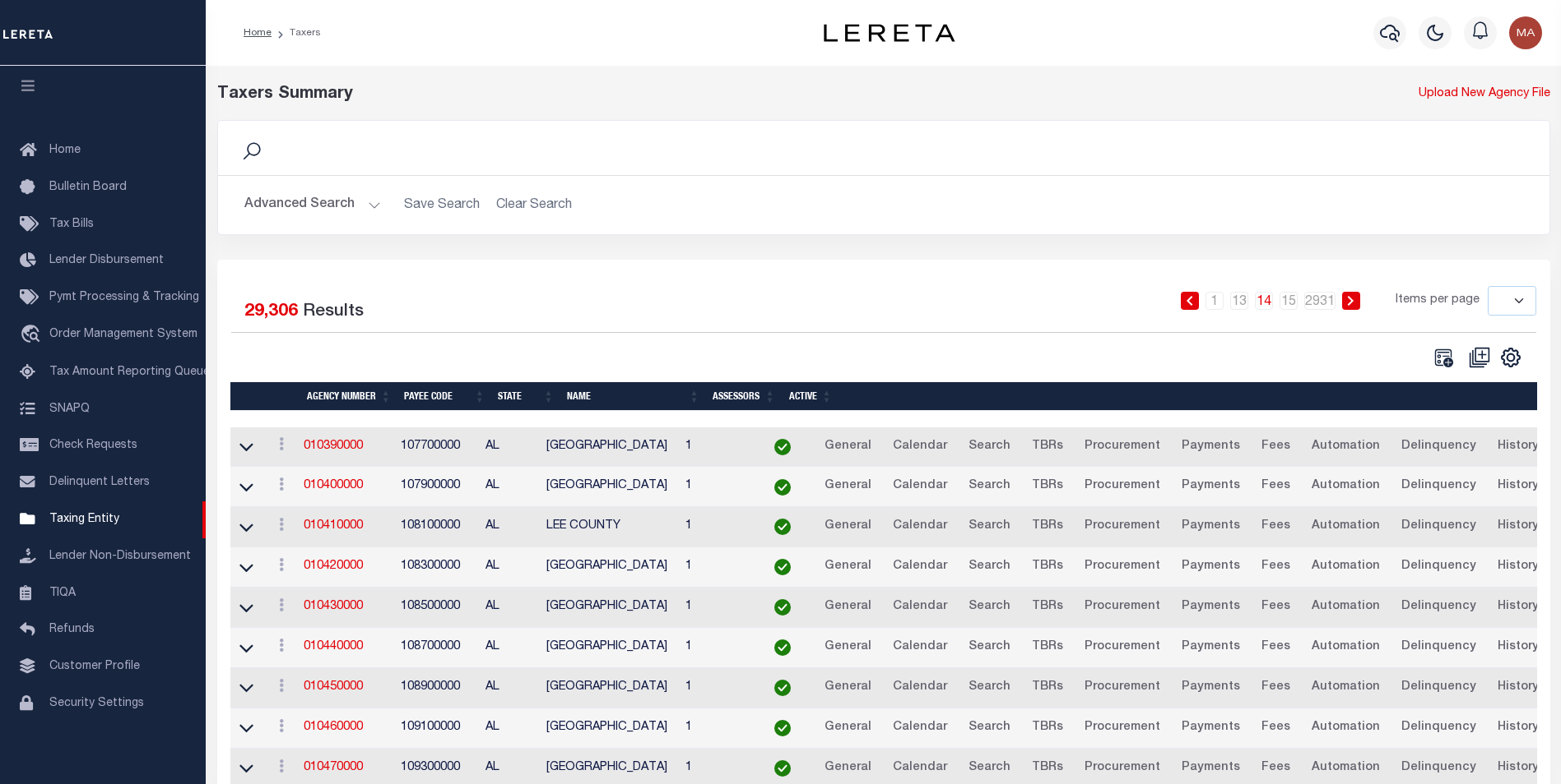
drag, startPoint x: 486, startPoint y: 274, endPoint x: 464, endPoint y: 268, distance: 22.8
click at [486, 274] on div "Selected 29,306 Results 1 … 13 14 15 … 2931 Items per page 10 25 50 100" at bounding box center [883, 551] width 1333 height 582
click at [369, 204] on button "Advanced Search" at bounding box center [312, 204] width 136 height 32
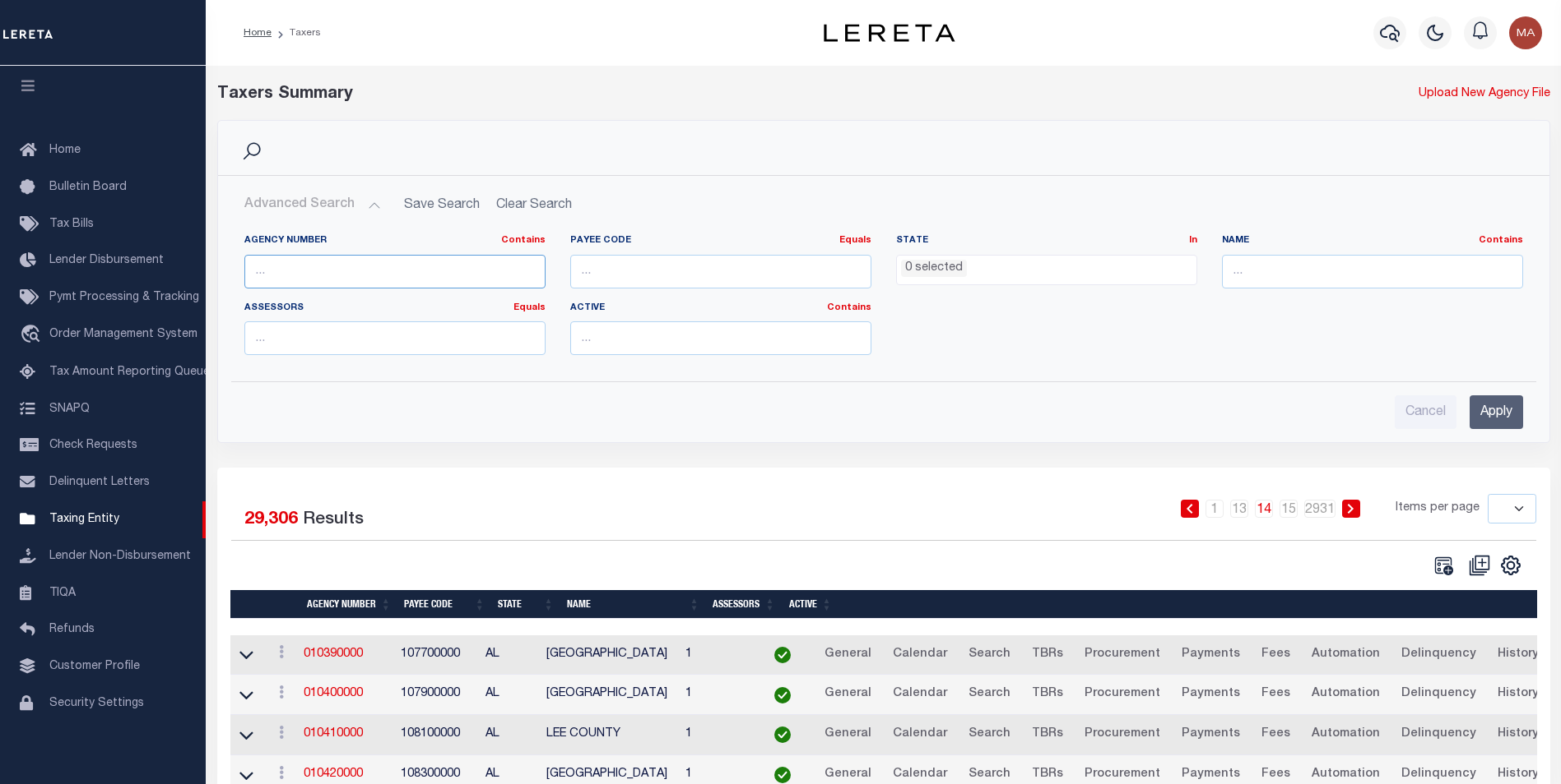
click at [324, 265] on input "text" at bounding box center [395, 272] width 301 height 34
paste input "421820000"
type input "421820000"
click at [1504, 414] on input "Apply" at bounding box center [1496, 412] width 54 height 34
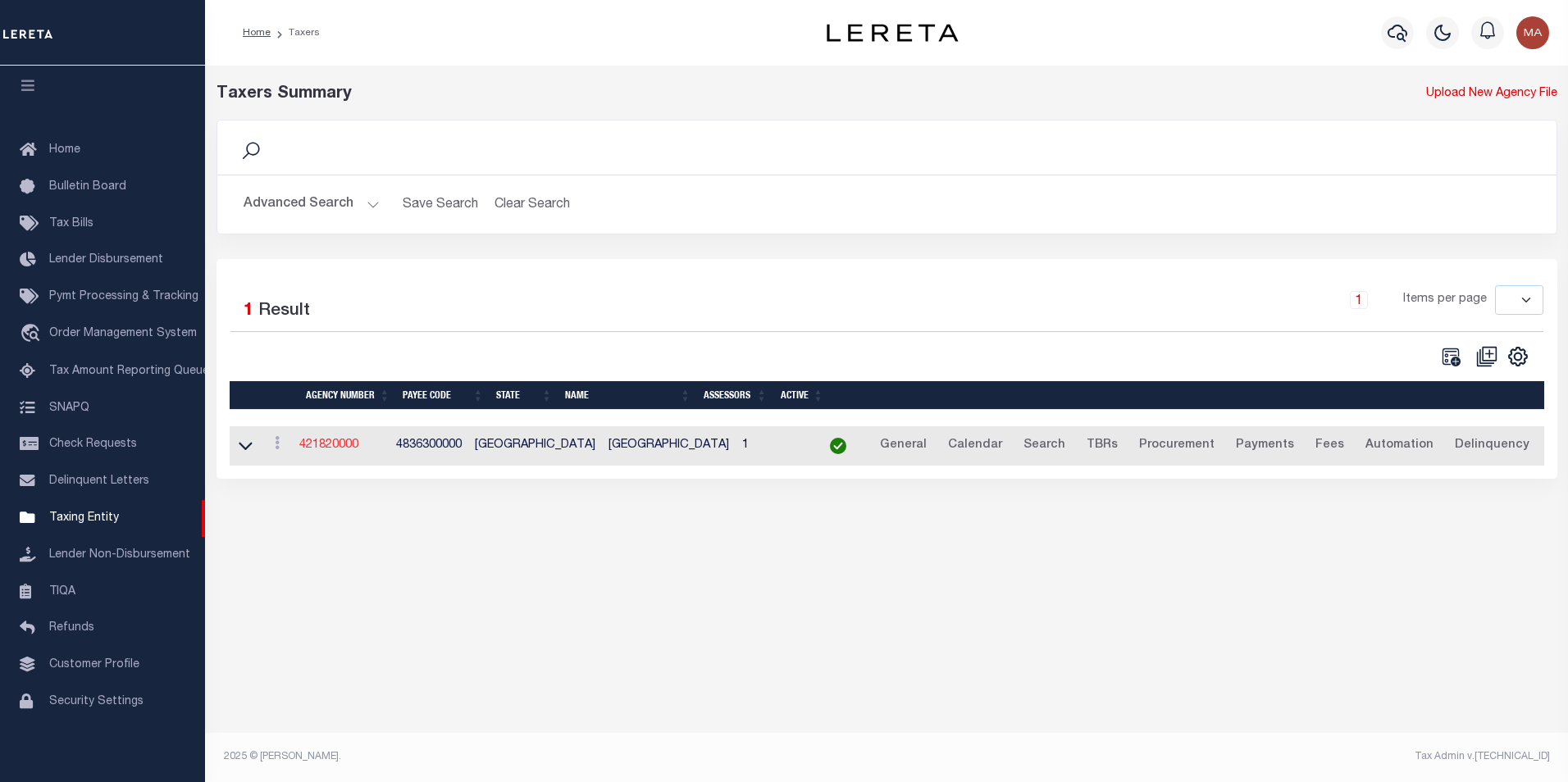
click at [348, 451] on link "421820000" at bounding box center [329, 445] width 59 height 11
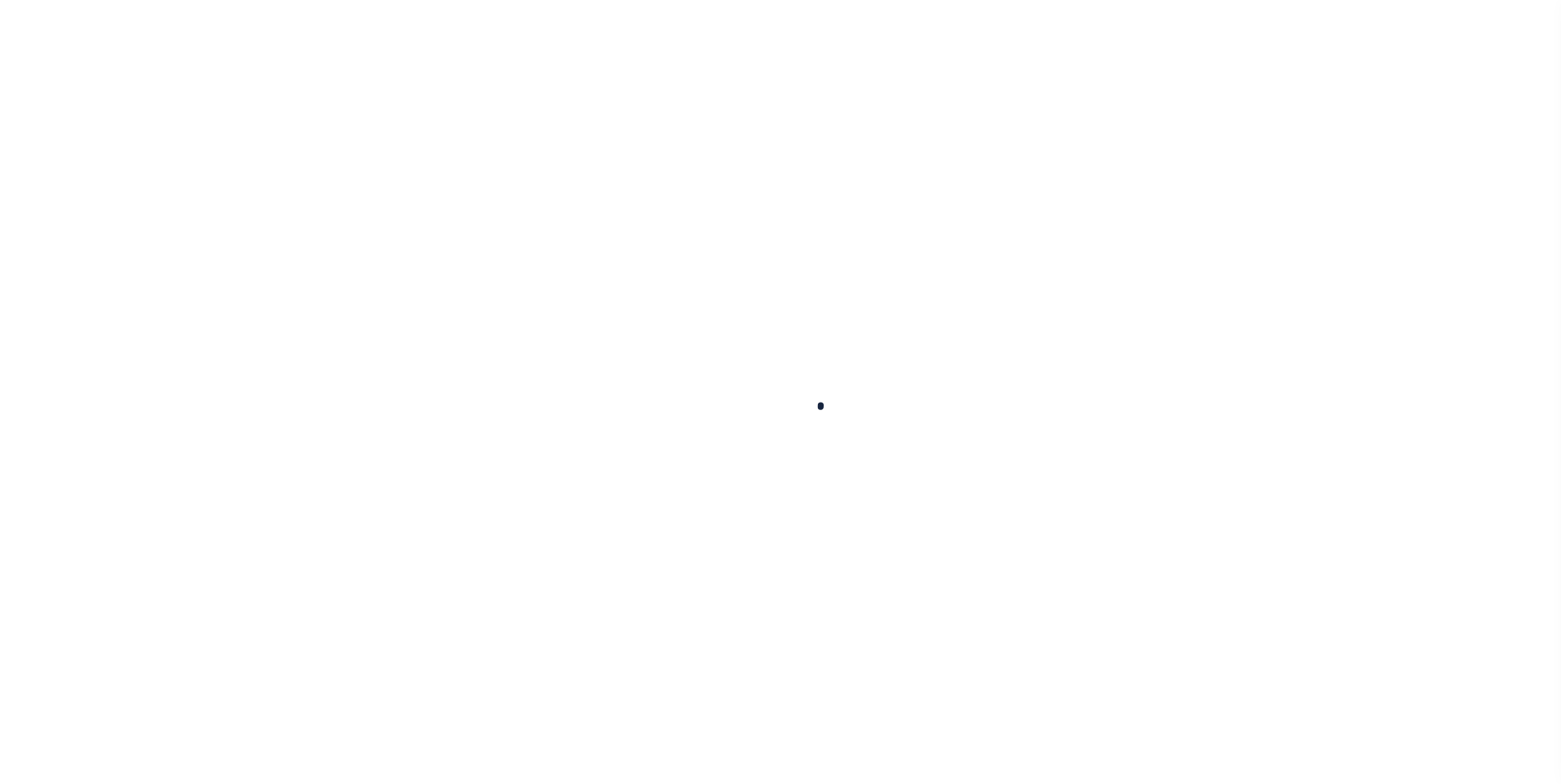
select select
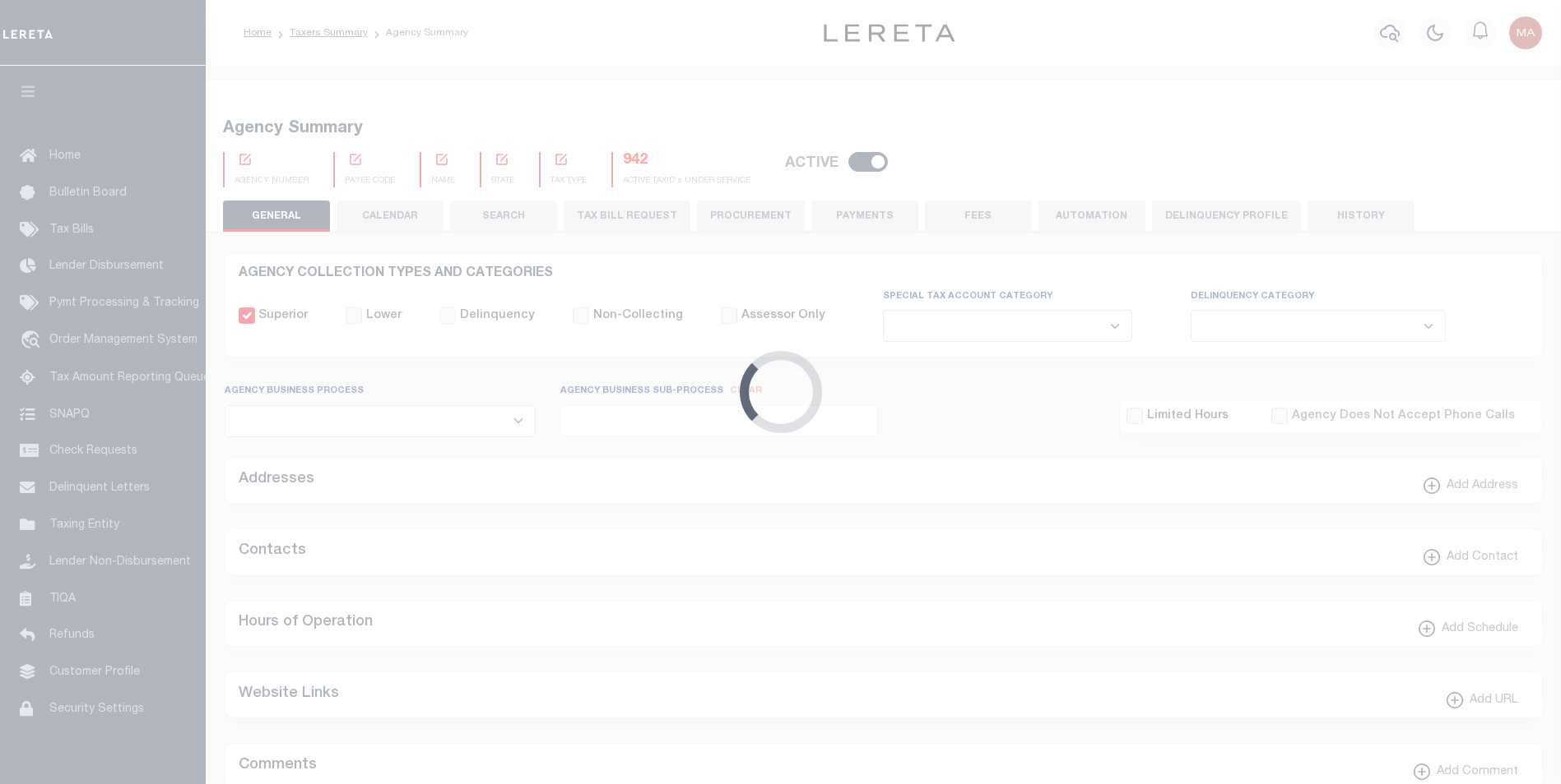
checkbox input "false"
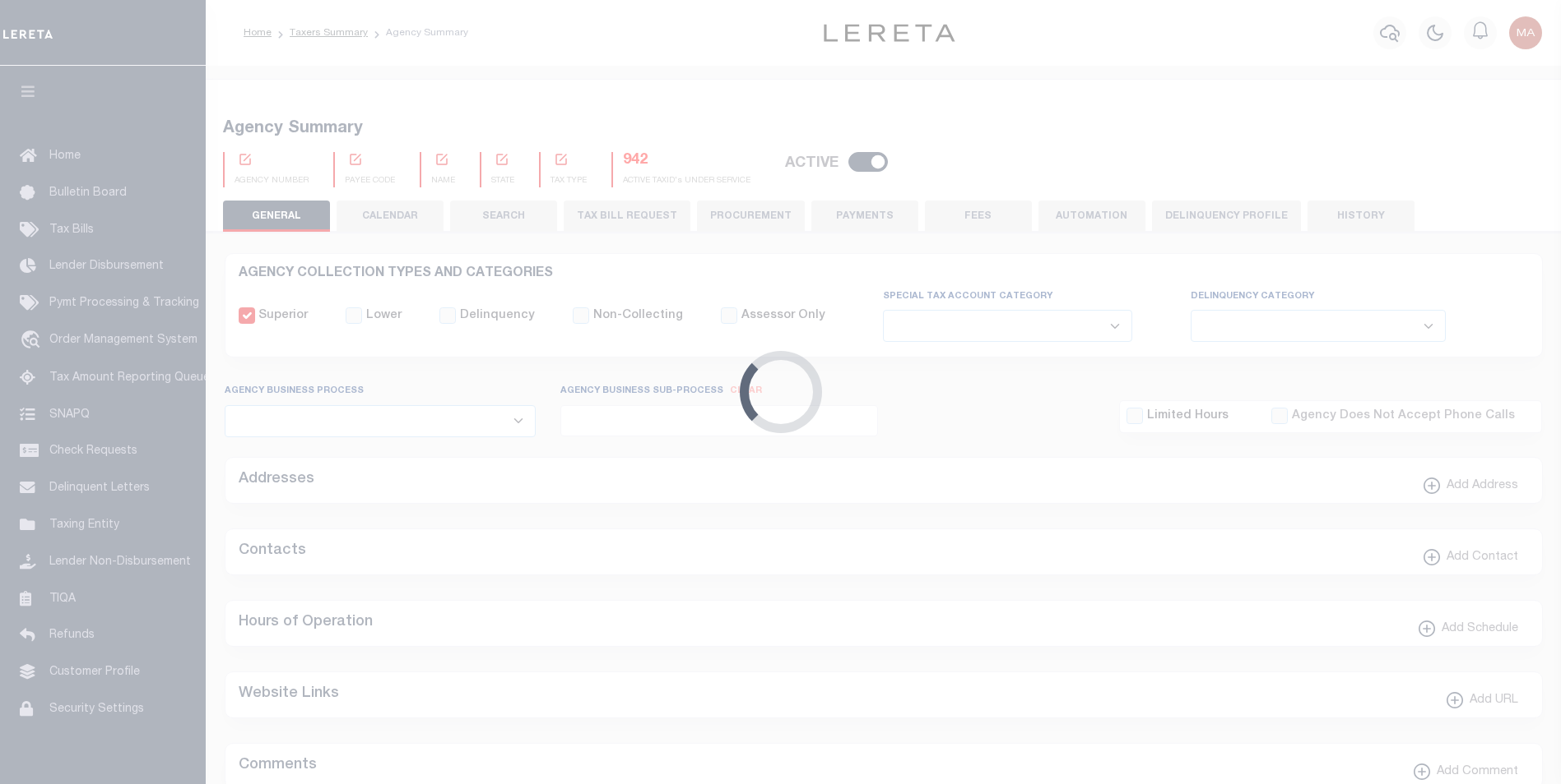
type input "4836300000"
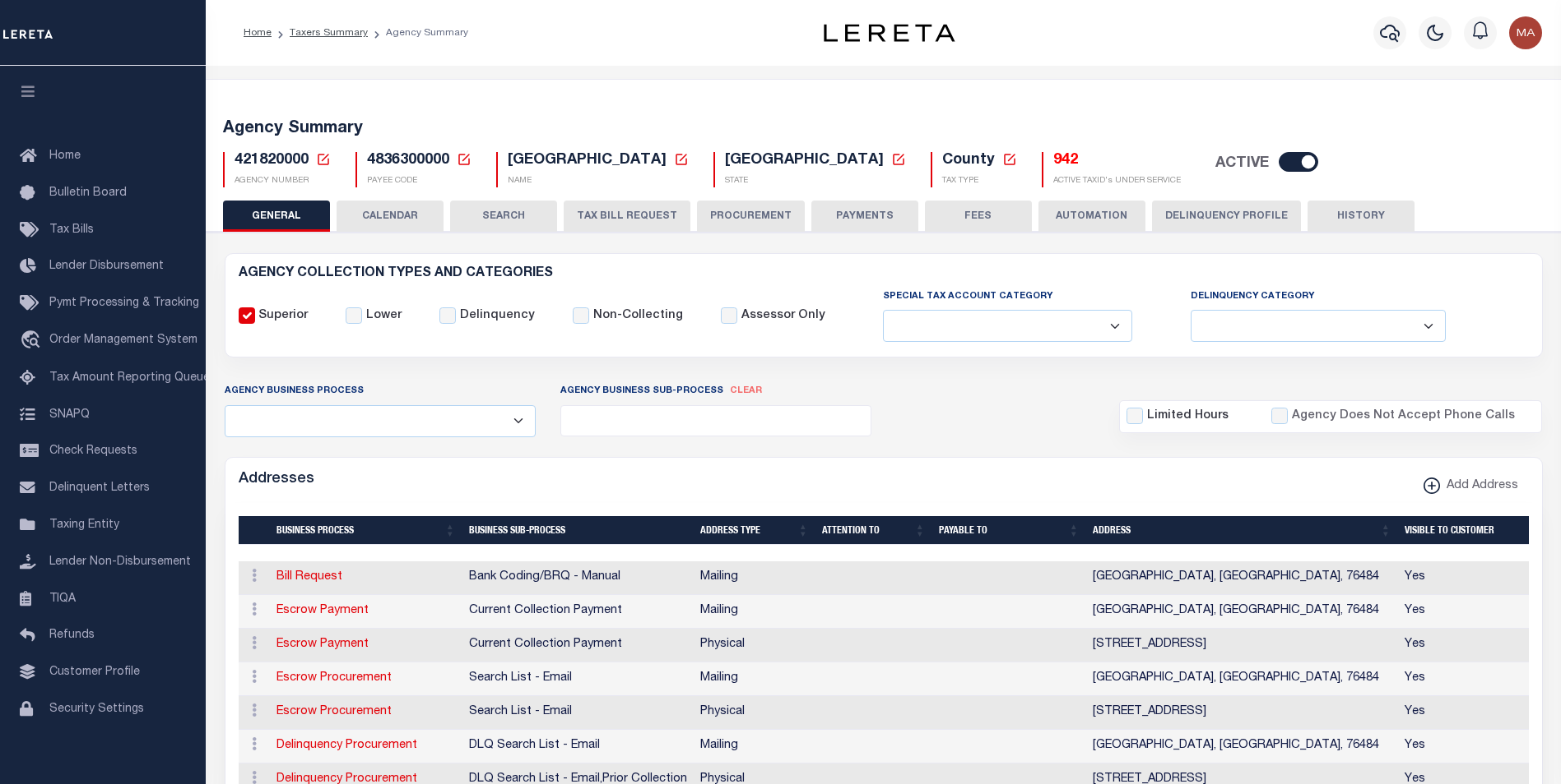
click at [419, 162] on span "4836300000" at bounding box center [408, 159] width 83 height 14
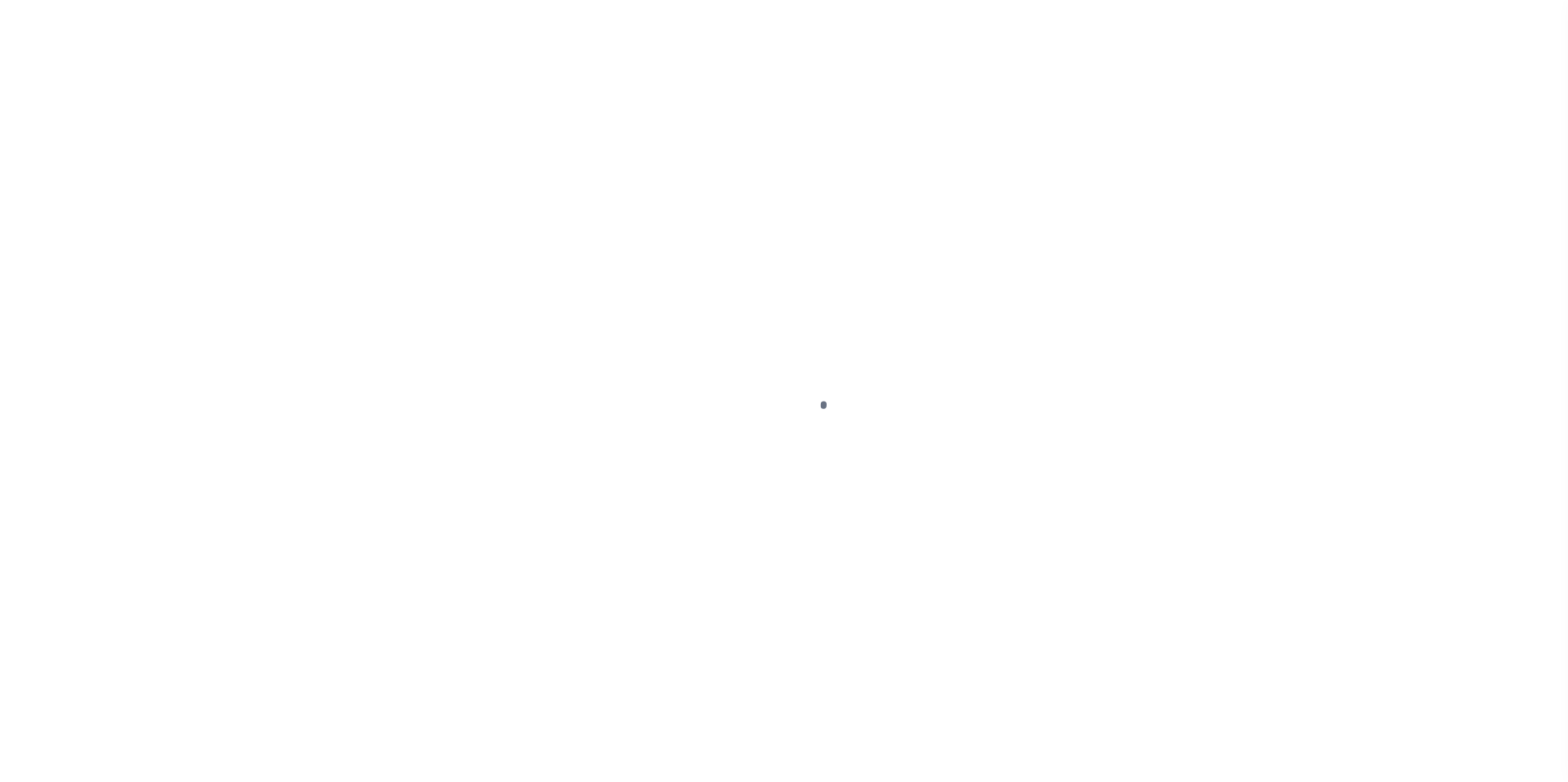
select select
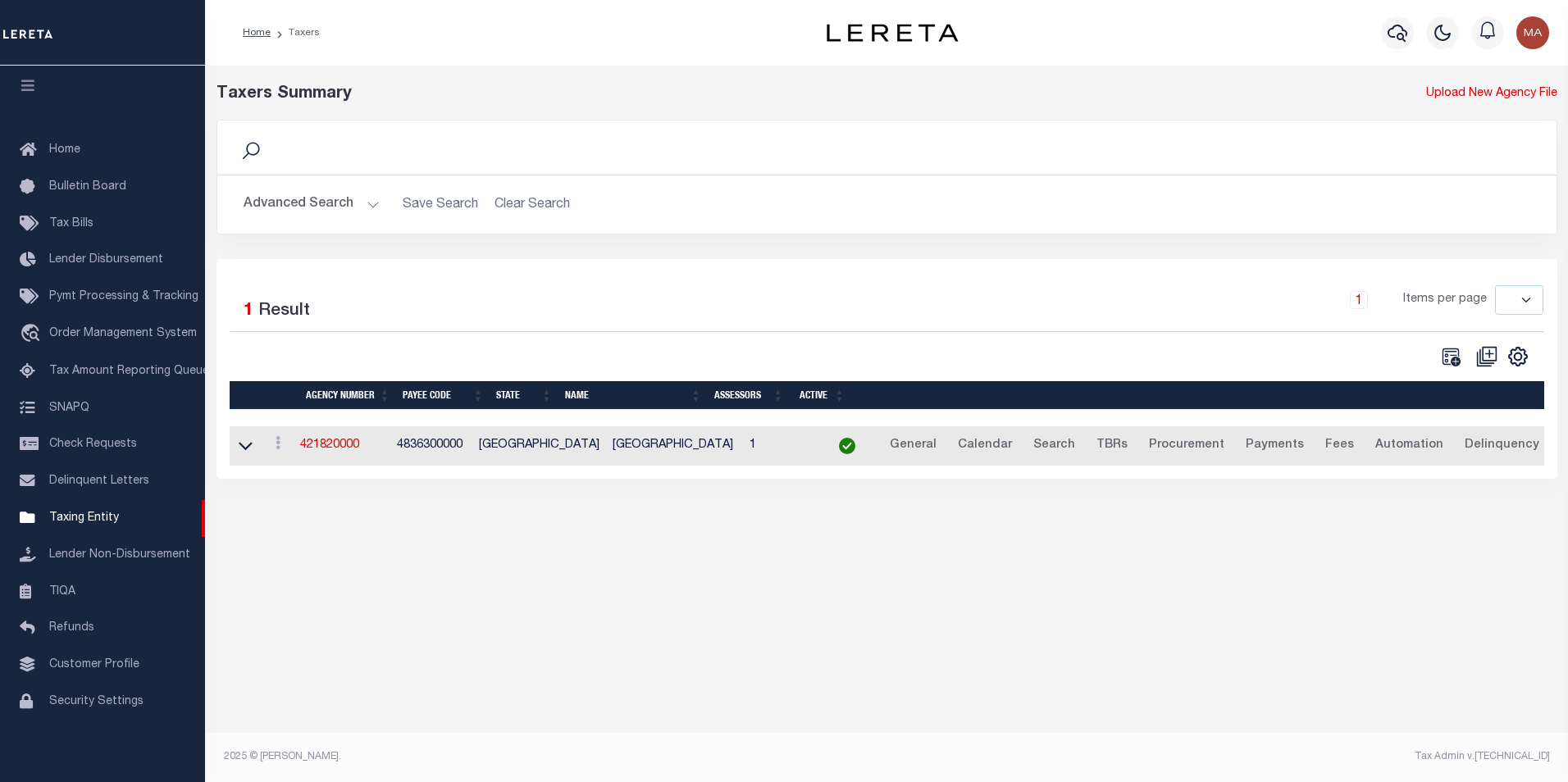
click at [368, 207] on button "Advanced Search" at bounding box center [311, 204] width 136 height 32
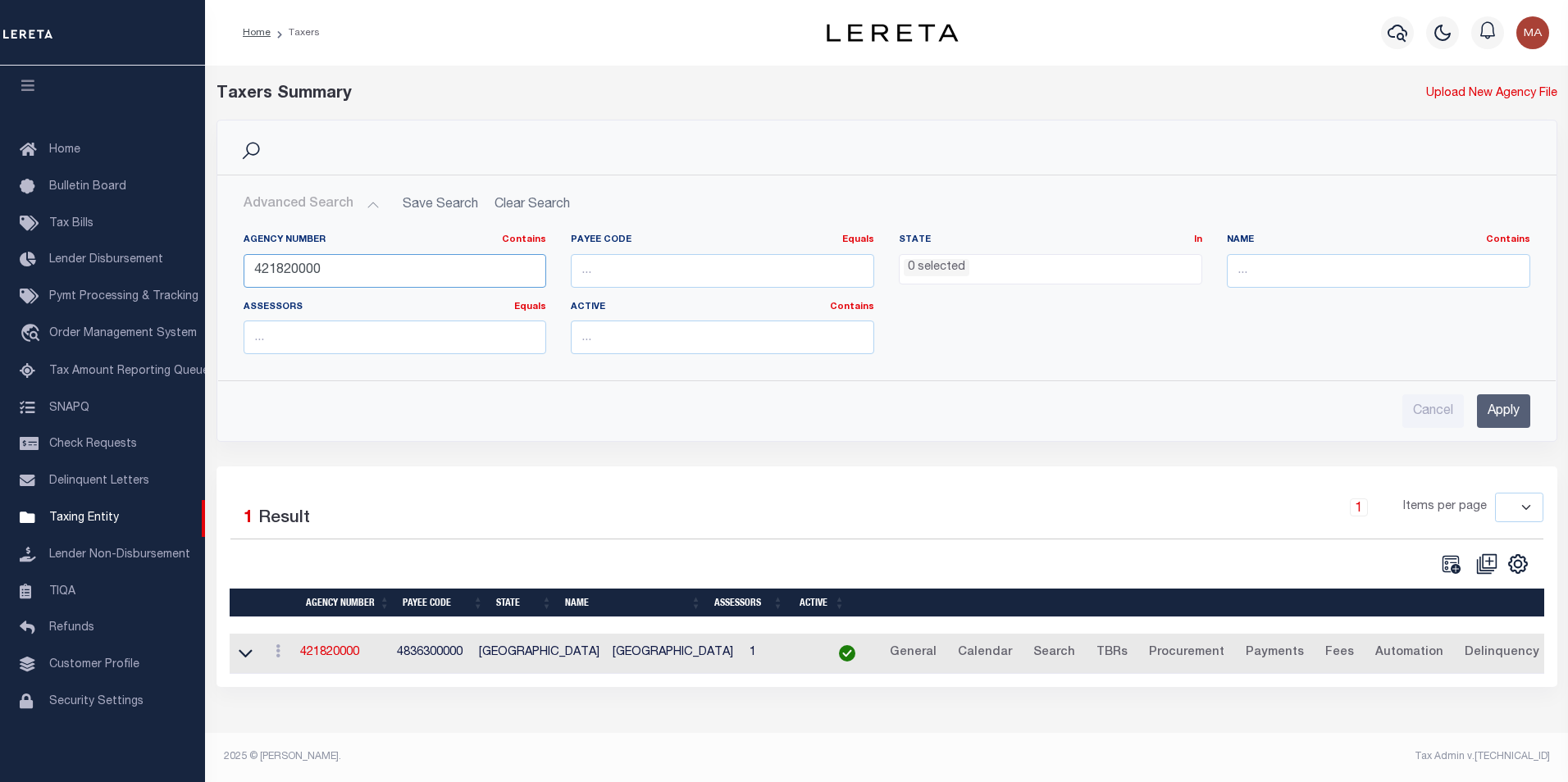
drag, startPoint x: 336, startPoint y: 275, endPoint x: 221, endPoint y: 278, distance: 115.0
click at [221, 278] on div "Agency Number Contains Contains Is 421820000 Payee Code Equals Equals Is Not Eq…" at bounding box center [887, 294] width 1338 height 146
click at [1522, 412] on input "Apply" at bounding box center [1504, 411] width 54 height 34
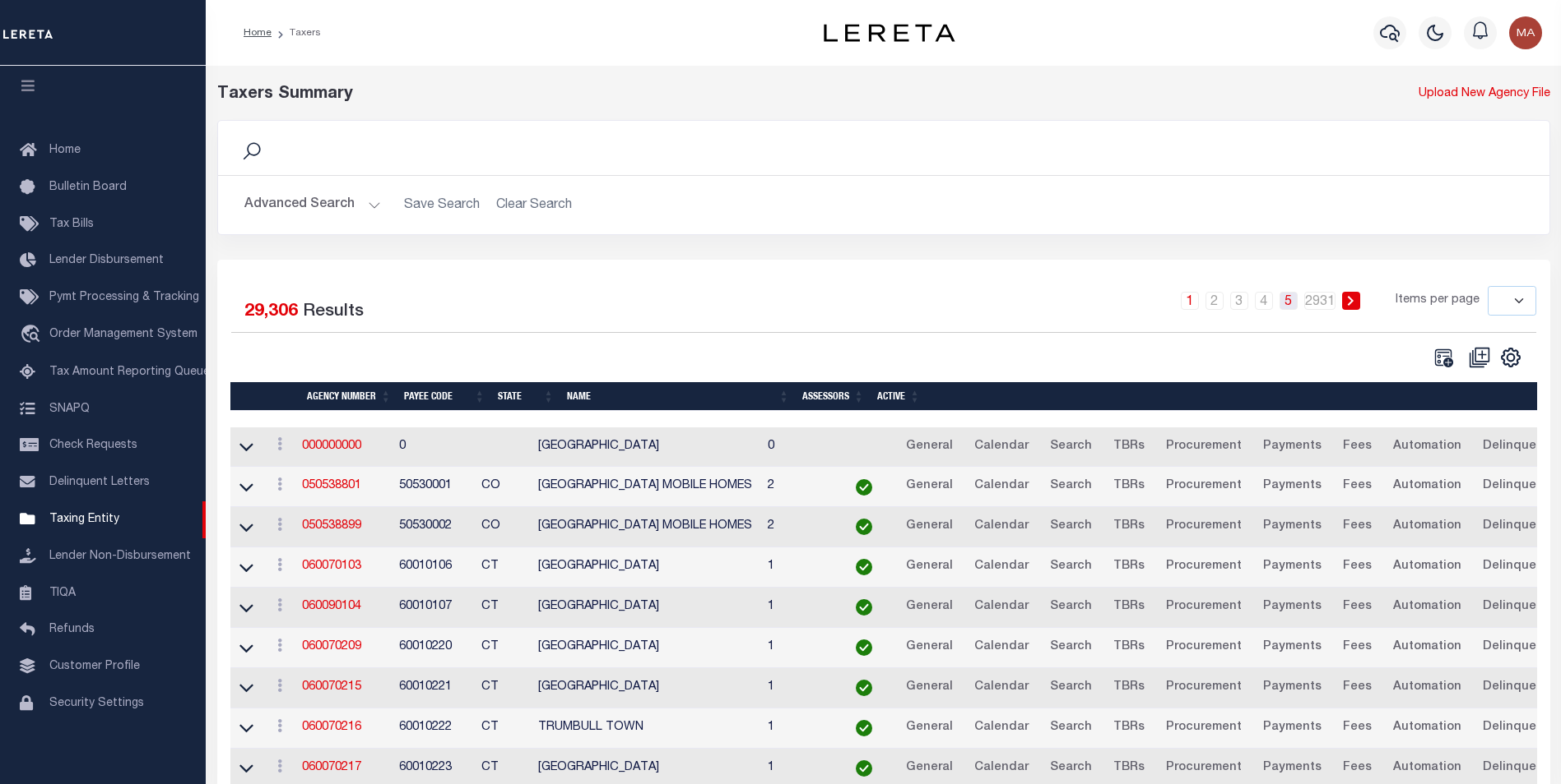
click at [1292, 304] on link "5" at bounding box center [1287, 300] width 18 height 18
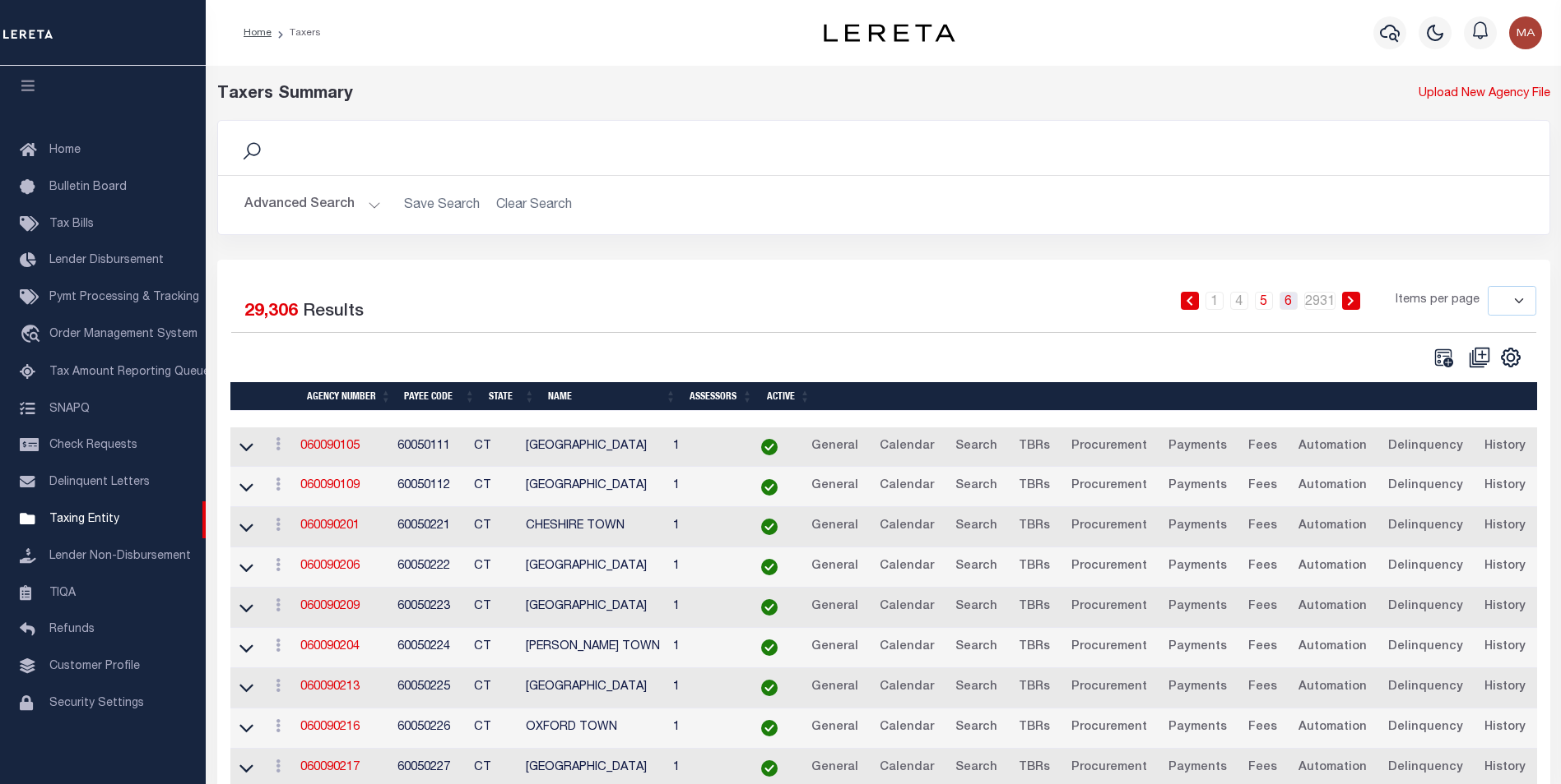
click at [1295, 305] on link "6" at bounding box center [1287, 300] width 18 height 18
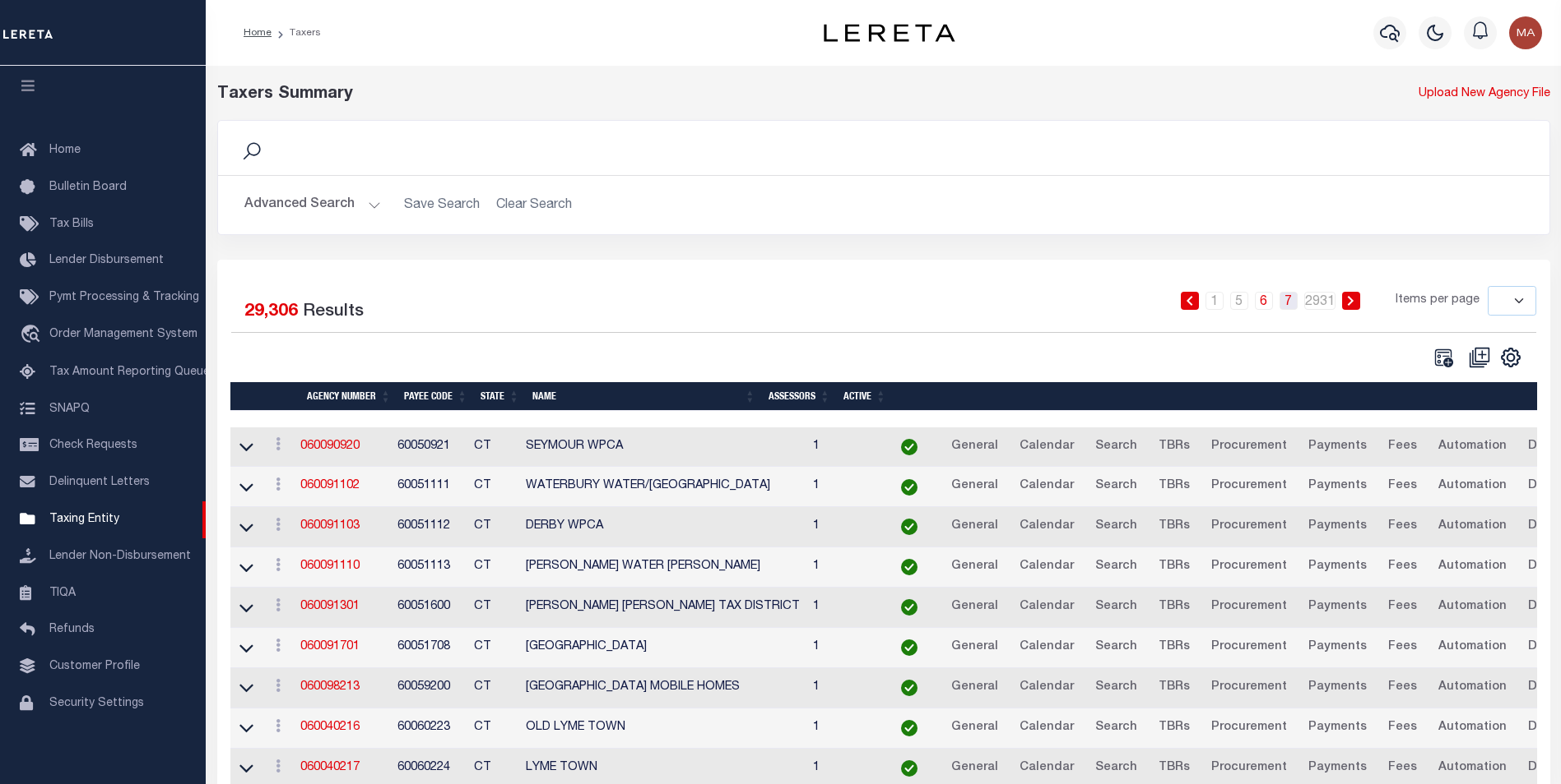
click at [1291, 304] on link "7" at bounding box center [1287, 300] width 18 height 18
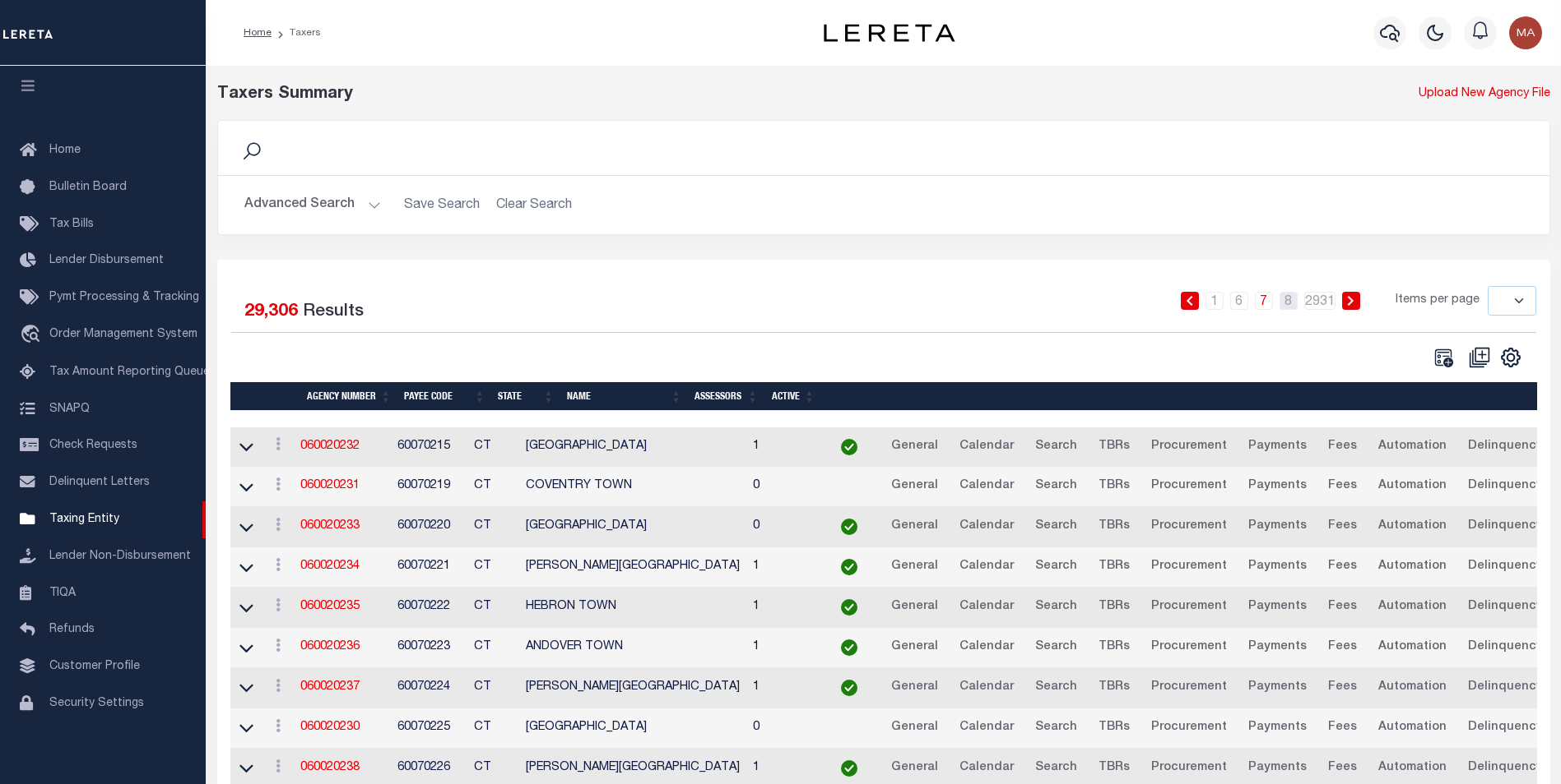
click at [1291, 304] on link "8" at bounding box center [1287, 300] width 18 height 18
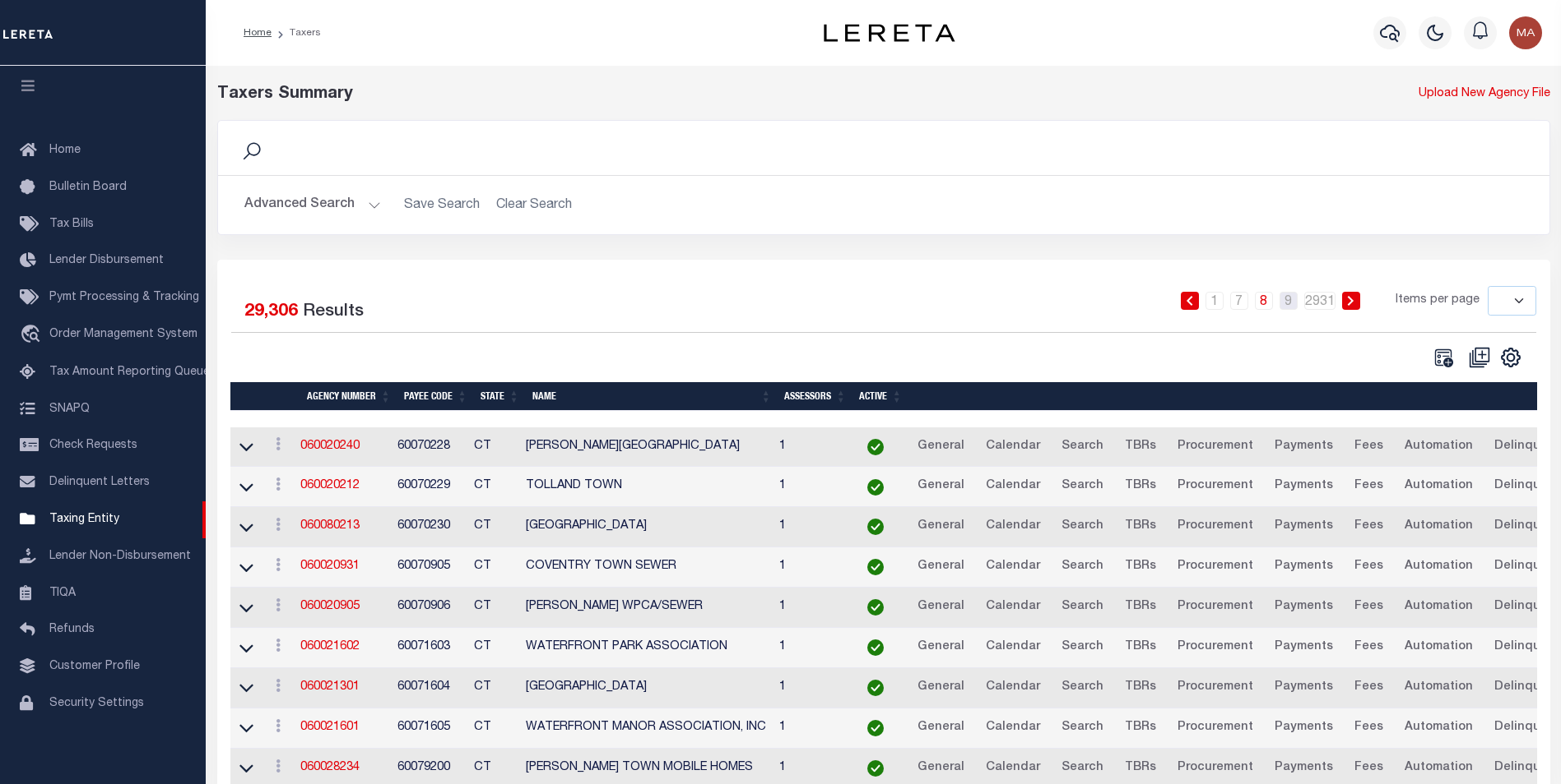
click at [1291, 304] on link "9" at bounding box center [1287, 300] width 18 height 18
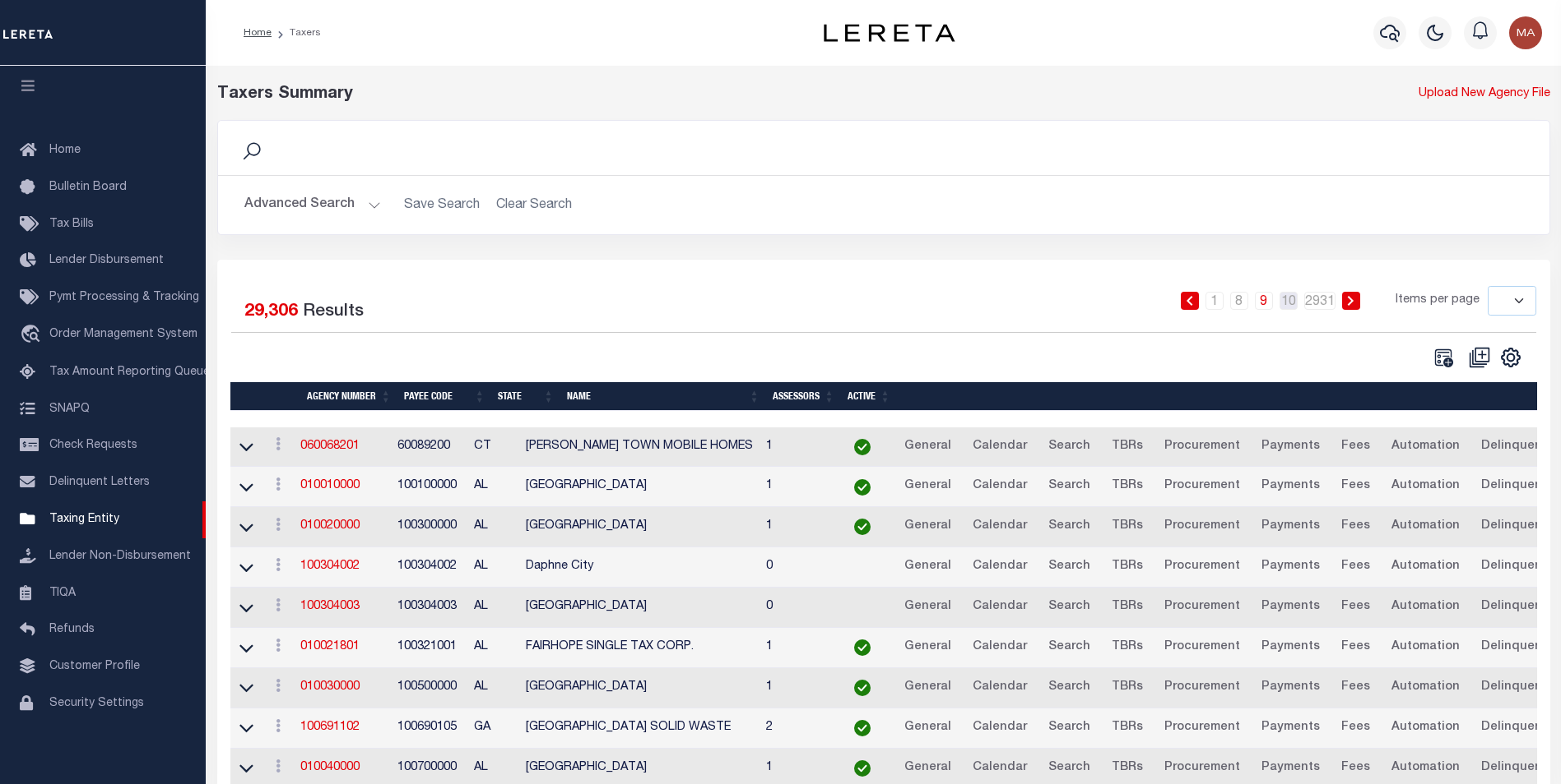
click at [1291, 304] on link "10" at bounding box center [1287, 300] width 18 height 18
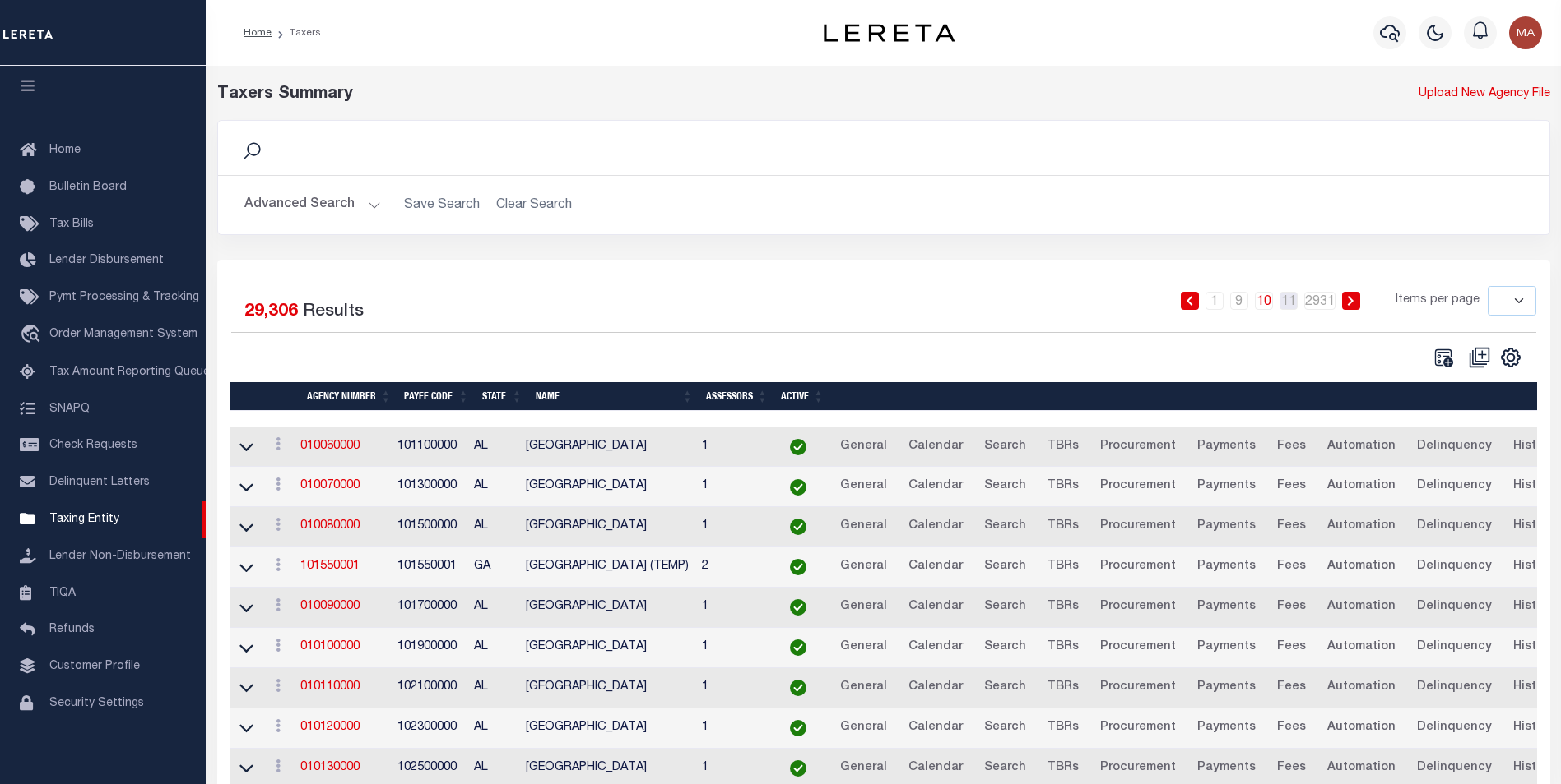
click at [1291, 304] on link "11" at bounding box center [1287, 300] width 18 height 18
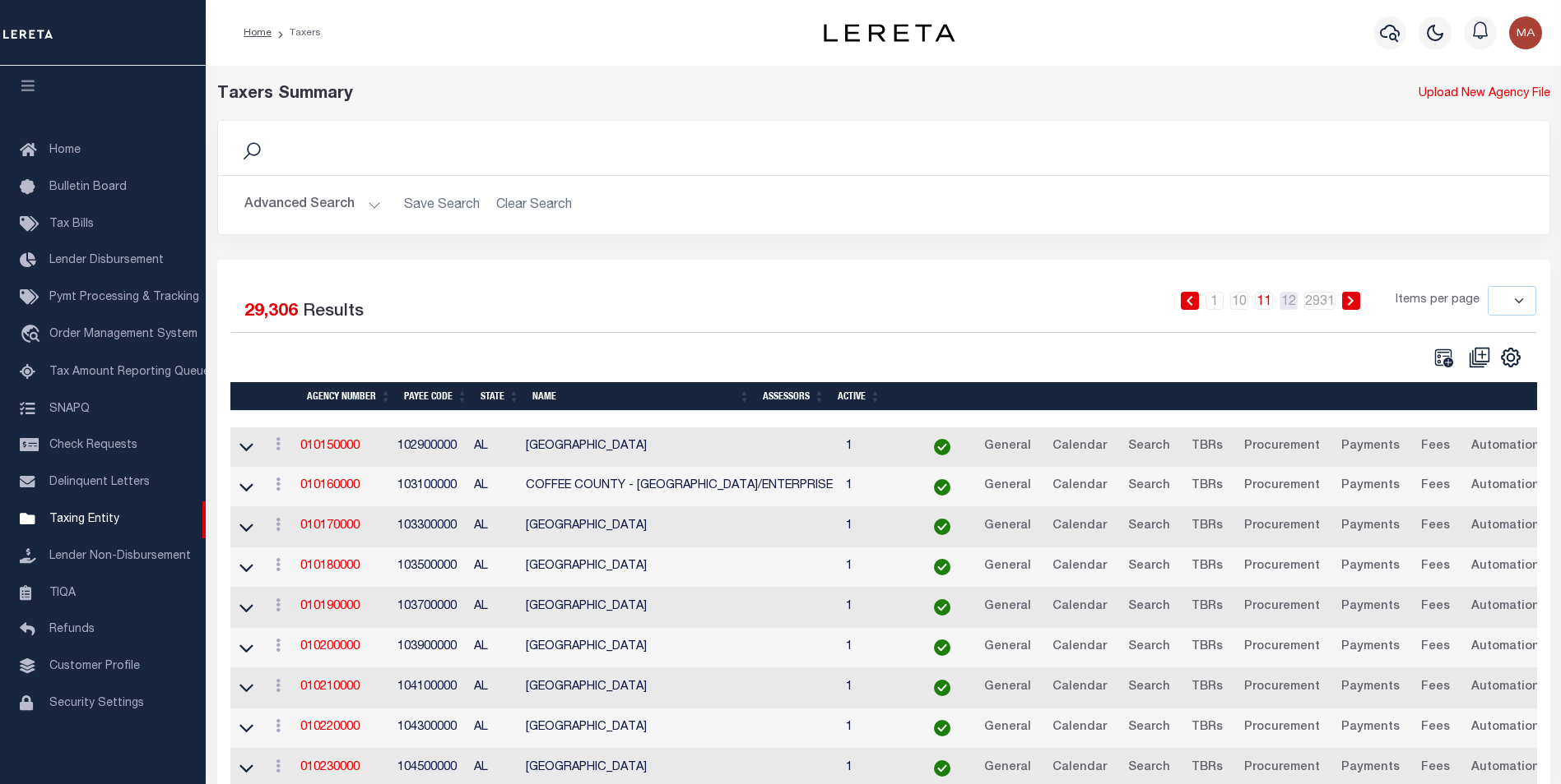
click at [1291, 304] on link "12" at bounding box center [1287, 300] width 18 height 18
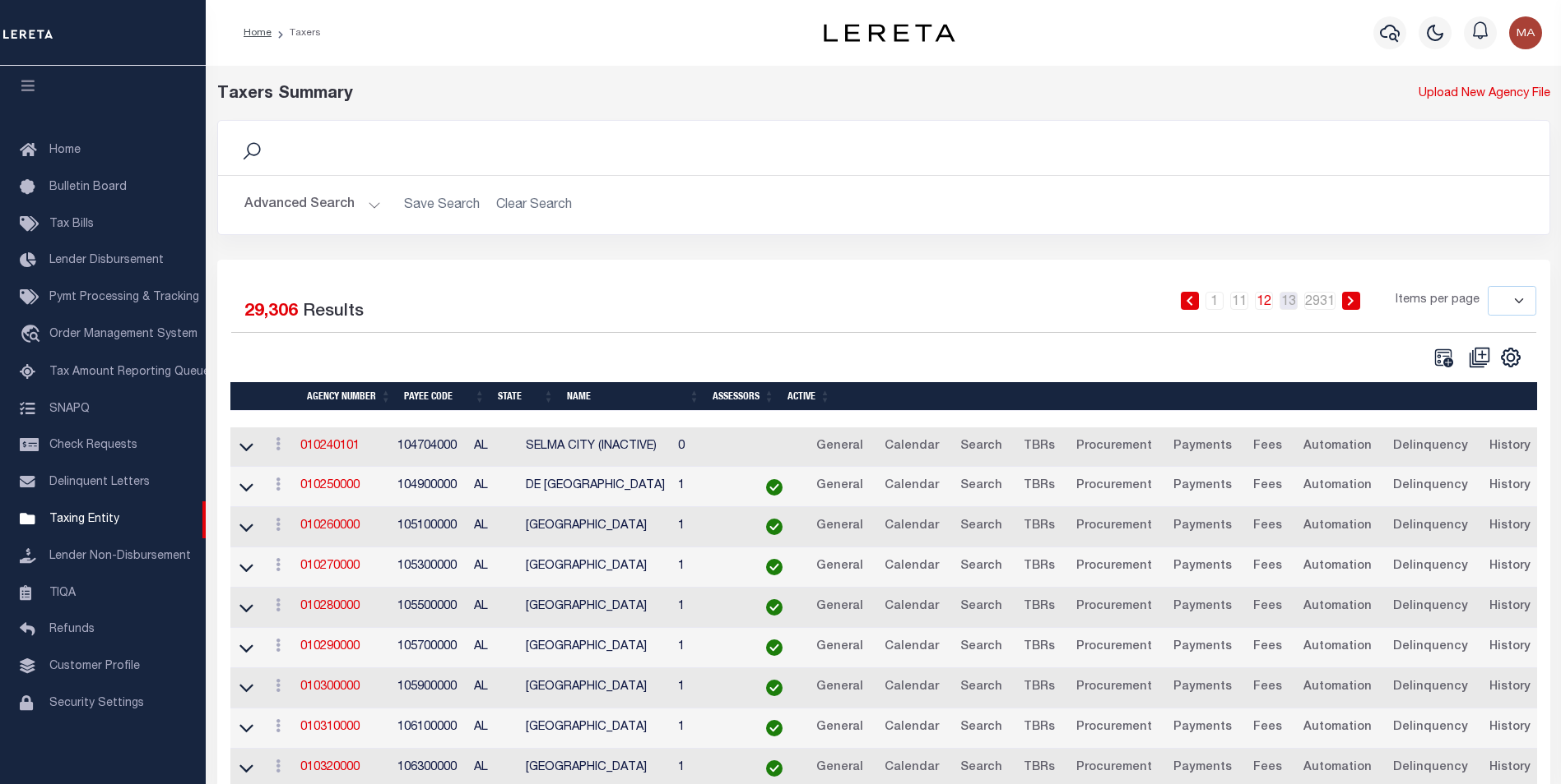
click at [1291, 304] on link "13" at bounding box center [1287, 300] width 18 height 18
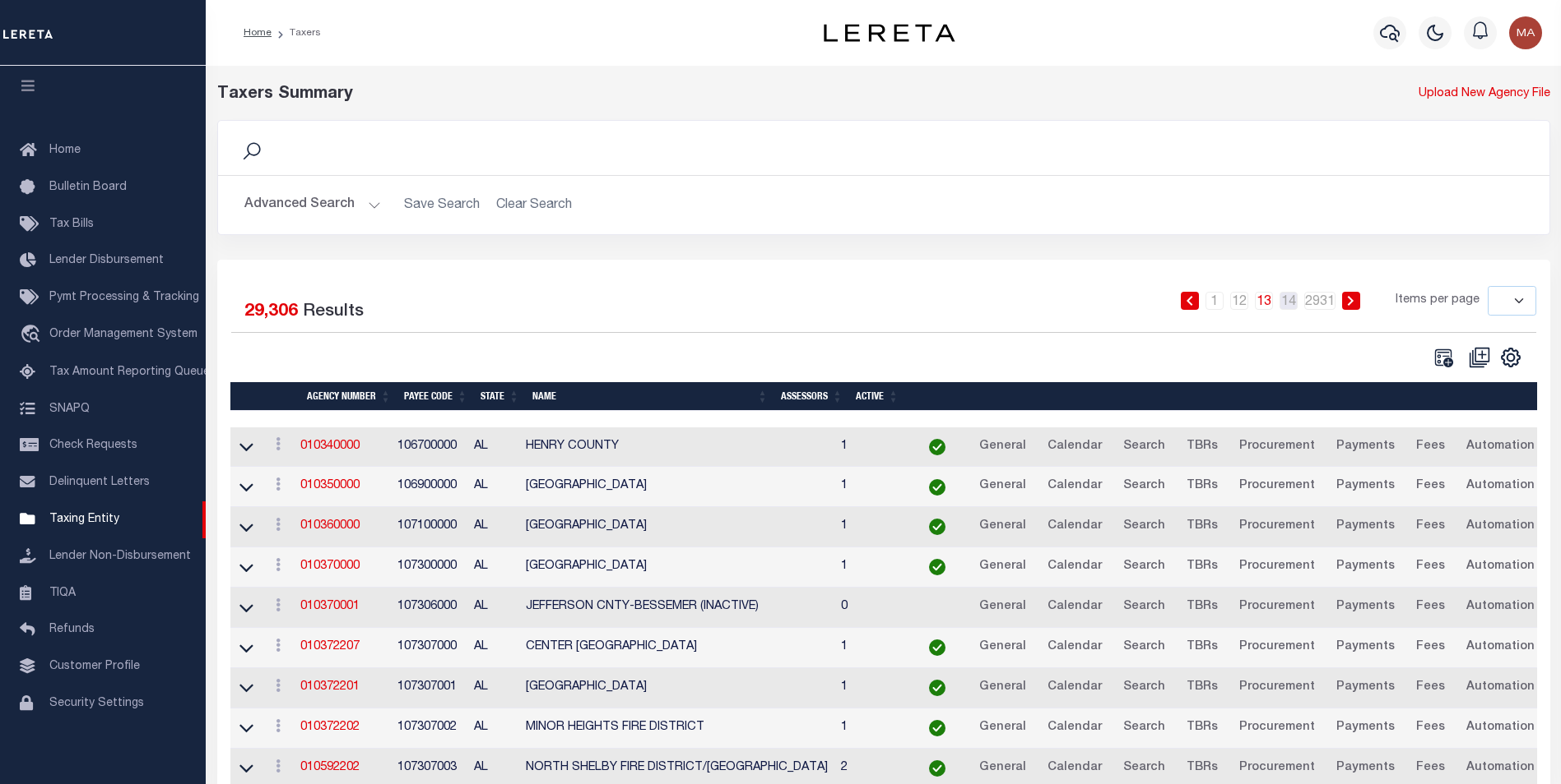
click at [1291, 304] on link "14" at bounding box center [1287, 300] width 18 height 18
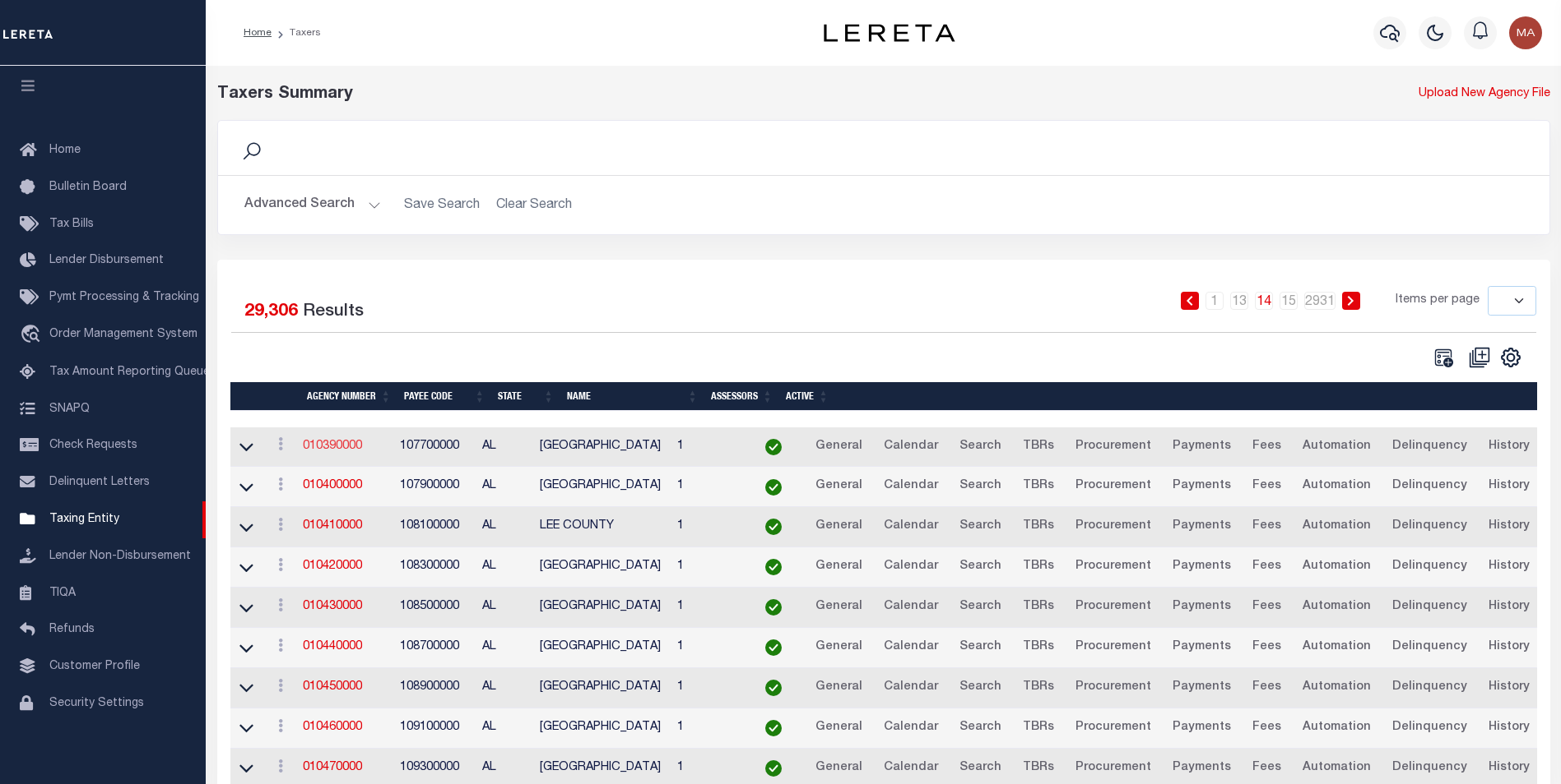
click at [317, 447] on link "010390000" at bounding box center [332, 446] width 60 height 12
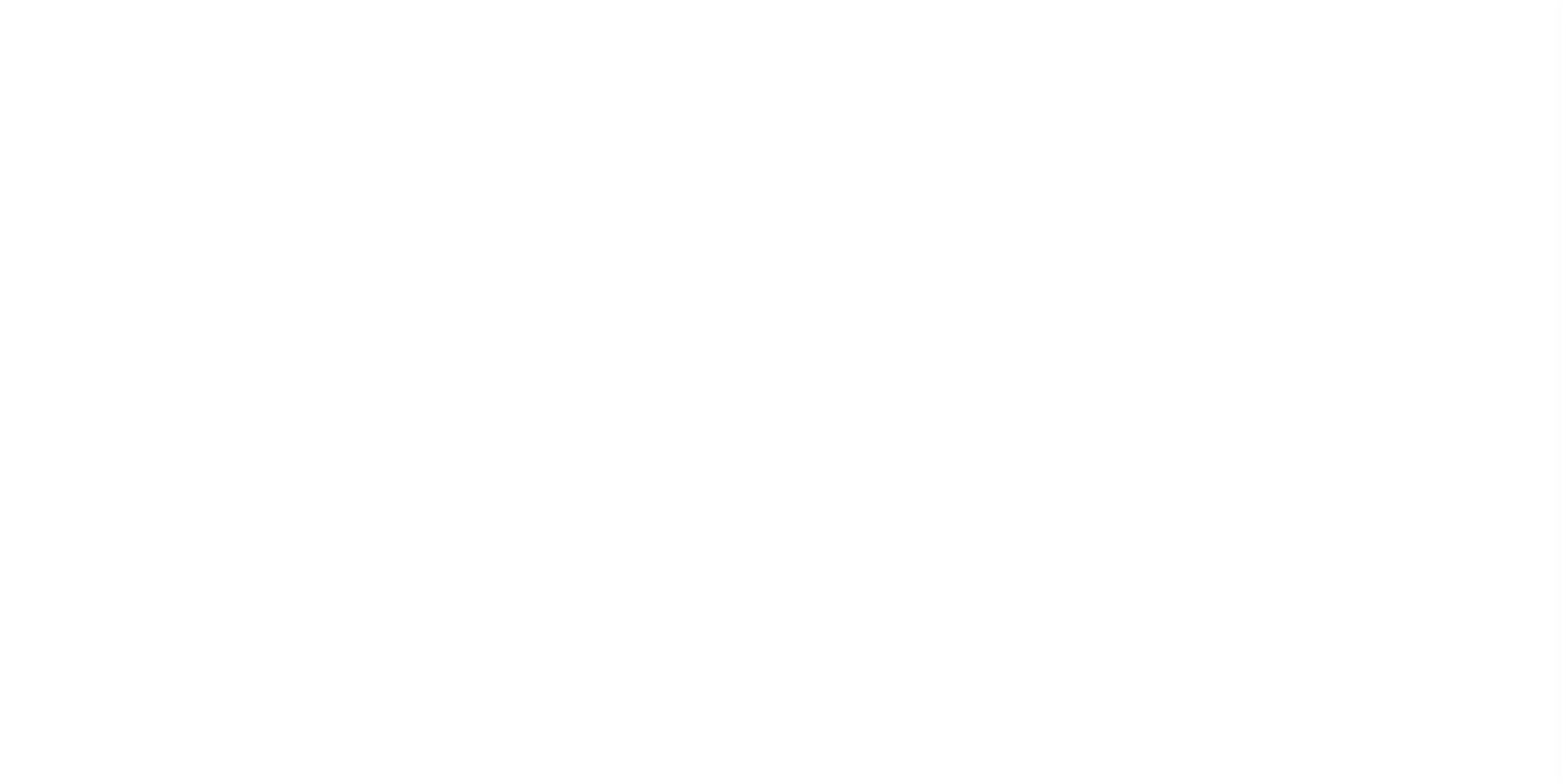
select select
checkbox input "false"
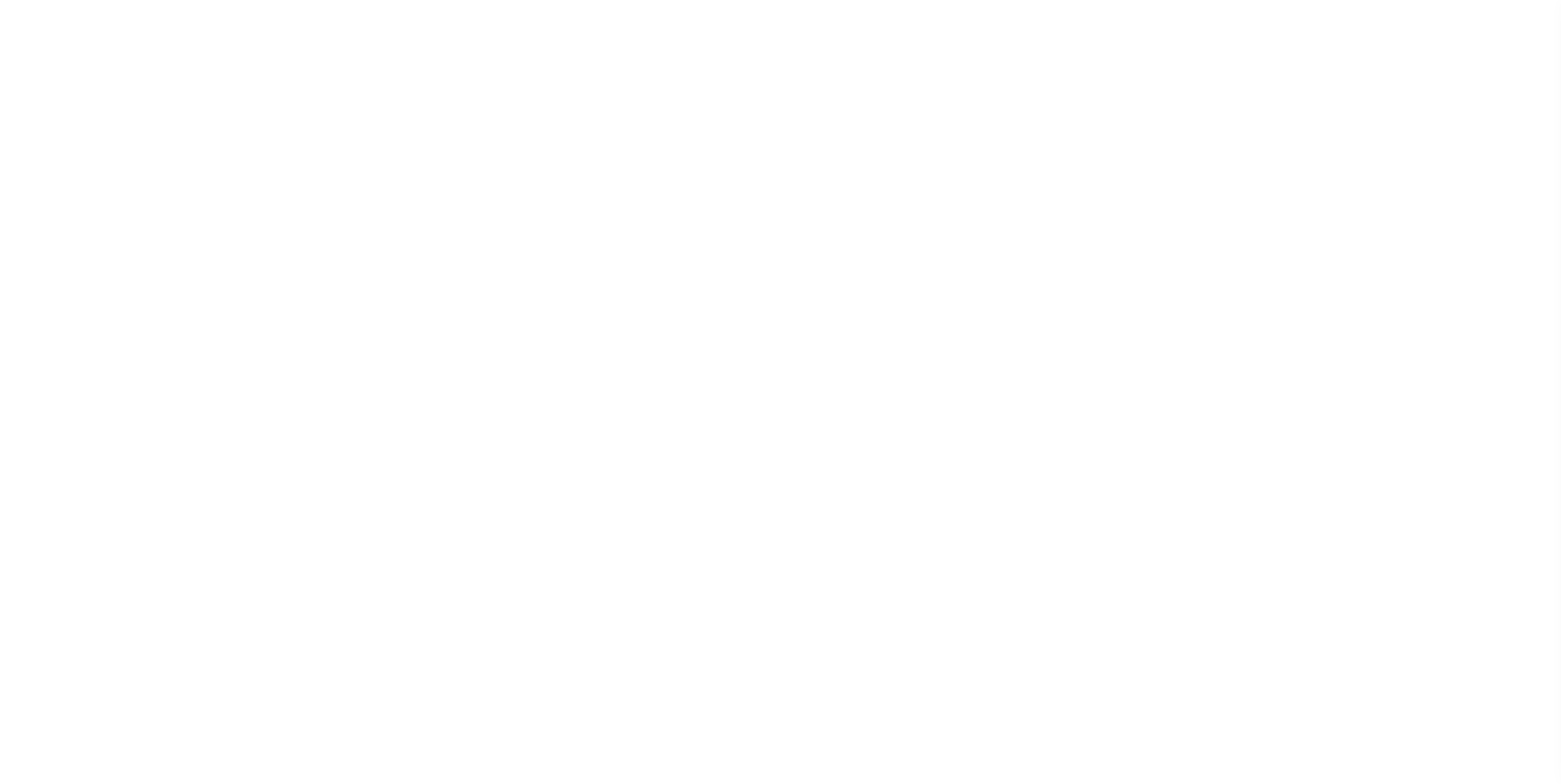
checkbox input "false"
type input "107700000"
select select
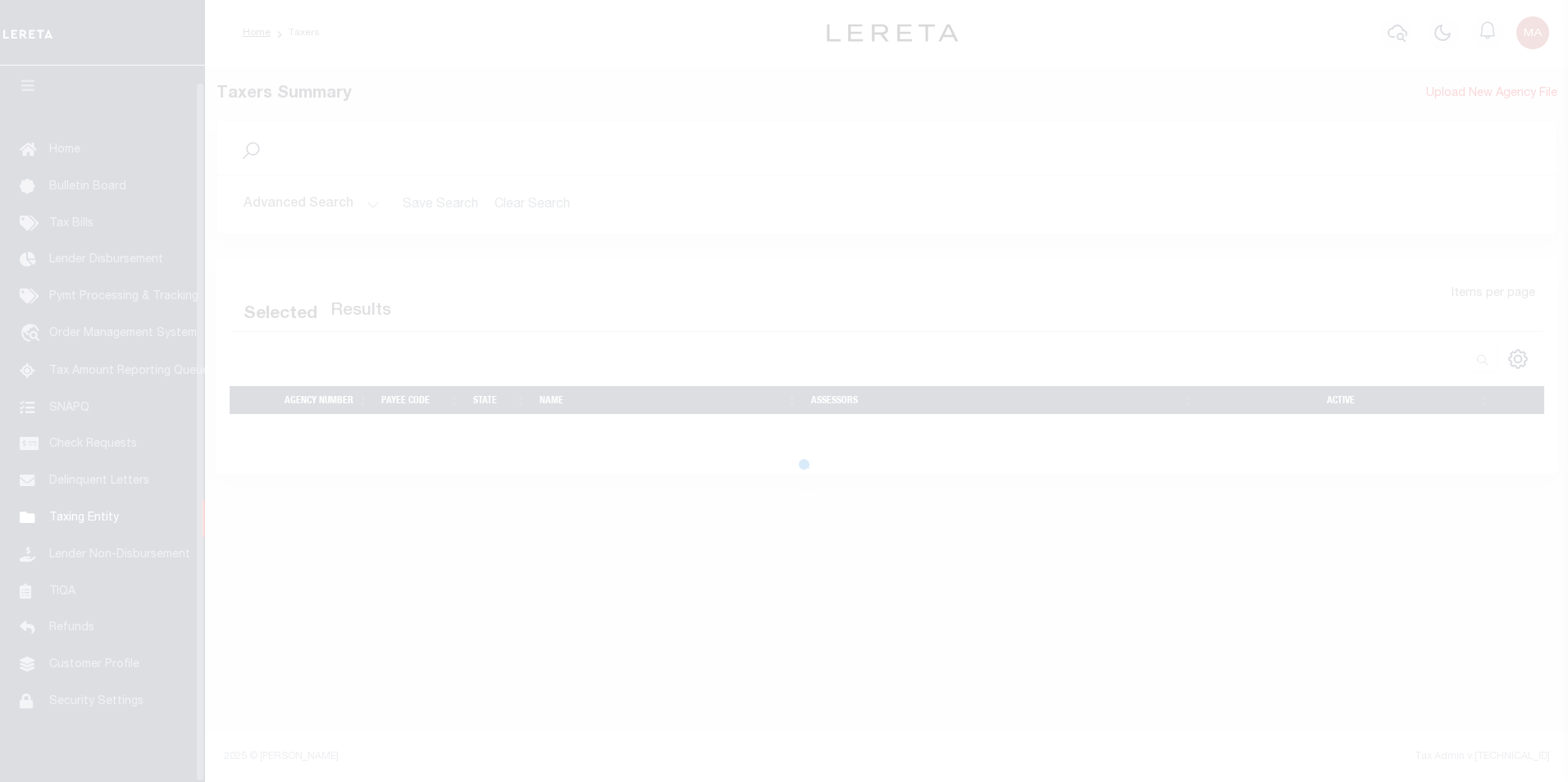
select select
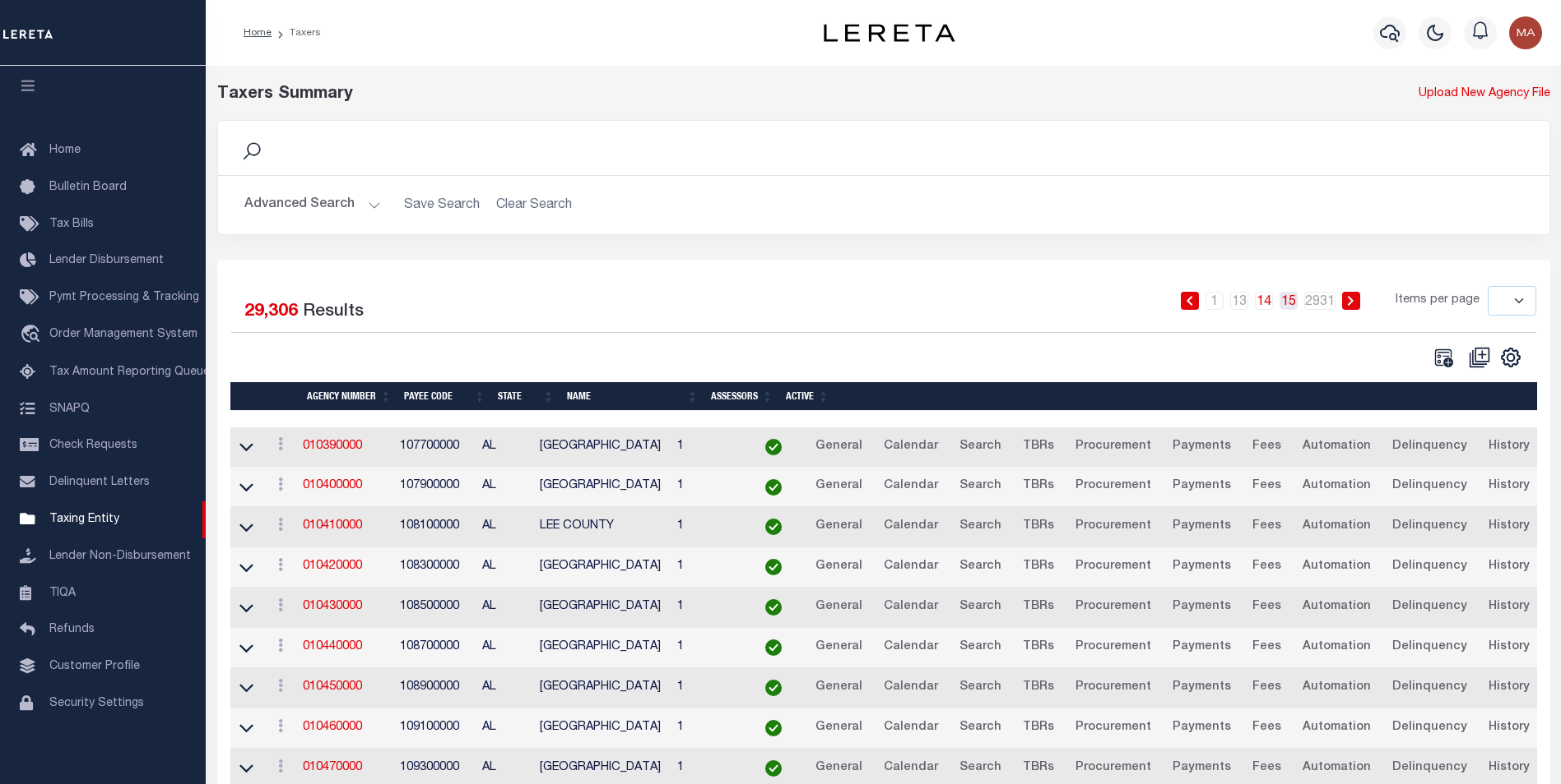
click at [1290, 306] on link "15" at bounding box center [1287, 300] width 18 height 18
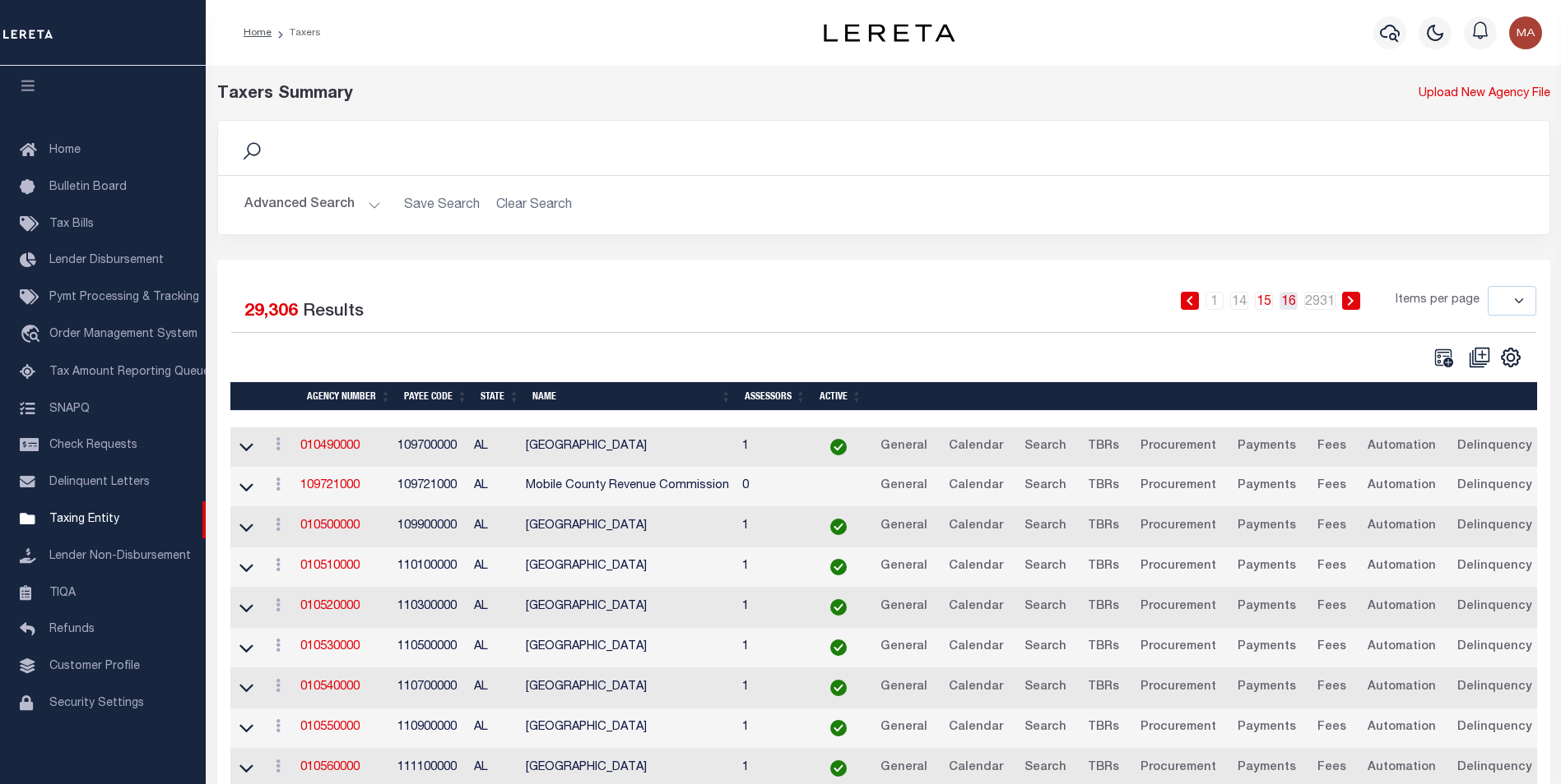
click at [1289, 303] on link "16" at bounding box center [1287, 300] width 18 height 18
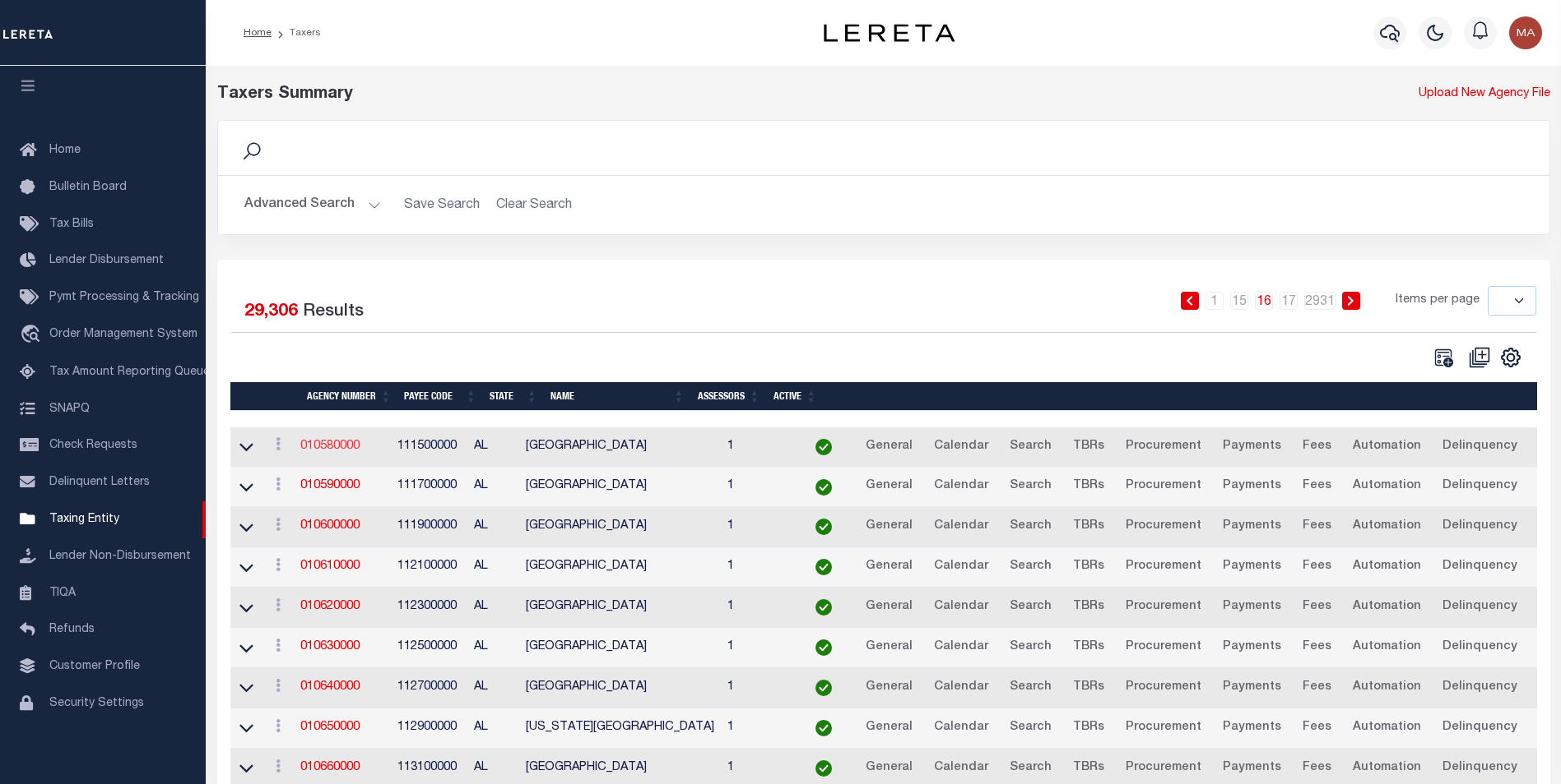
click at [348, 450] on link "010580000" at bounding box center [330, 446] width 60 height 12
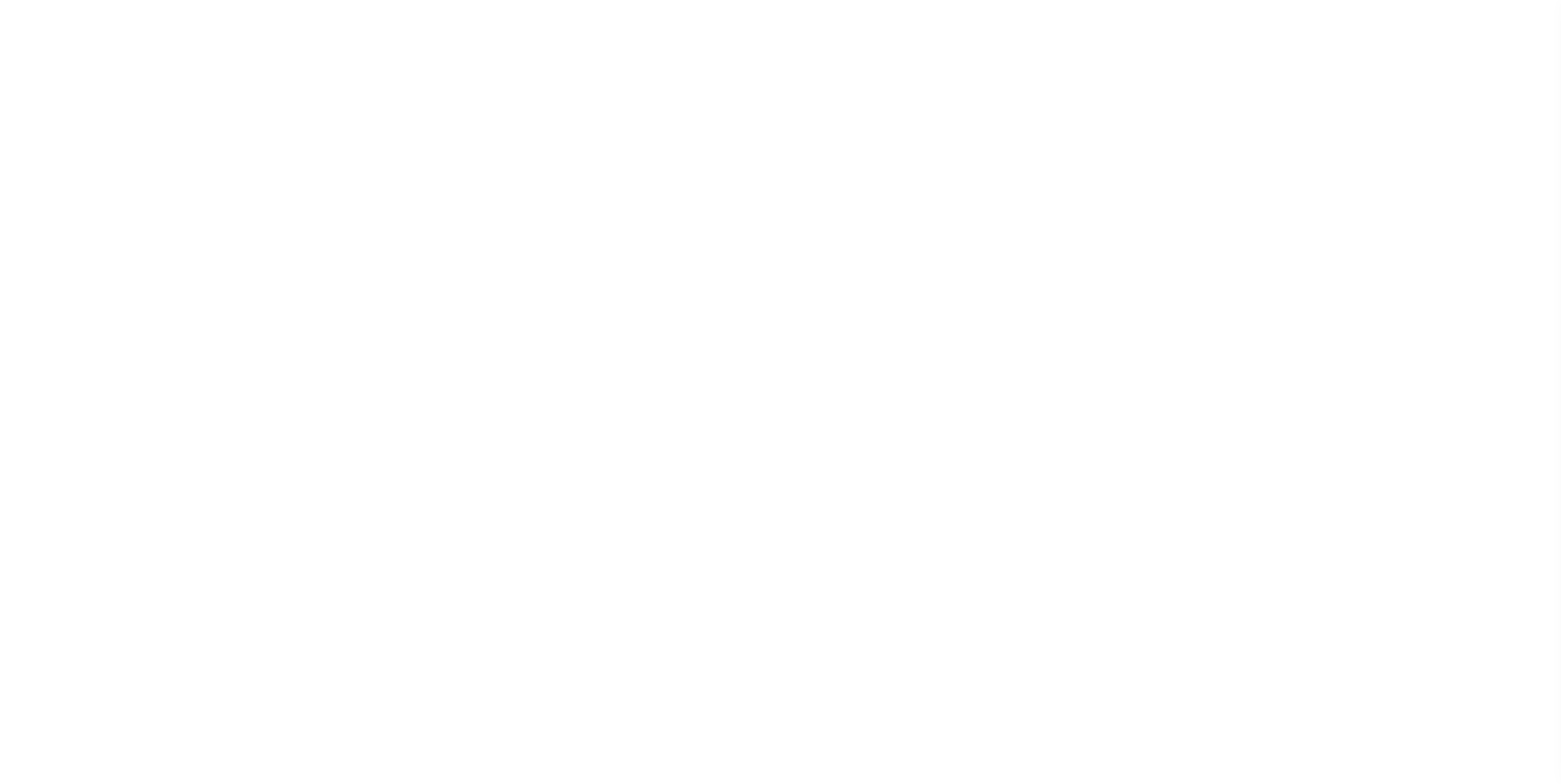
select select
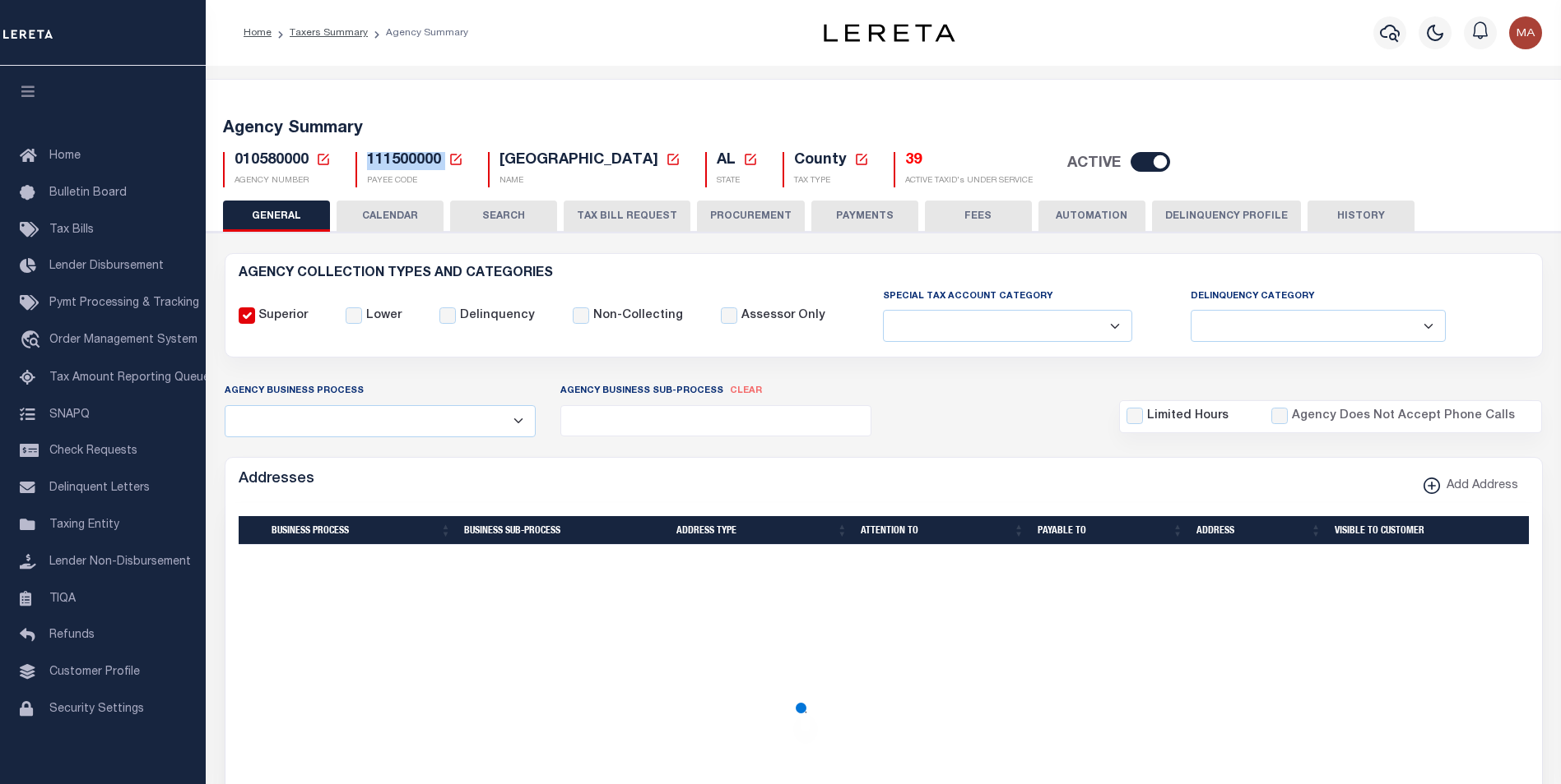
drag, startPoint x: 444, startPoint y: 164, endPoint x: 368, endPoint y: 167, distance: 76.1
click at [368, 167] on h5 "111500000 Payee Code Cancel Ok" at bounding box center [415, 161] width 96 height 18
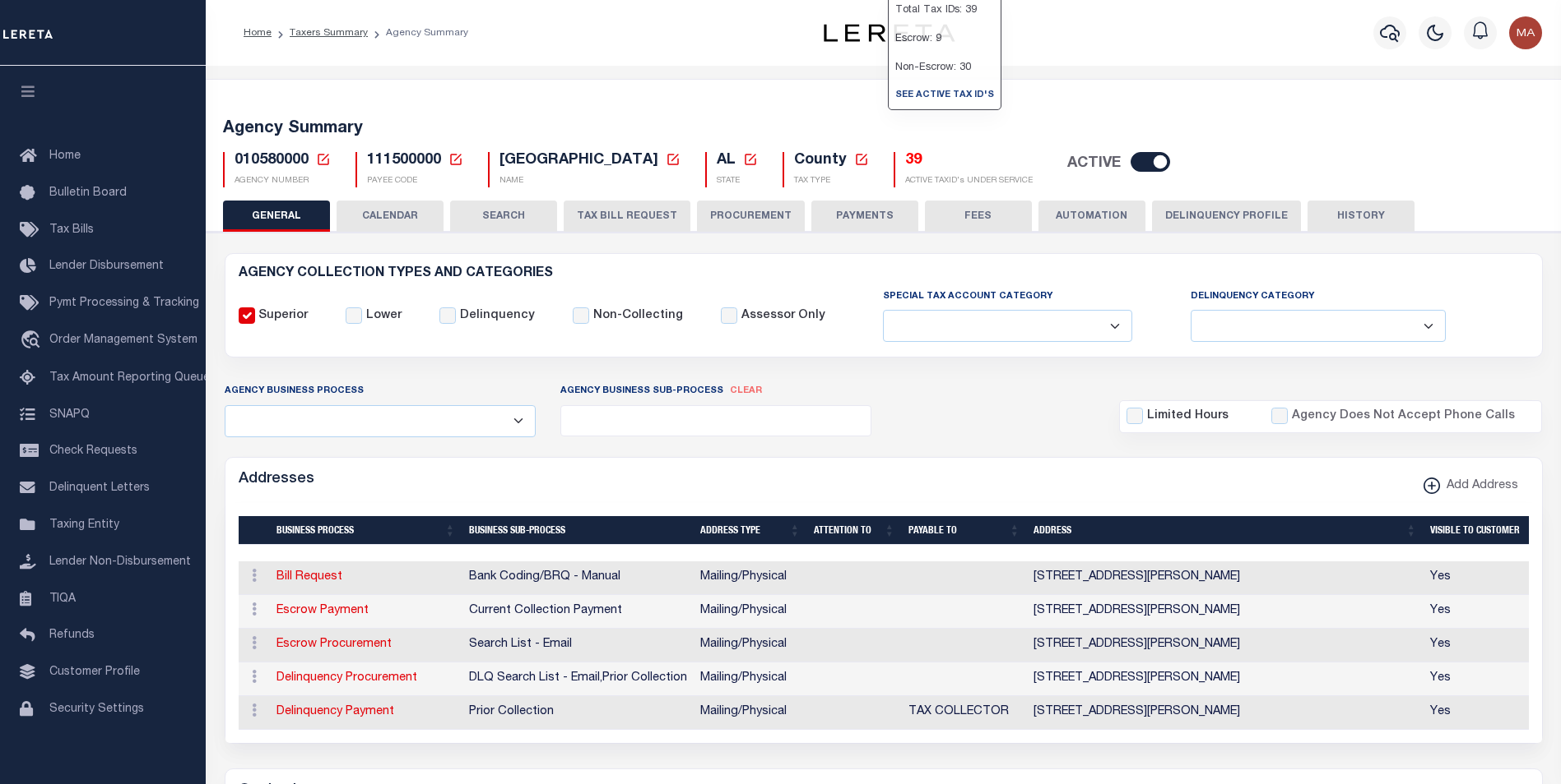
click at [905, 158] on h5 "39" at bounding box center [969, 161] width 128 height 18
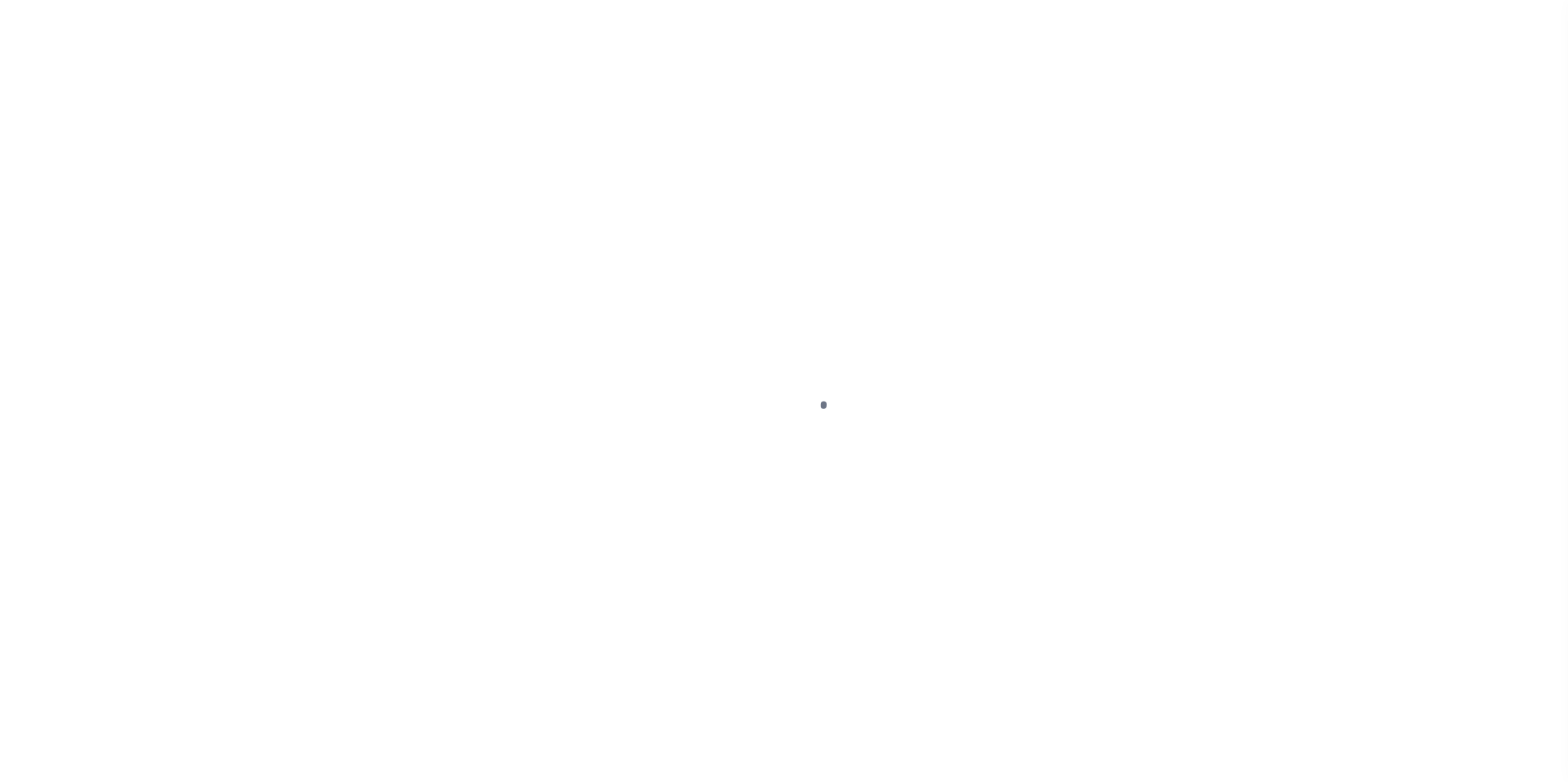
scroll to position [16, 0]
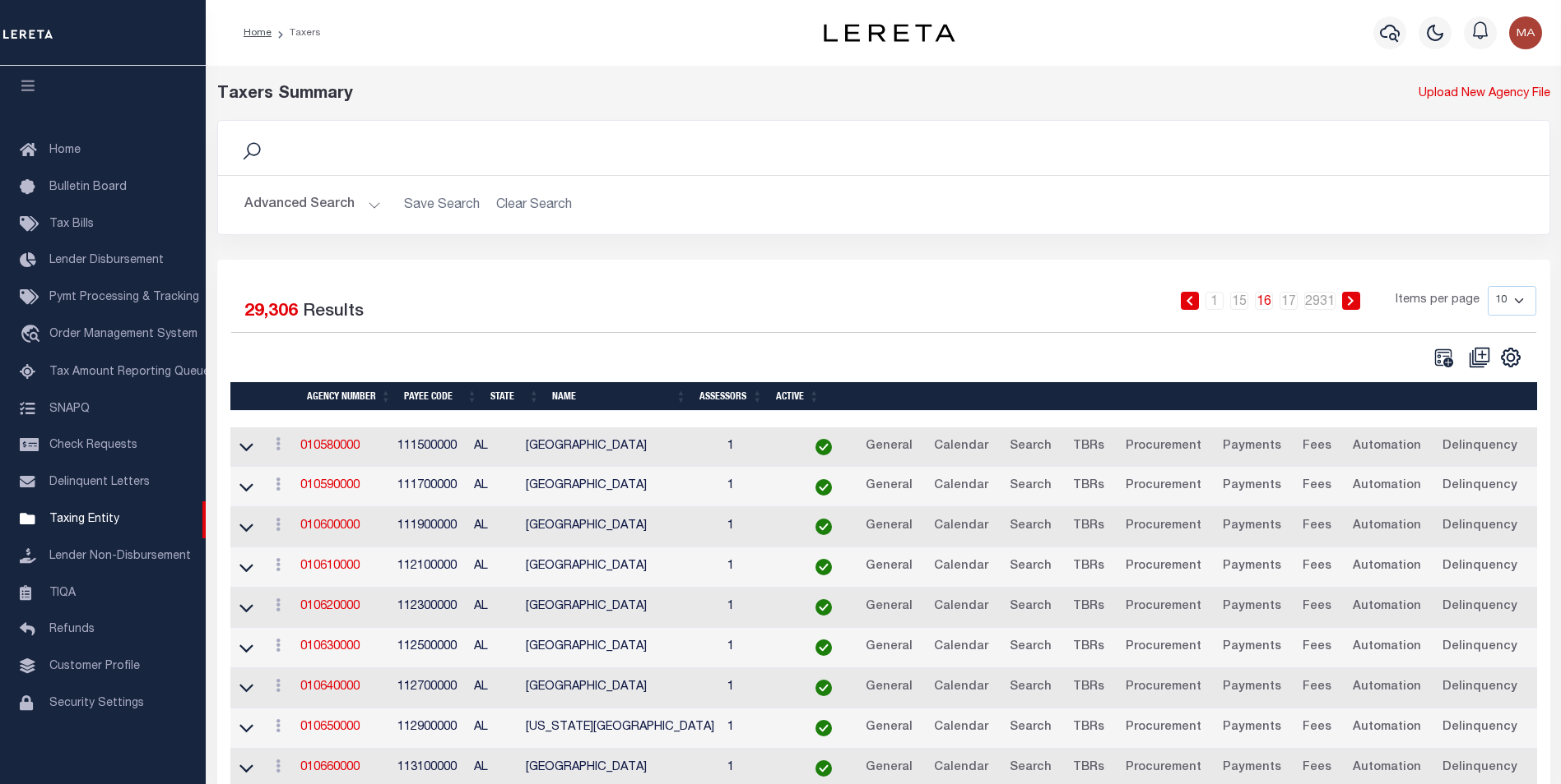
click at [372, 206] on button "Advanced Search" at bounding box center [312, 204] width 136 height 32
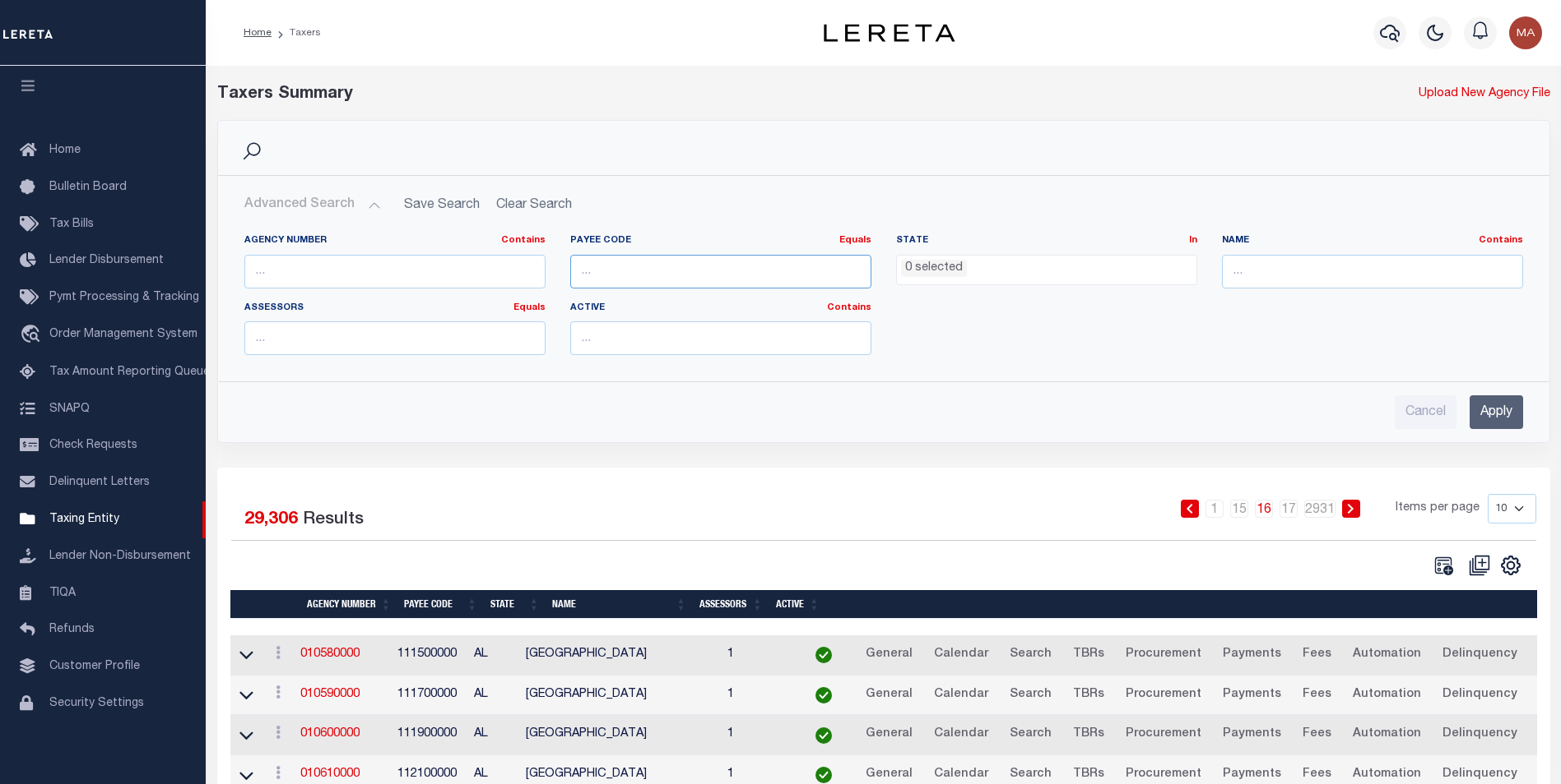
click at [658, 275] on input "number" at bounding box center [721, 272] width 301 height 34
paste input "111500000"
type input "111500000"
click at [1496, 416] on input "Apply" at bounding box center [1496, 412] width 54 height 34
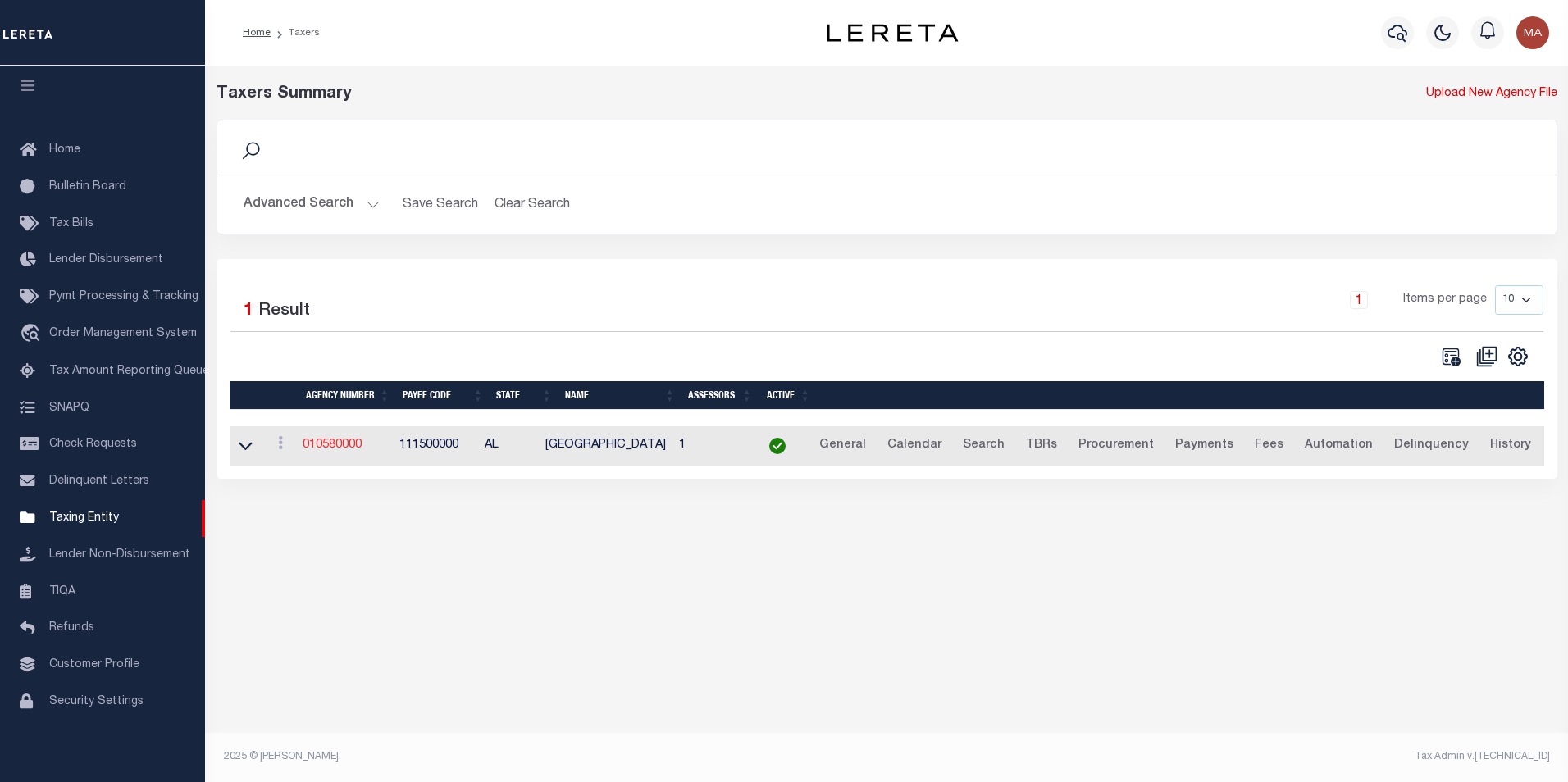
click at [346, 451] on link "010580000" at bounding box center [332, 445] width 59 height 11
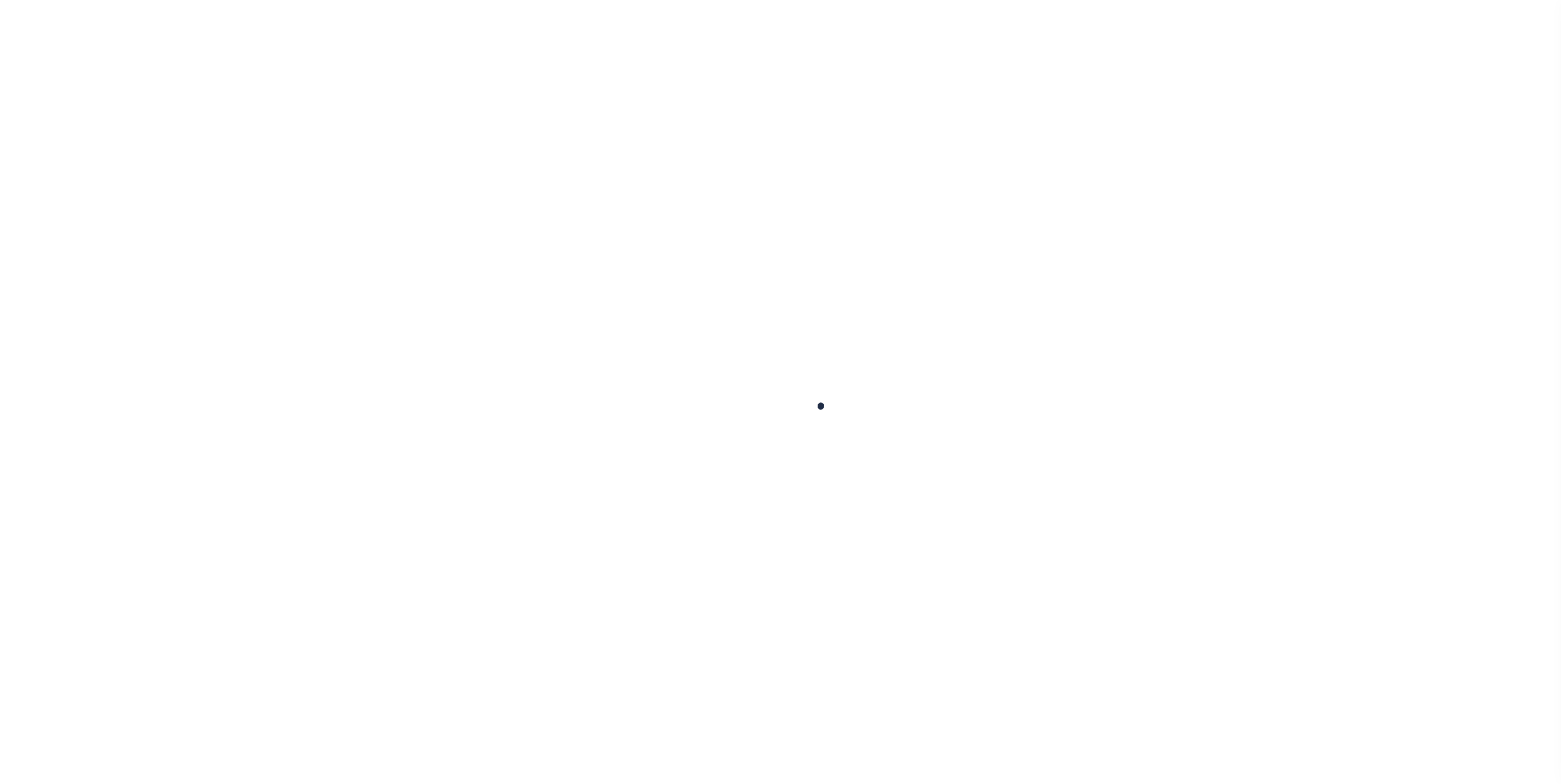
select select
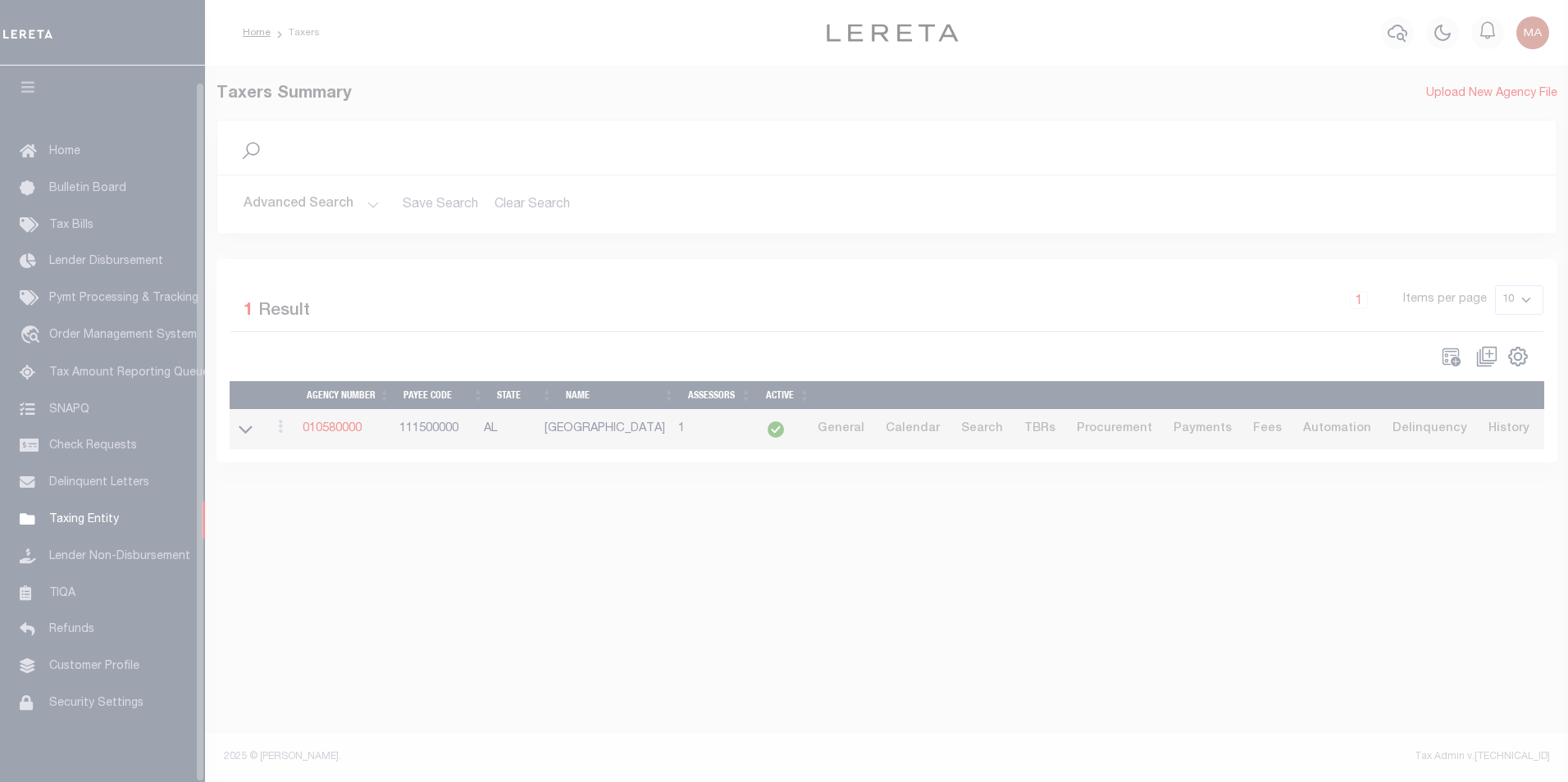
scroll to position [16, 0]
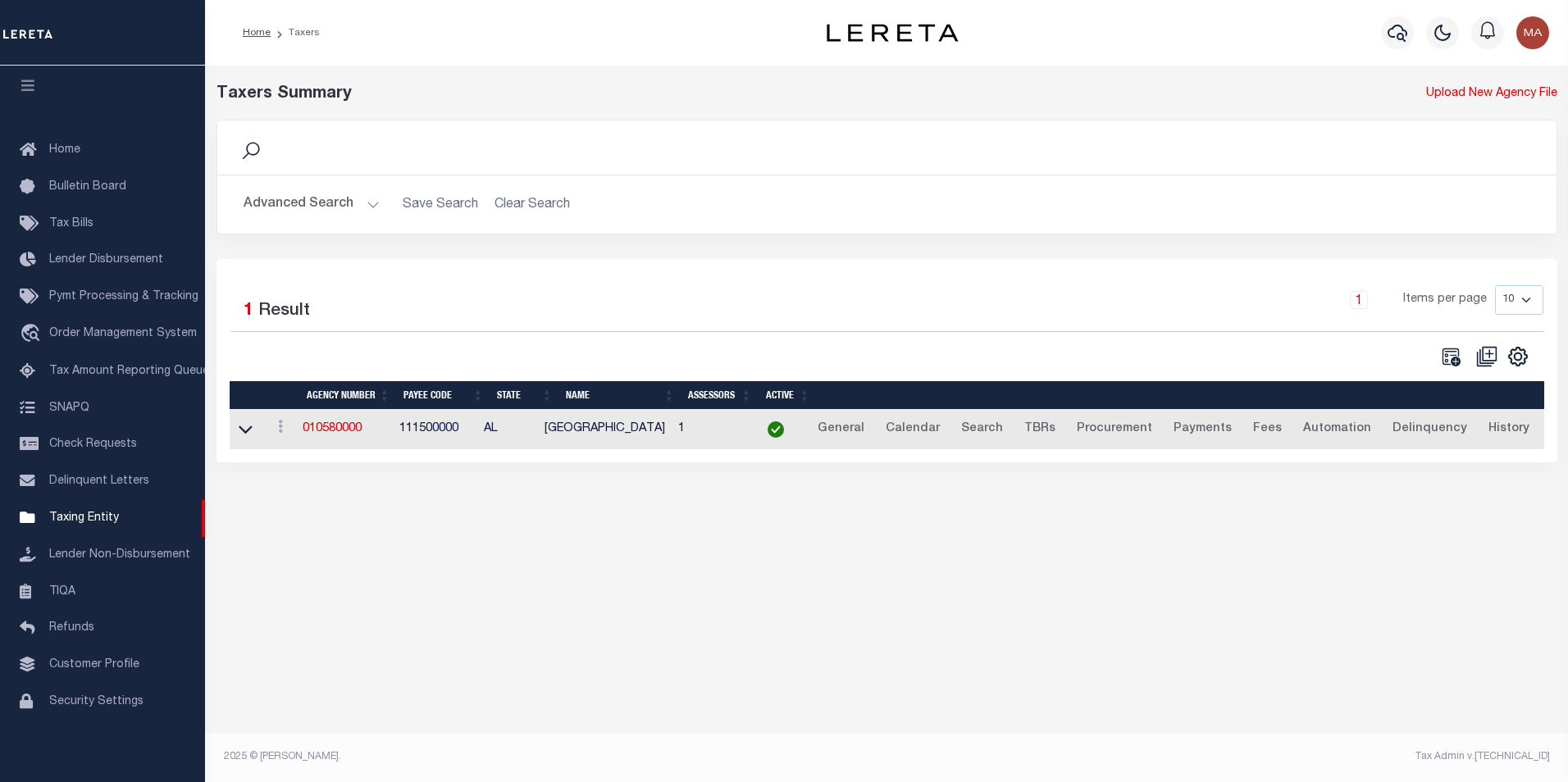
click at [367, 204] on button "Advanced Search" at bounding box center [311, 204] width 136 height 32
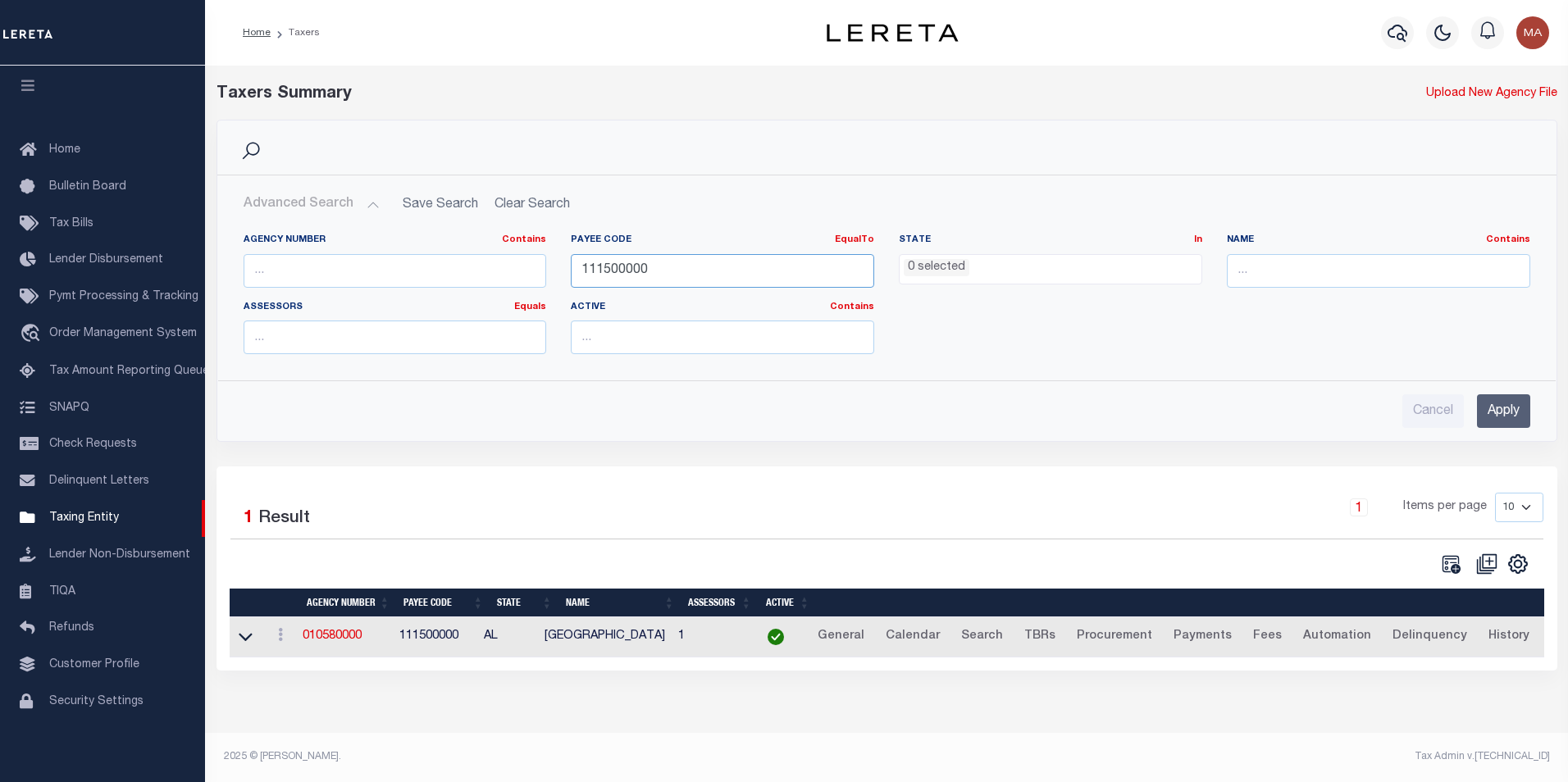
drag, startPoint x: 685, startPoint y: 272, endPoint x: 560, endPoint y: 279, distance: 125.2
click at [553, 281] on div "Agency Number Contains Contains Is Payee Code EqualTo Equals Is Not Equal To Is…" at bounding box center [887, 301] width 1311 height 134
click at [477, 275] on input "text" at bounding box center [394, 271] width 303 height 34
paste input "421820000"
type input "421820000"
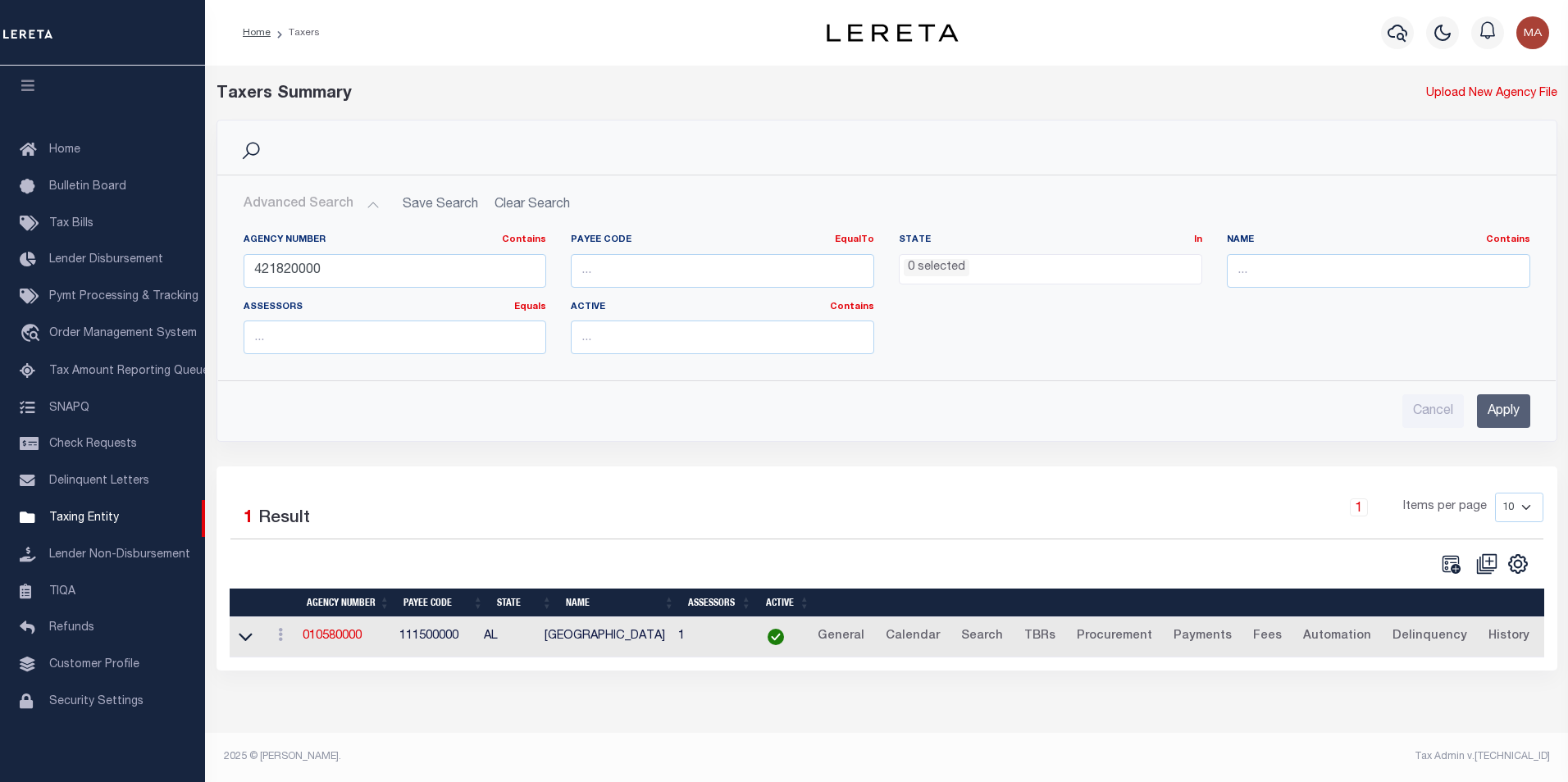
click at [1507, 413] on input "Apply" at bounding box center [1504, 411] width 54 height 34
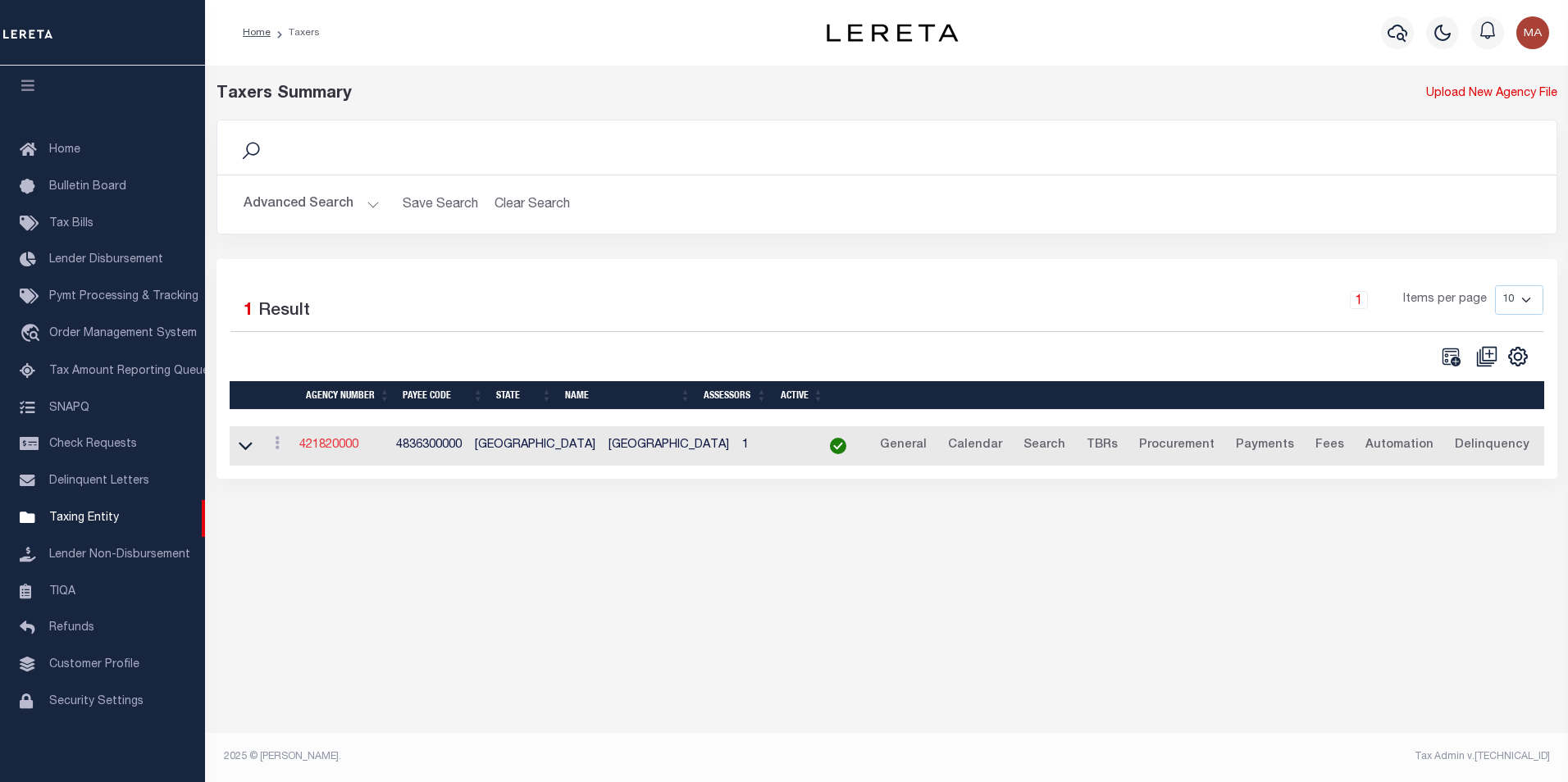
click at [342, 446] on link "421820000" at bounding box center [329, 445] width 59 height 11
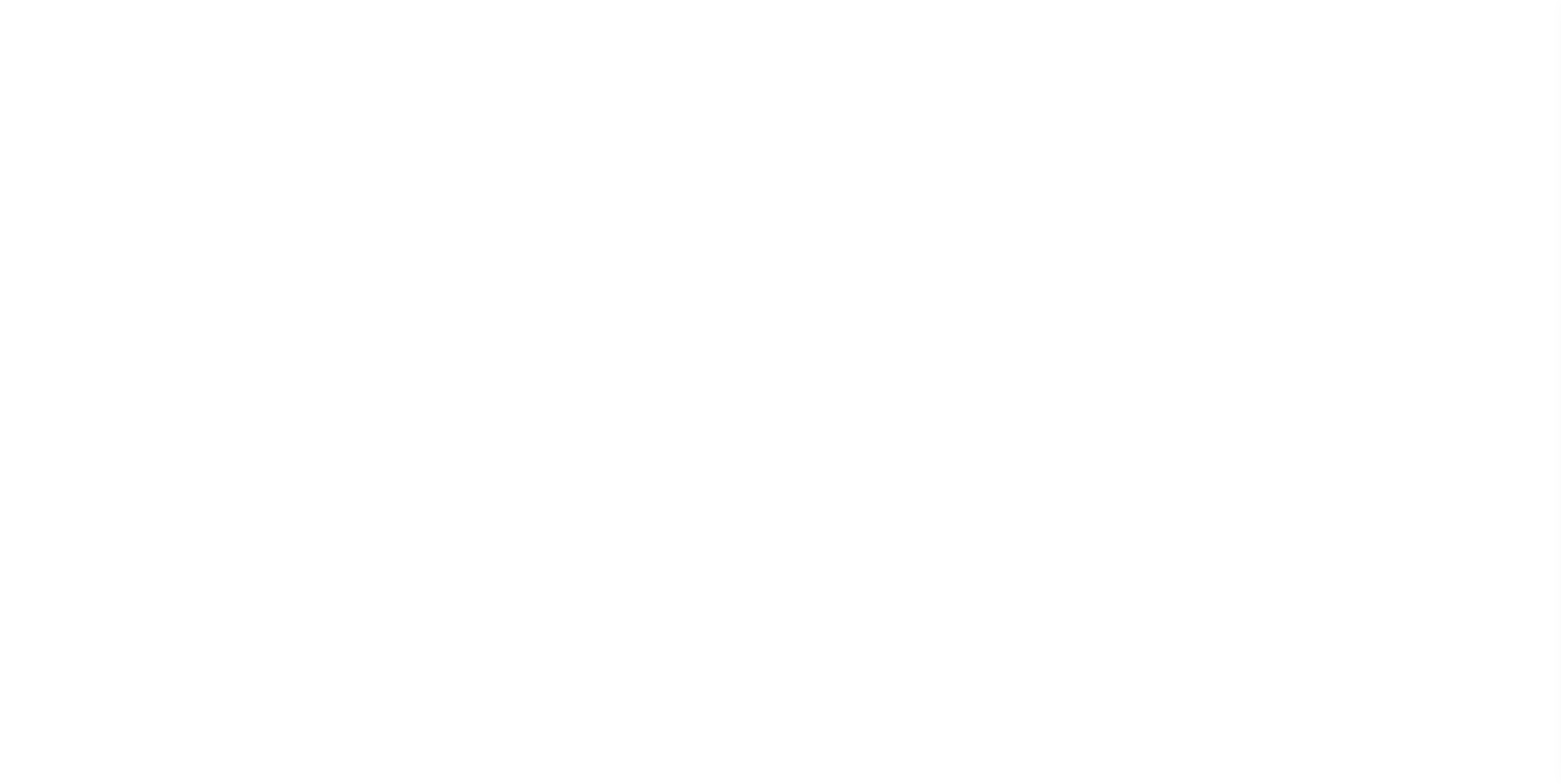
select select
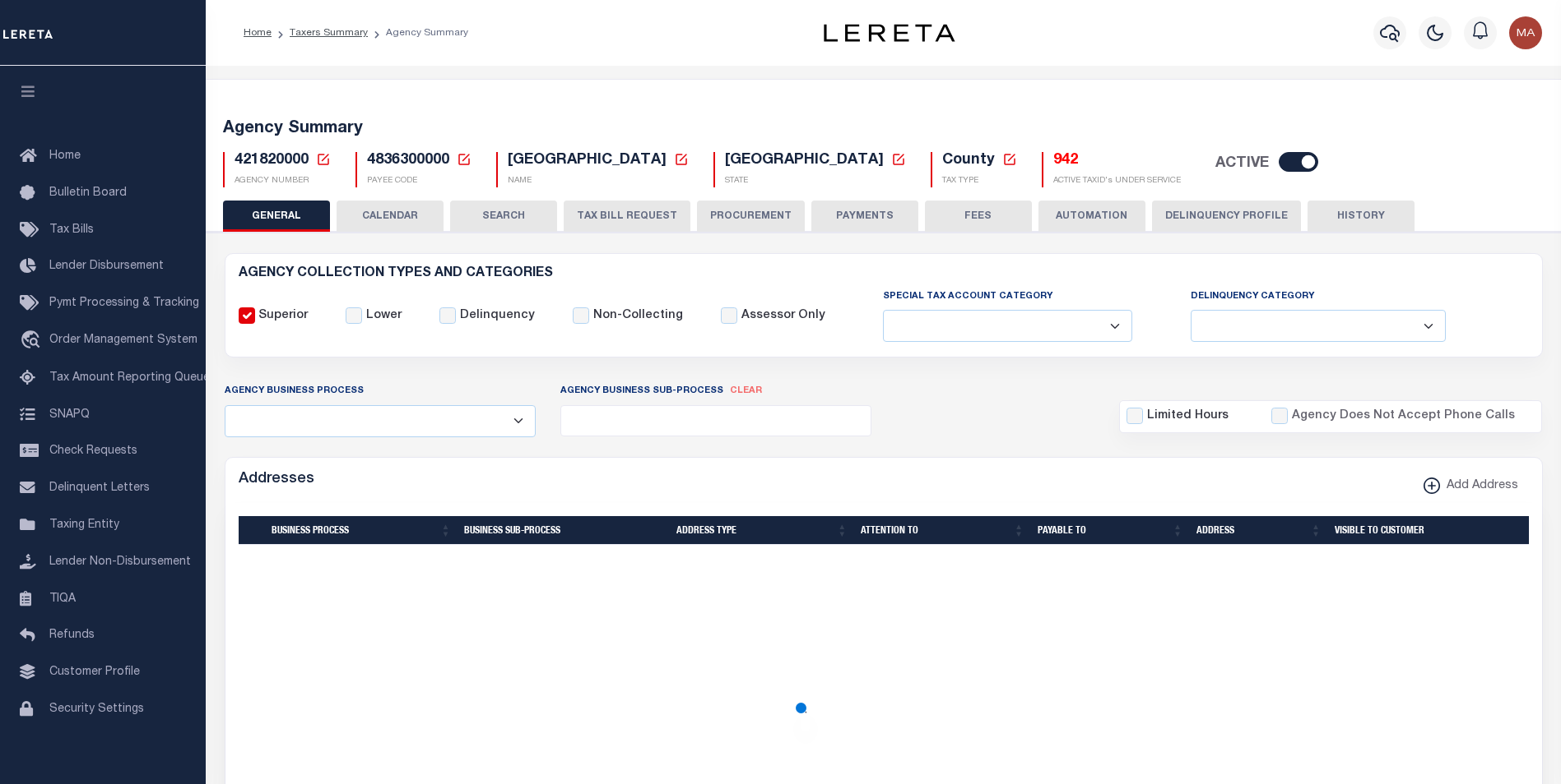
checkbox input "false"
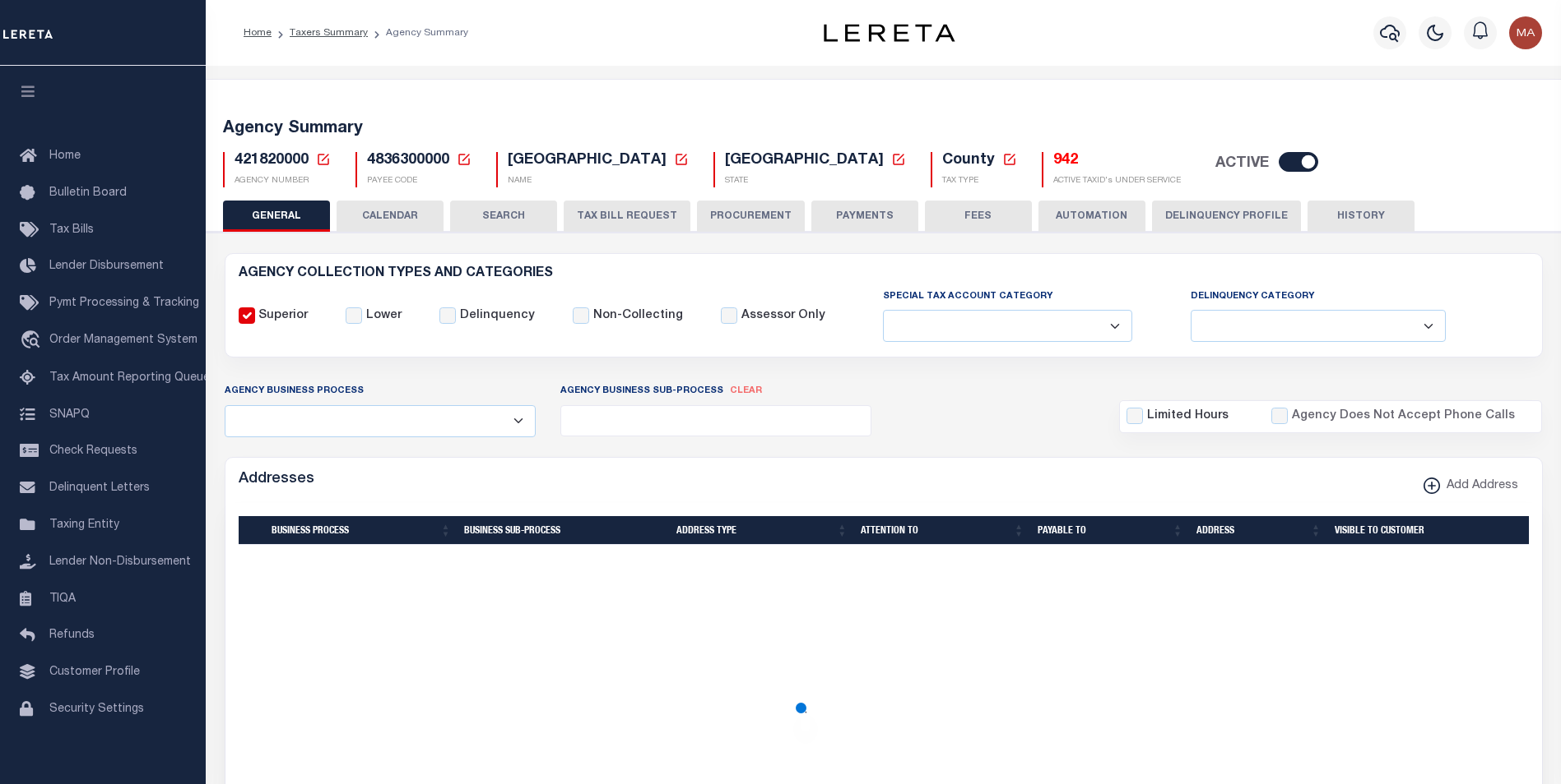
type input "4836300000"
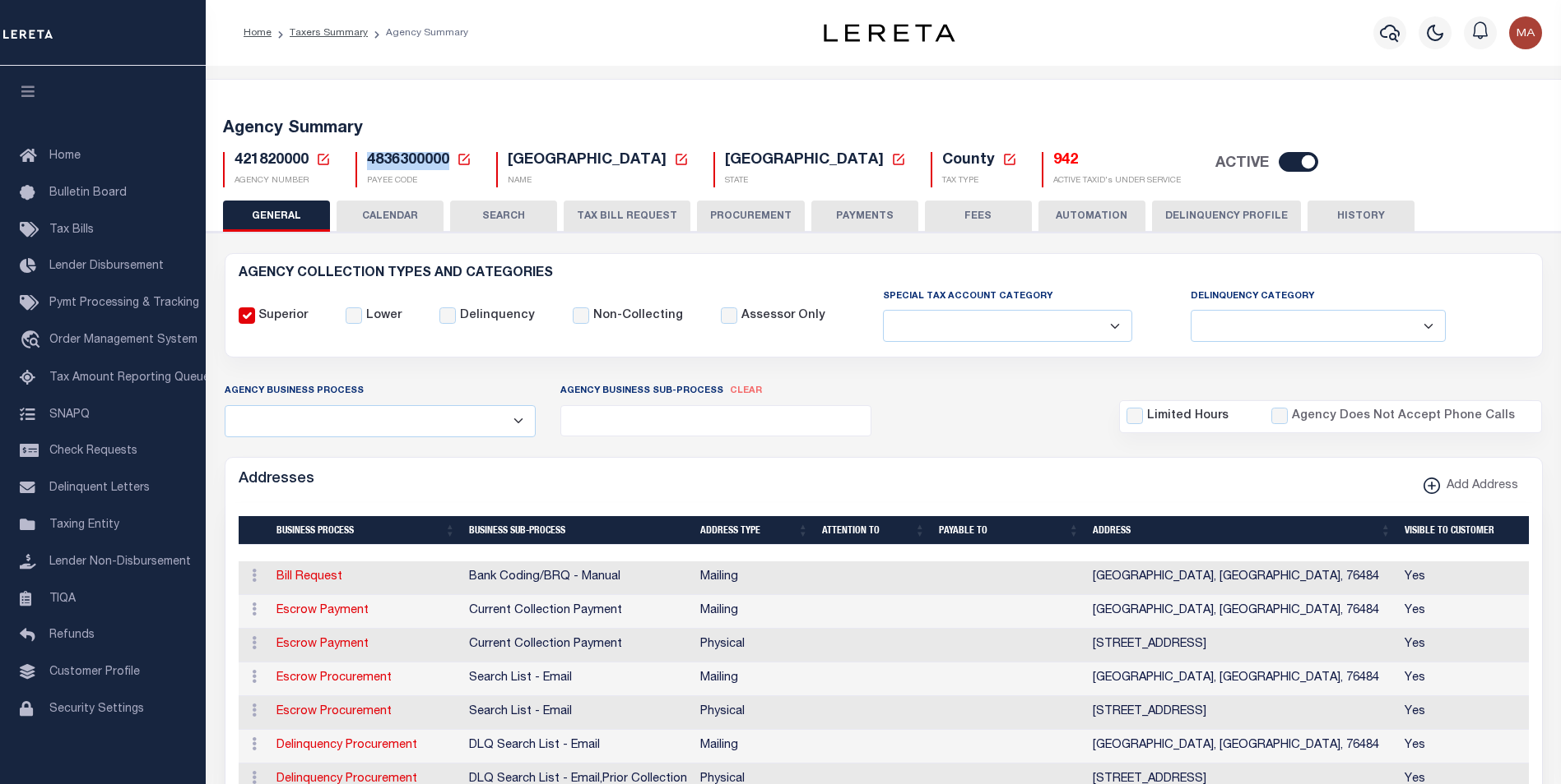
drag, startPoint x: 448, startPoint y: 169, endPoint x: 368, endPoint y: 164, distance: 80.2
click at [368, 164] on span "4836300000" at bounding box center [408, 159] width 83 height 14
copy span "4836300000"
click at [1279, 163] on input "checkbox" at bounding box center [1298, 162] width 39 height 20
checkbox input "false"
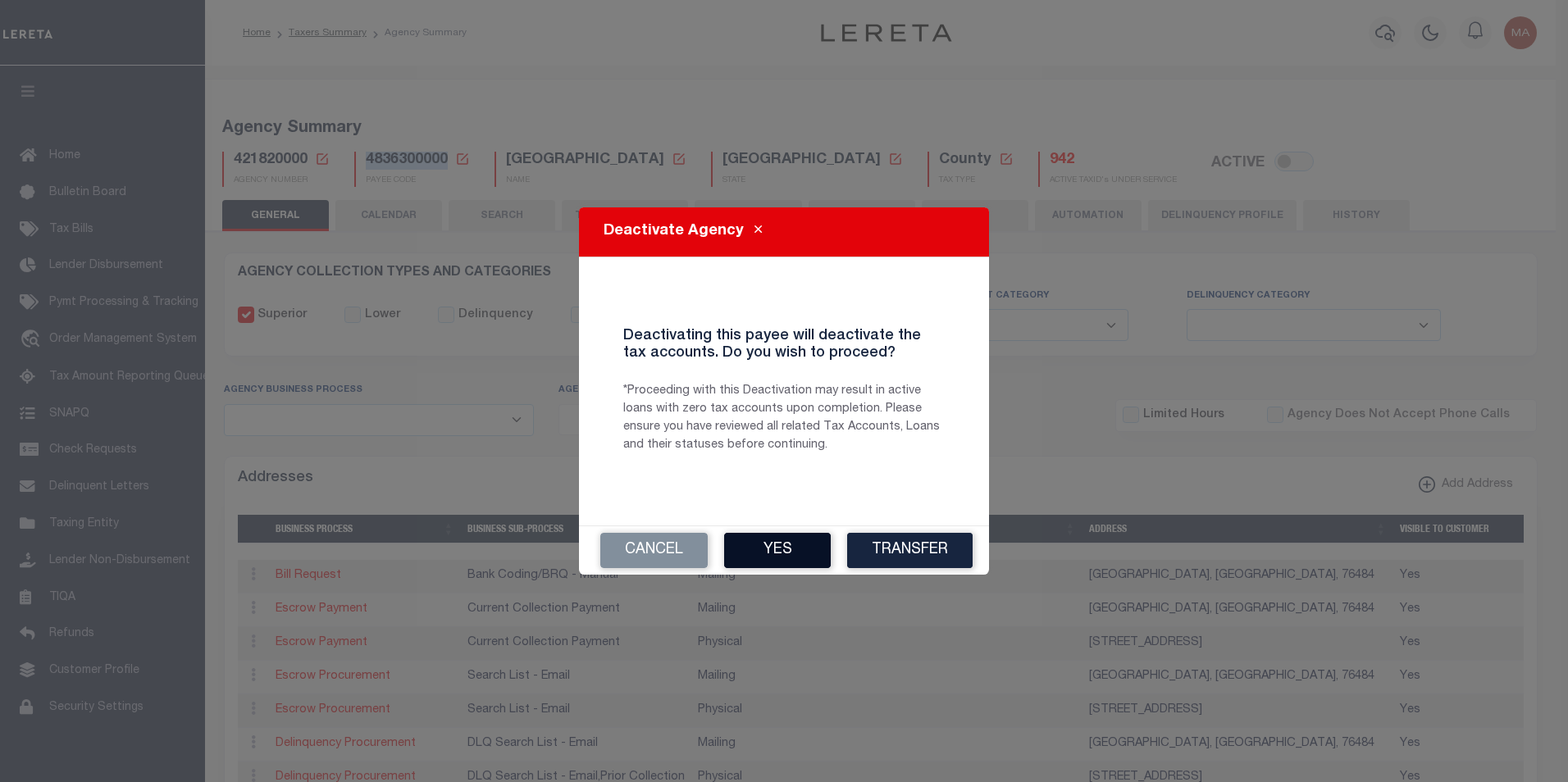
click at [772, 551] on button "Yes" at bounding box center [777, 550] width 106 height 35
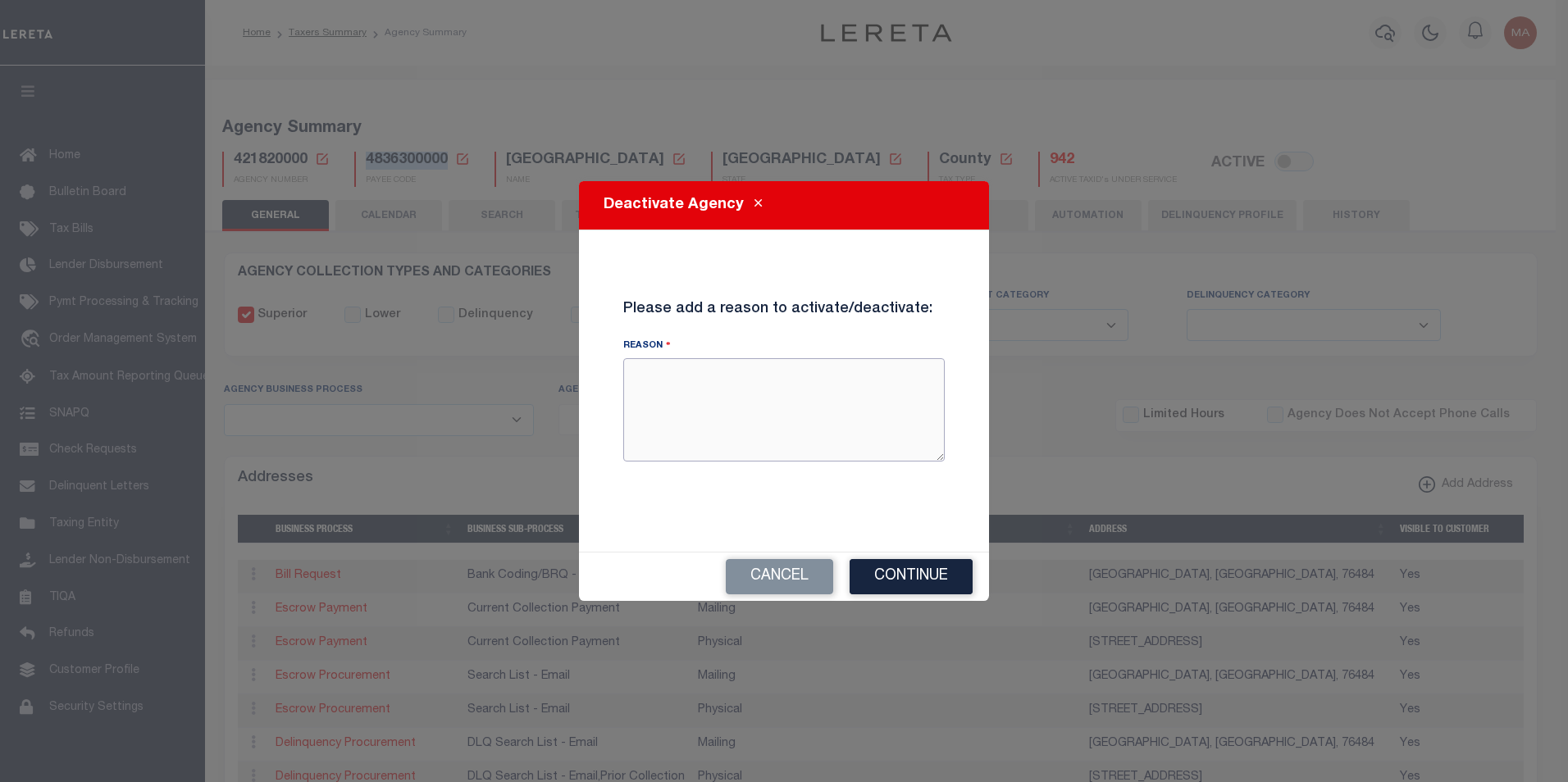
click at [734, 390] on textarea "Reason" at bounding box center [784, 410] width 322 height 103
type textarea "test"
click at [890, 570] on button "Continue" at bounding box center [911, 576] width 123 height 35
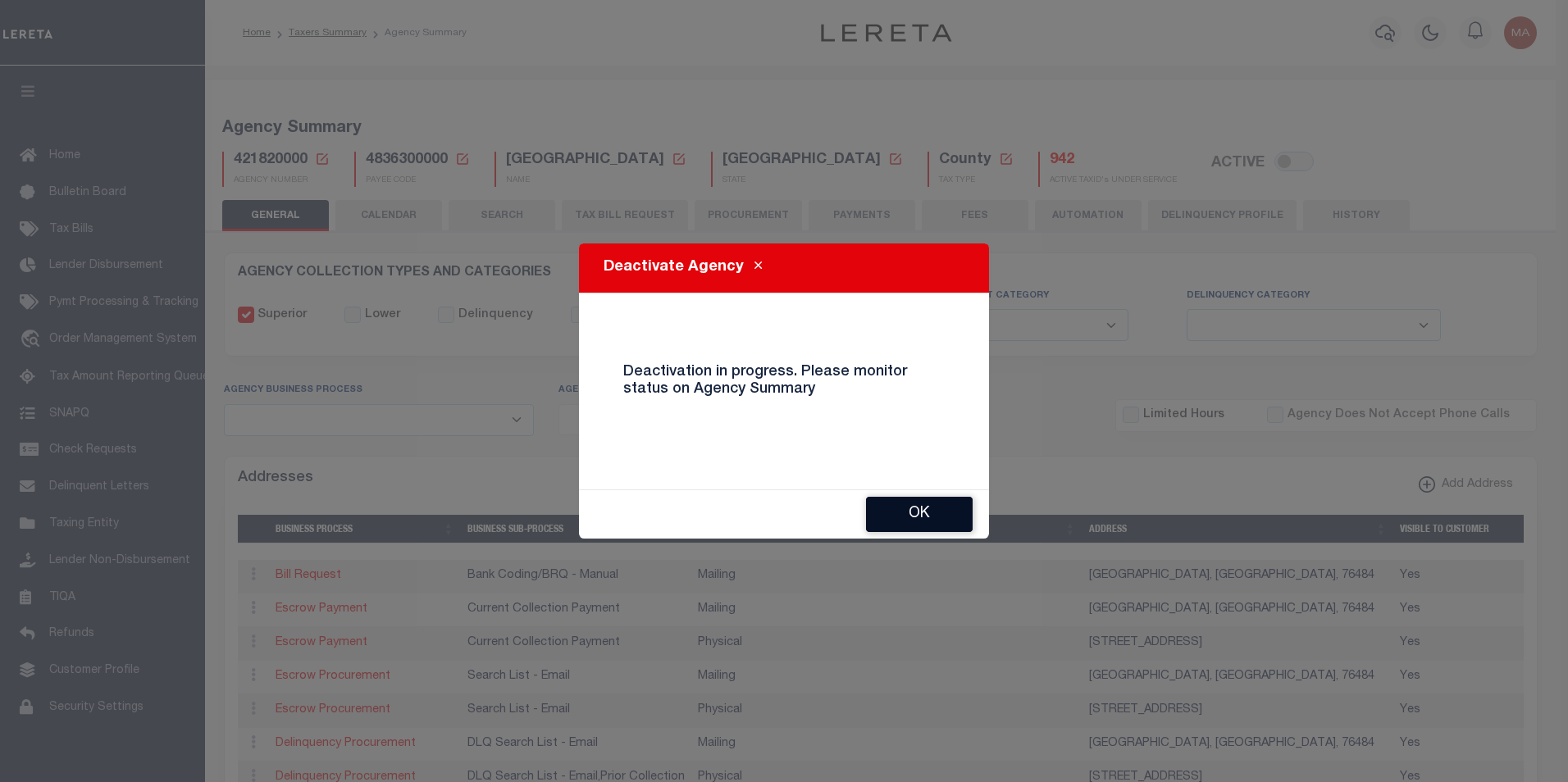
click at [920, 514] on button "OK" at bounding box center [919, 514] width 106 height 35
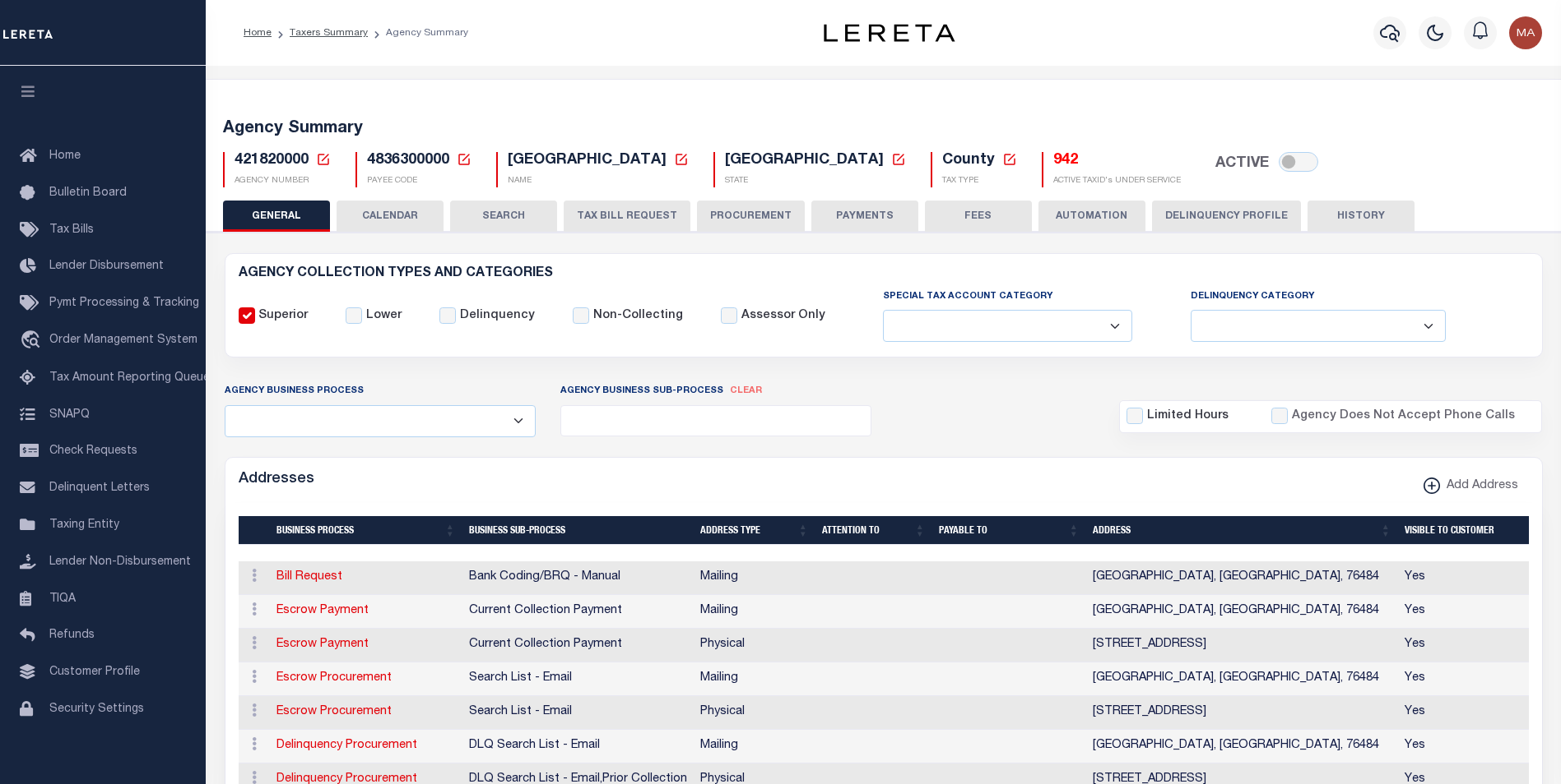
checkbox input "true"
